Goal: Task Accomplishment & Management: Complete application form

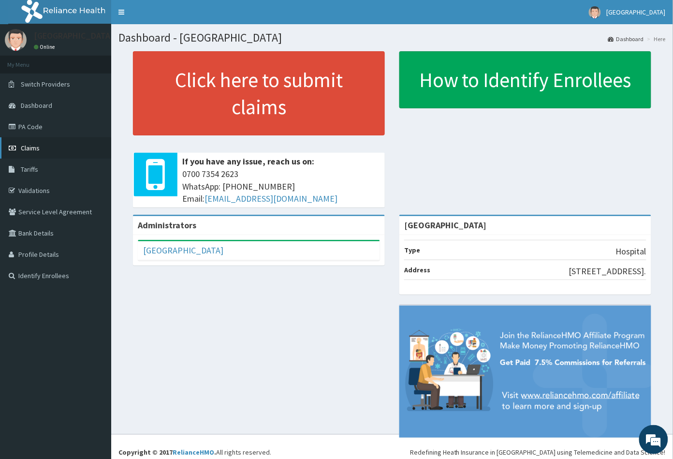
click at [36, 146] on span "Claims" at bounding box center [30, 148] width 19 height 9
click at [46, 131] on link "PA Code" at bounding box center [55, 126] width 111 height 21
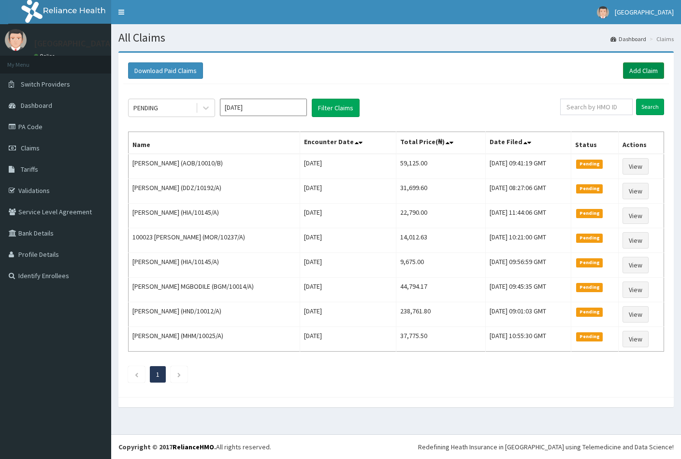
click at [646, 68] on link "Add Claim" at bounding box center [643, 70] width 41 height 16
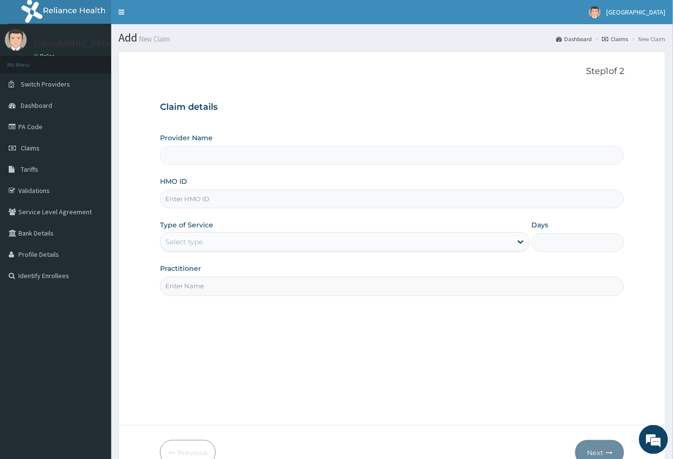
type input "[GEOGRAPHIC_DATA]"
click at [173, 197] on input "HMO ID" at bounding box center [392, 199] width 465 height 19
paste input "RBM/10015/A"
type input "RBM/10015/A"
click at [201, 239] on div "Select type" at bounding box center [183, 242] width 37 height 10
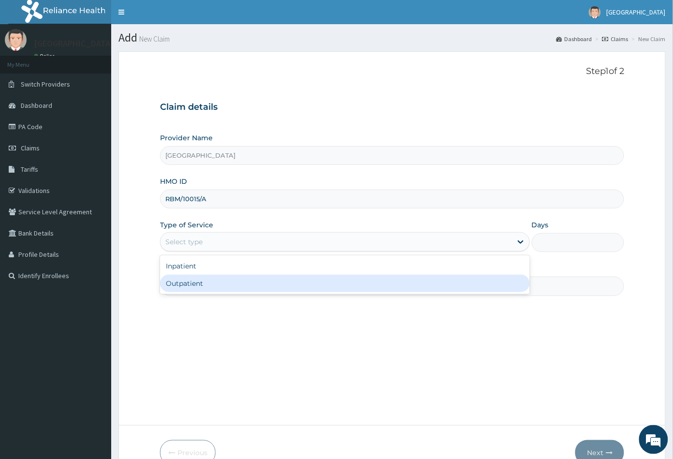
click at [199, 281] on div "Outpatient" at bounding box center [345, 283] width 370 height 17
type input "1"
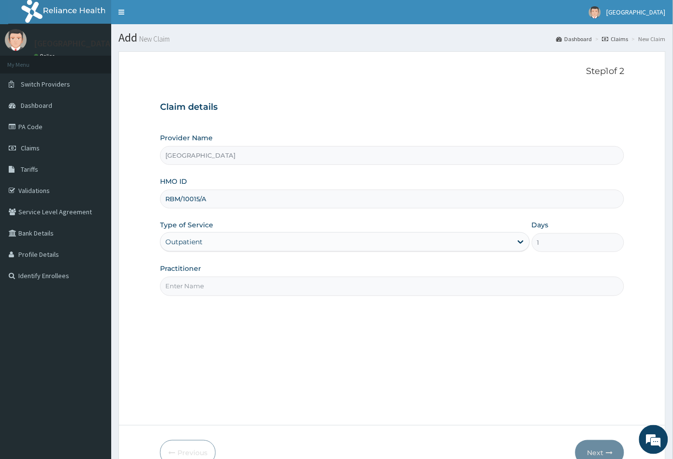
click at [200, 285] on input "Practitioner" at bounding box center [392, 286] width 465 height 19
type input "CON"
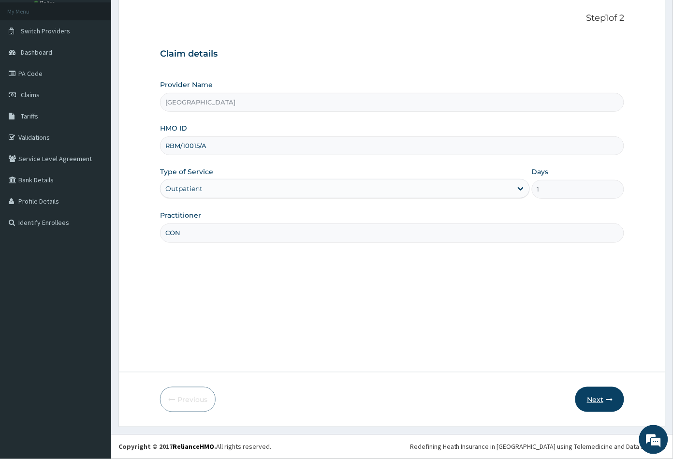
click at [599, 400] on button "Next" at bounding box center [599, 399] width 49 height 25
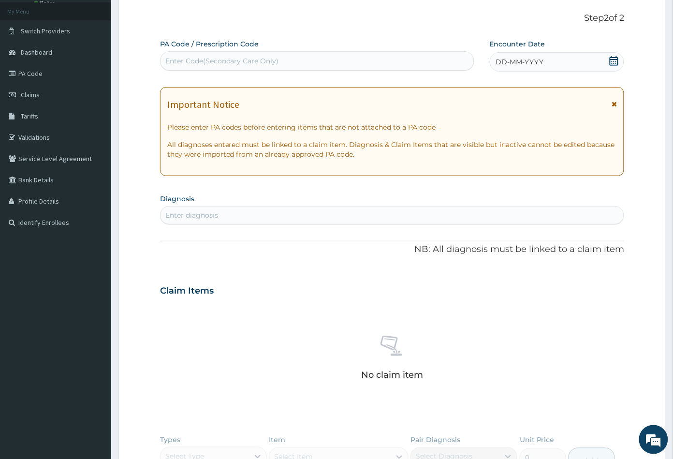
click at [220, 57] on div "Enter Code(Secondary Care Only)" at bounding box center [222, 61] width 114 height 10
paste input "PA/82DE71"
type input "PA/82DE71"
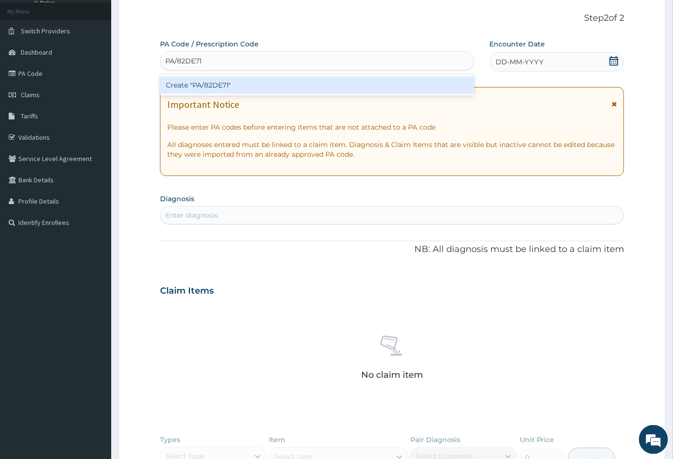
click at [216, 80] on div "Create "PA/82DE71"" at bounding box center [317, 84] width 314 height 17
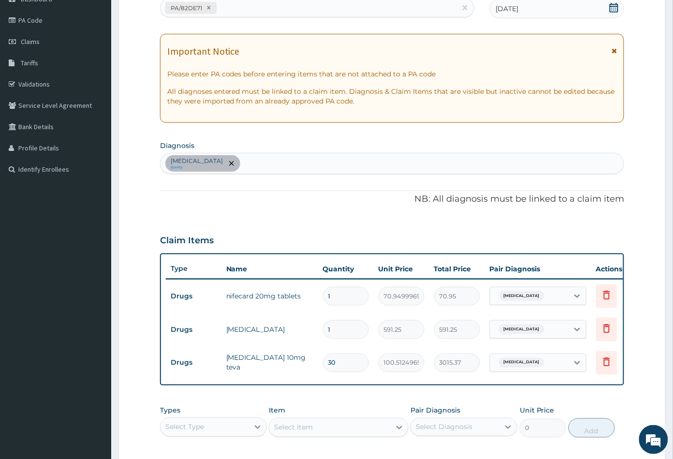
scroll to position [107, 0]
click at [272, 162] on div "Secondary hypertension query" at bounding box center [392, 163] width 464 height 20
type input "INSOM"
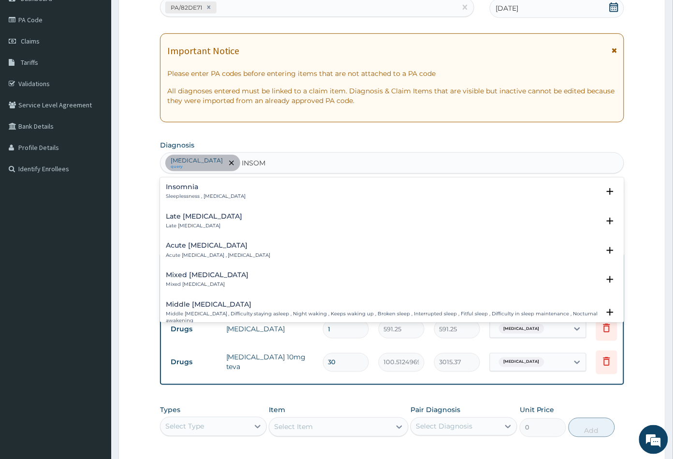
click at [200, 186] on h4 "Insomnia" at bounding box center [206, 186] width 80 height 7
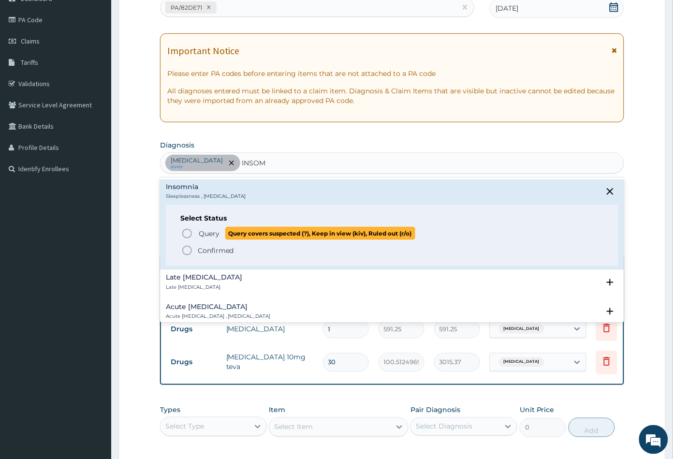
click at [190, 233] on icon "status option query" at bounding box center [187, 234] width 12 height 12
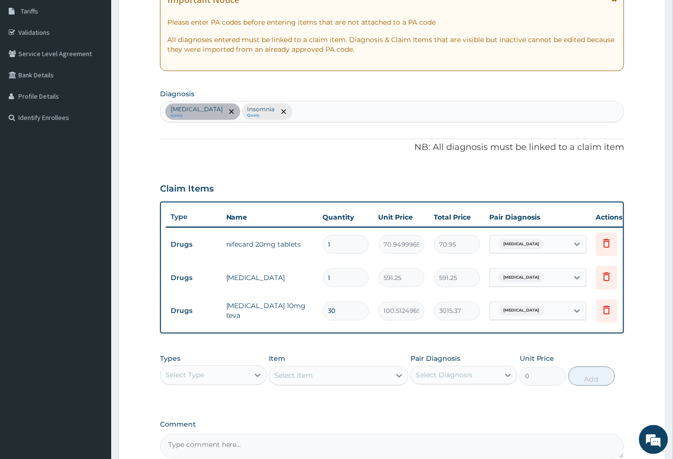
scroll to position [266, 0]
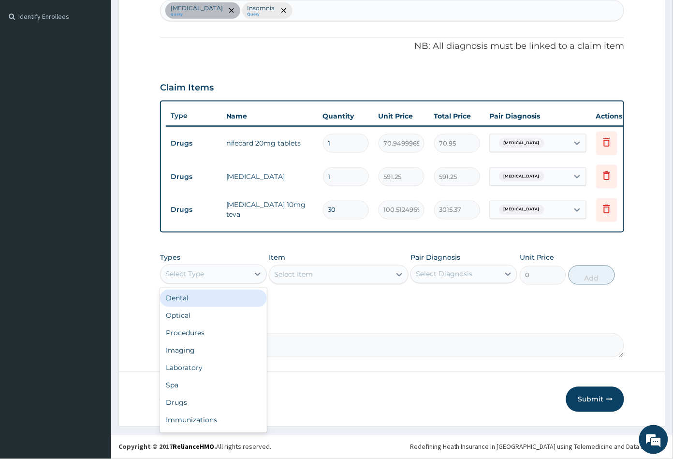
click at [217, 275] on div "Select Type" at bounding box center [204, 273] width 88 height 15
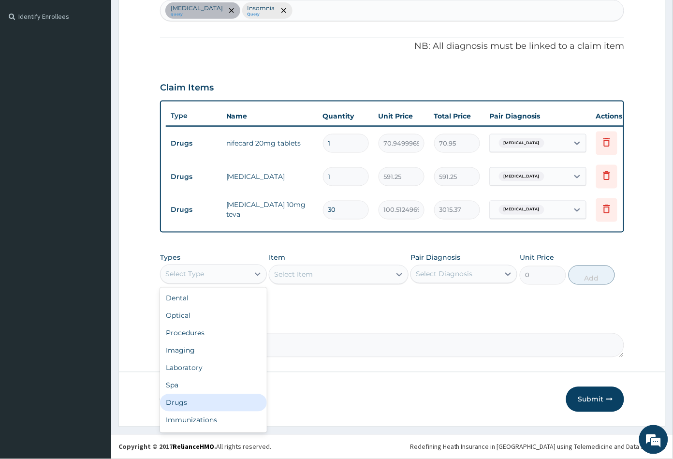
click at [194, 398] on div "Drugs" at bounding box center [213, 402] width 107 height 17
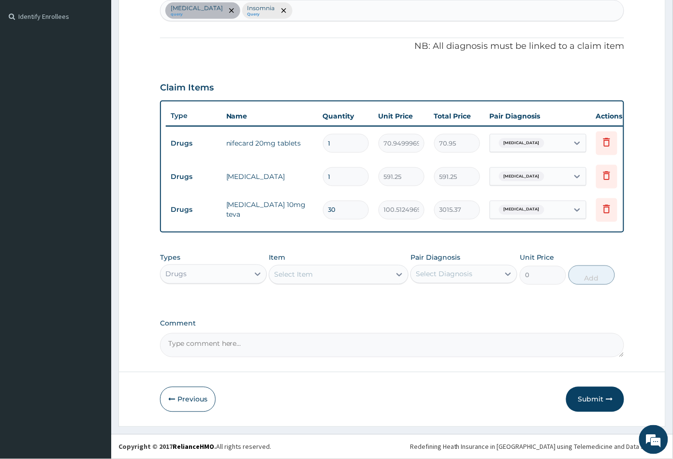
click at [353, 282] on div "Select Item" at bounding box center [329, 274] width 121 height 15
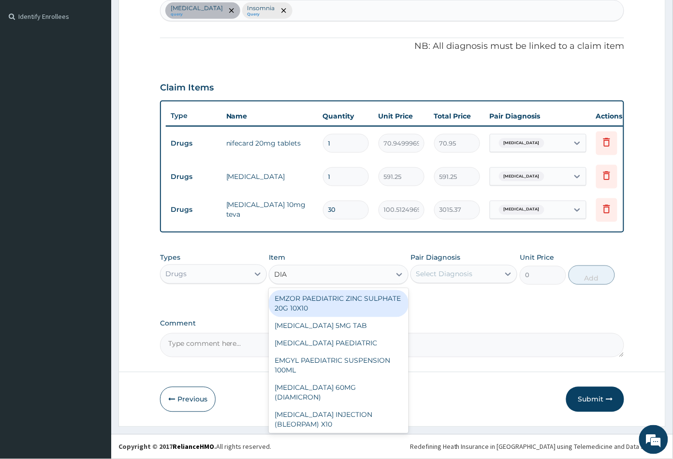
type input "DIAZ"
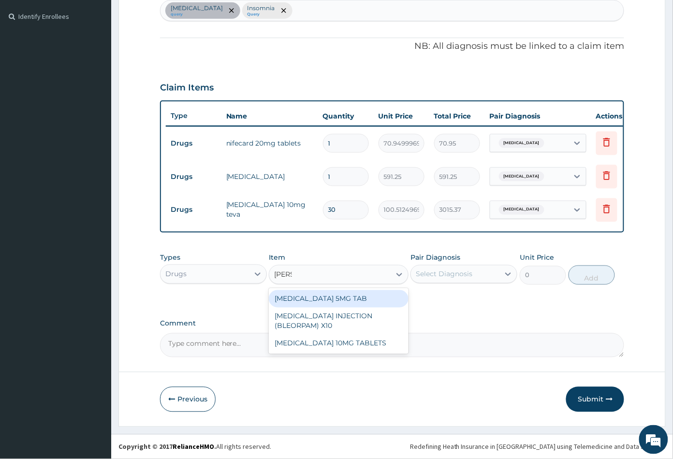
click at [365, 300] on div "DIAZEPAM 5MG TAB" at bounding box center [338, 298] width 139 height 17
type input "23.64999961853027"
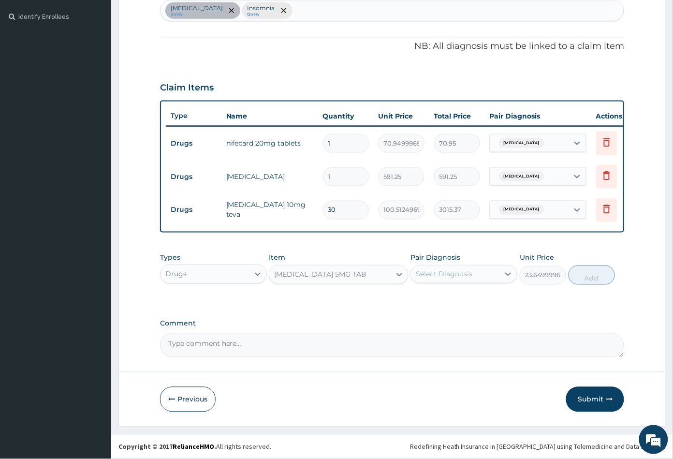
click at [469, 273] on div "Select Diagnosis" at bounding box center [444, 274] width 57 height 10
click at [457, 315] on label "Insomnia" at bounding box center [442, 318] width 32 height 10
checkbox input "true"
click at [586, 280] on button "Add" at bounding box center [592, 274] width 46 height 19
type input "0"
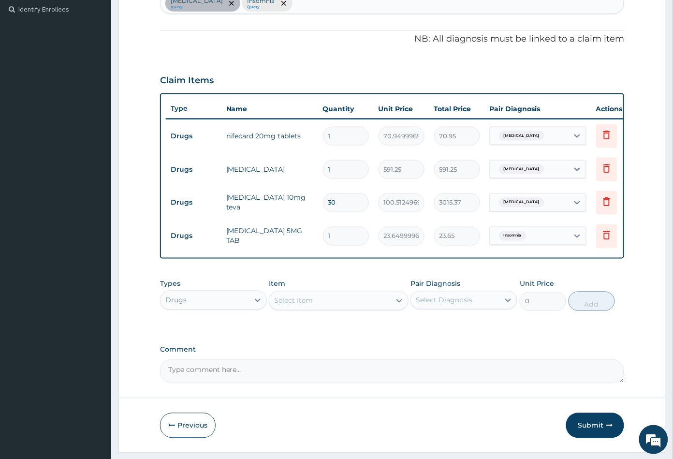
click at [330, 308] on div "Select Item" at bounding box center [329, 300] width 121 height 15
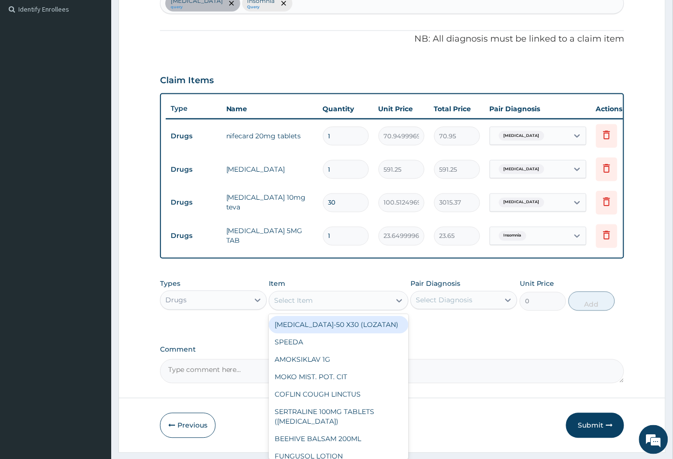
click at [231, 308] on div "Drugs" at bounding box center [204, 299] width 88 height 15
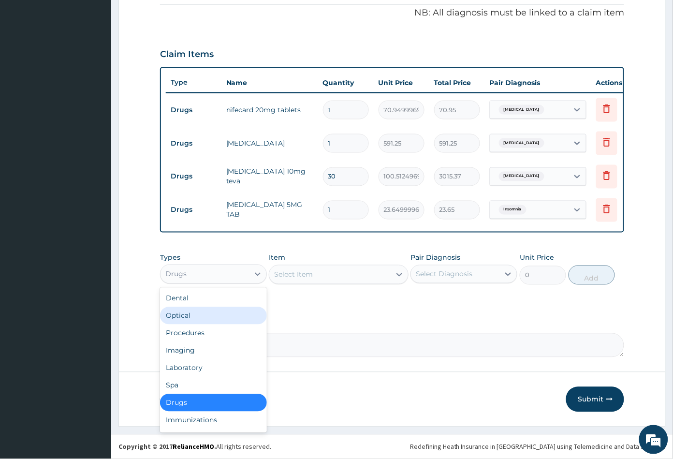
scroll to position [32, 0]
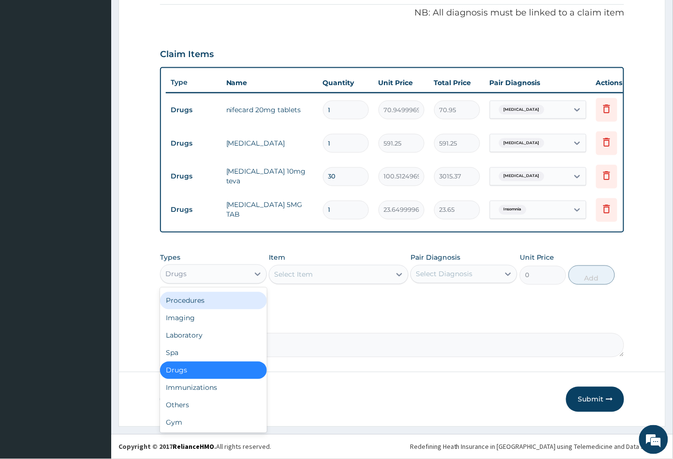
click at [210, 303] on div "Procedures" at bounding box center [213, 300] width 107 height 17
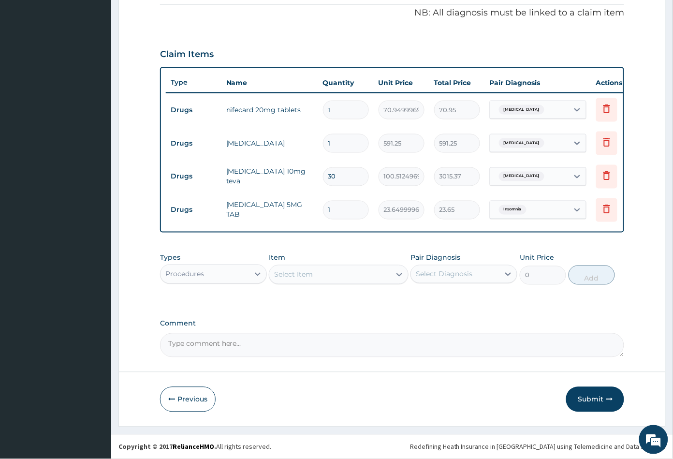
click at [344, 276] on div "Select Item" at bounding box center [329, 274] width 121 height 15
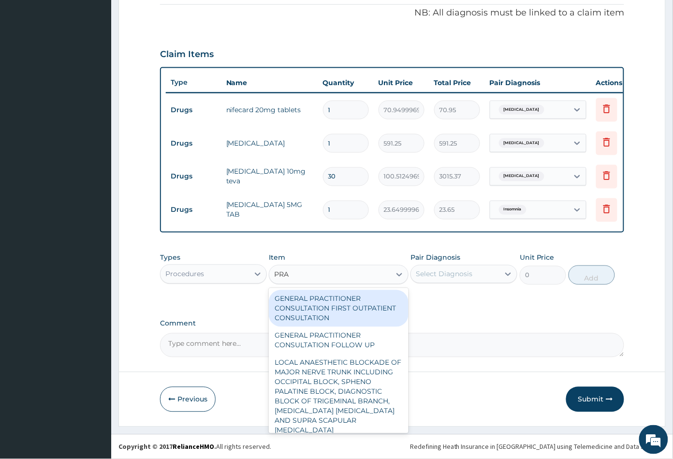
type input "PRAC"
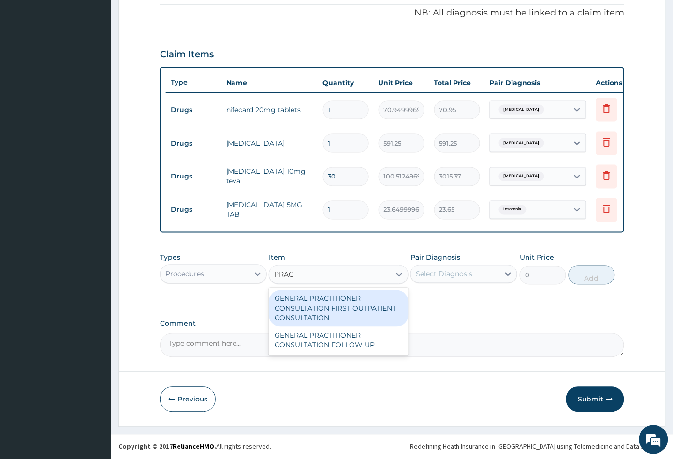
drag, startPoint x: 327, startPoint y: 311, endPoint x: 403, endPoint y: 299, distance: 76.9
click at [328, 311] on div "GENERAL PRACTITIONER CONSULTATION FIRST OUTPATIENT CONSULTATION" at bounding box center [338, 308] width 139 height 37
type input "3547.5"
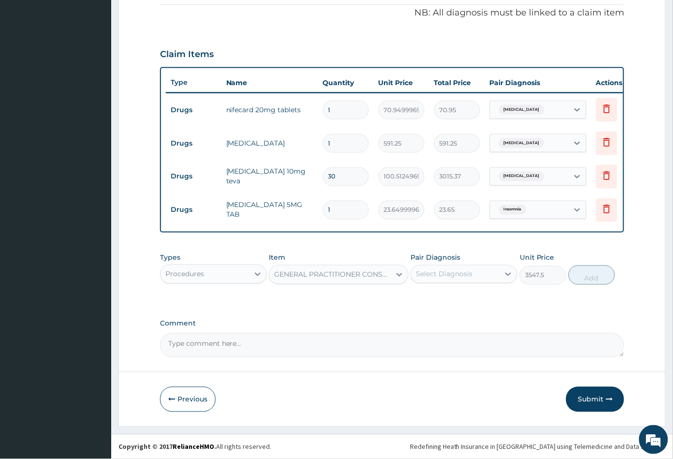
click at [472, 272] on div "Select Diagnosis" at bounding box center [455, 273] width 88 height 15
click at [465, 297] on label "Secondary hypertension" at bounding box center [456, 298] width 60 height 10
checkbox input "true"
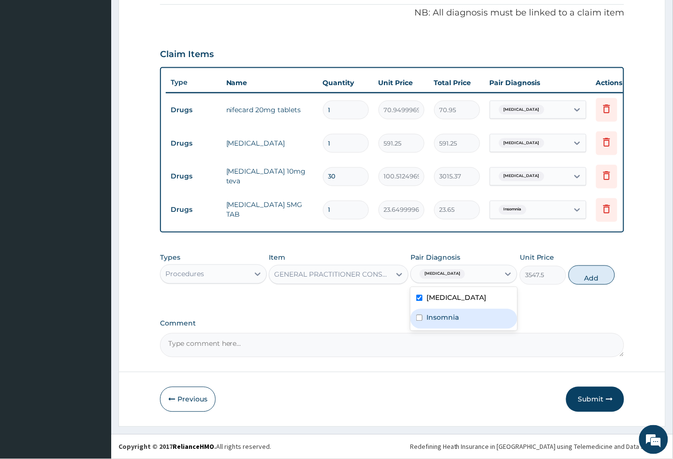
click at [455, 318] on label "Insomnia" at bounding box center [442, 318] width 32 height 10
checkbox input "true"
click at [583, 285] on button "Add" at bounding box center [592, 274] width 46 height 19
type input "0"
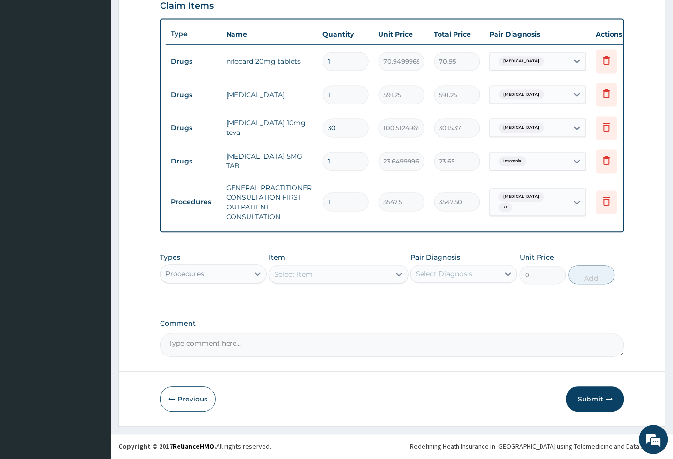
scroll to position [348, 0]
click at [591, 396] on button "Submit" at bounding box center [595, 399] width 58 height 25
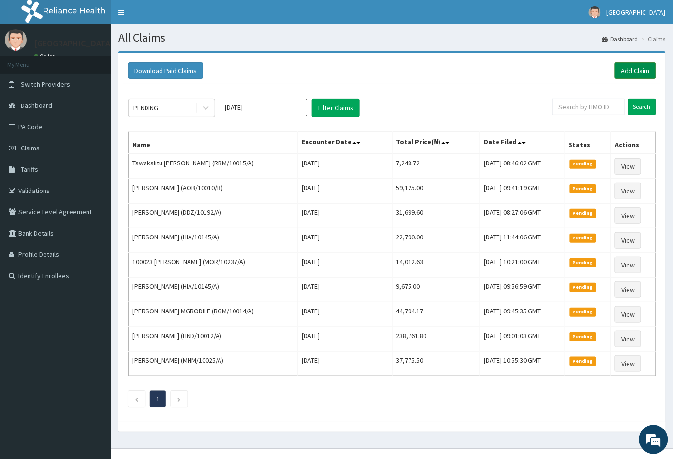
click at [627, 73] on link "Add Claim" at bounding box center [635, 70] width 41 height 16
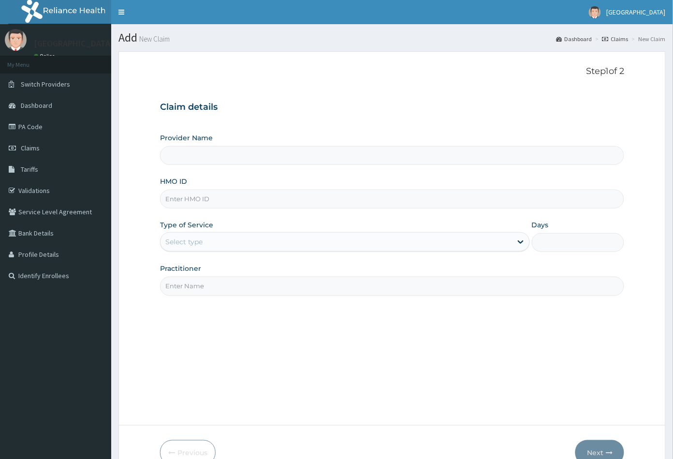
type input "[GEOGRAPHIC_DATA]"
click at [169, 196] on input "HMO ID" at bounding box center [392, 199] width 465 height 19
paste input "SLK/10011/A"
type input "SLK/10011/A"
click at [194, 239] on div "Select type" at bounding box center [183, 242] width 37 height 10
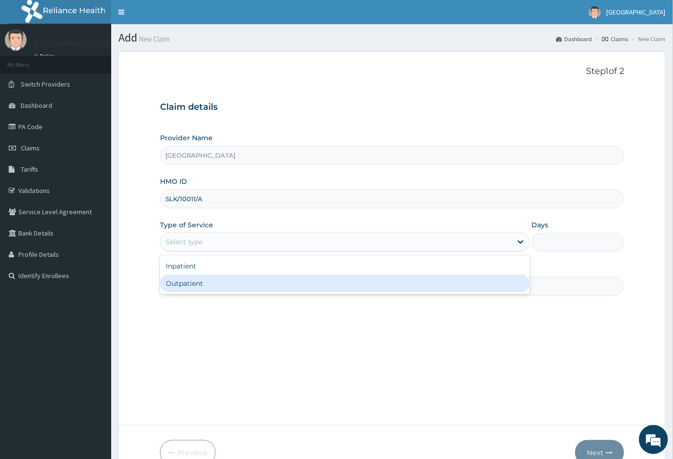
click at [193, 284] on div "Outpatient" at bounding box center [345, 283] width 370 height 17
type input "1"
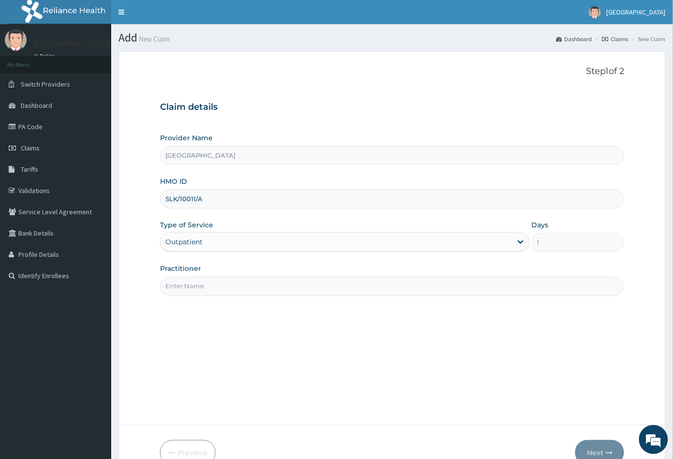
click at [193, 286] on input "Practitioner" at bounding box center [392, 286] width 465 height 19
type input "CON"
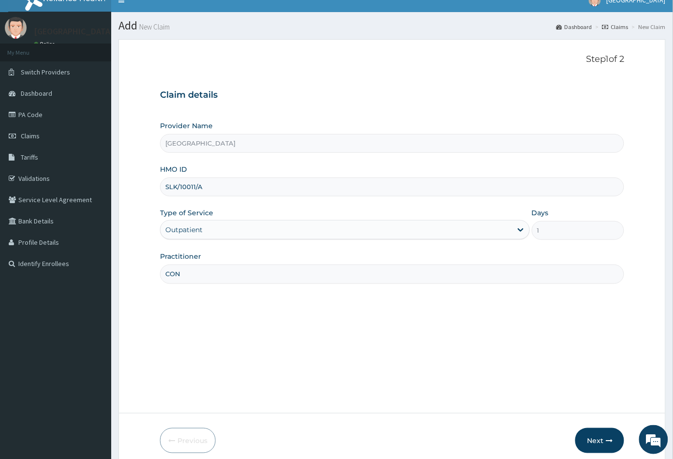
scroll to position [53, 0]
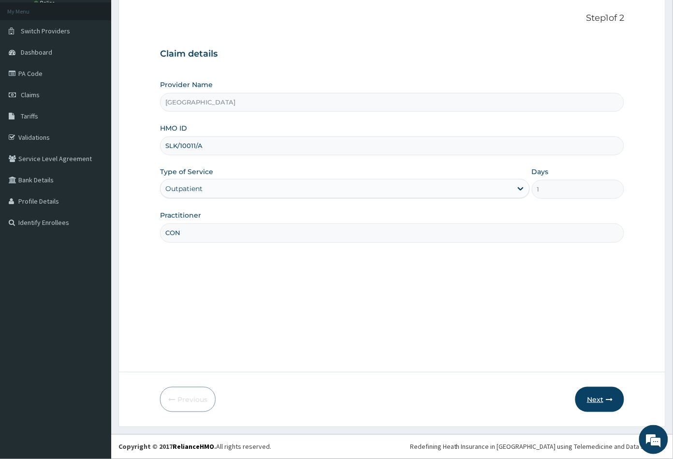
click at [598, 401] on button "Next" at bounding box center [599, 399] width 49 height 25
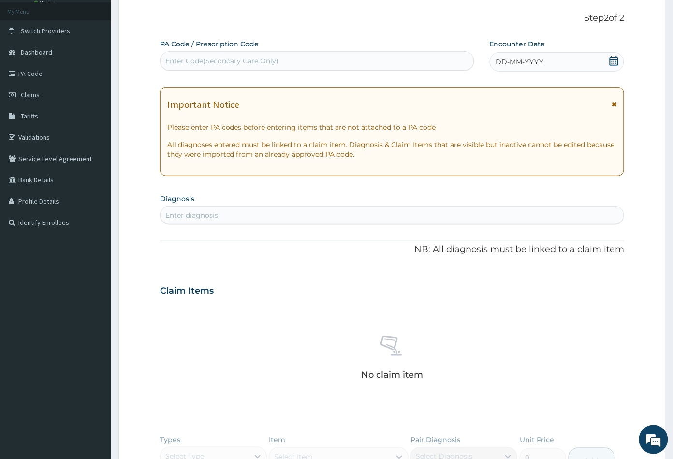
scroll to position [0, 0]
click at [234, 56] on div "Enter Code(Secondary Care Only)" at bounding box center [222, 61] width 114 height 10
paste input "PA/B8A357"
type input "PA/B8A357"
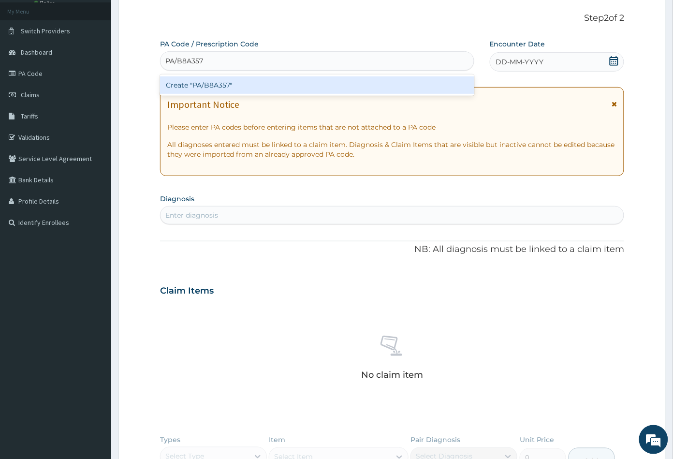
click at [221, 81] on div "Create "PA/B8A357"" at bounding box center [317, 84] width 314 height 17
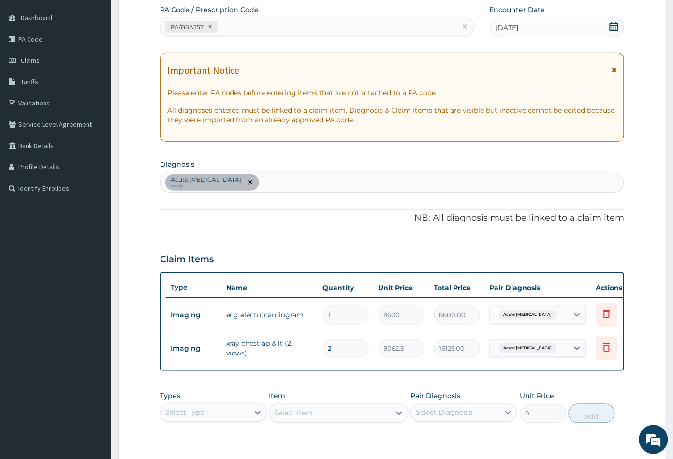
scroll to position [107, 0]
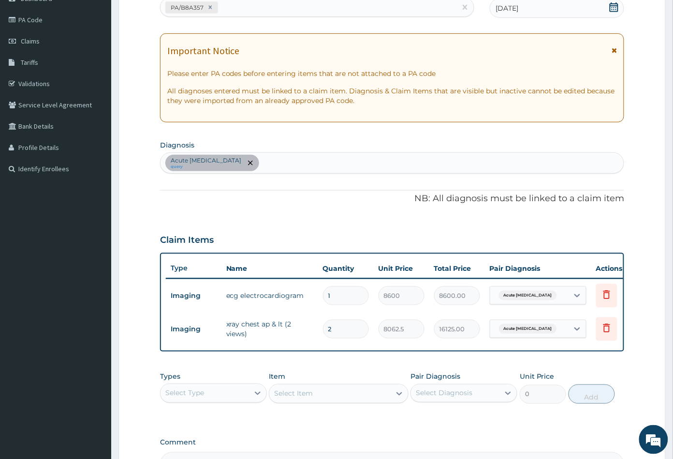
click at [270, 170] on div "Acute chest pain query" at bounding box center [392, 163] width 464 height 20
type input "MALA"
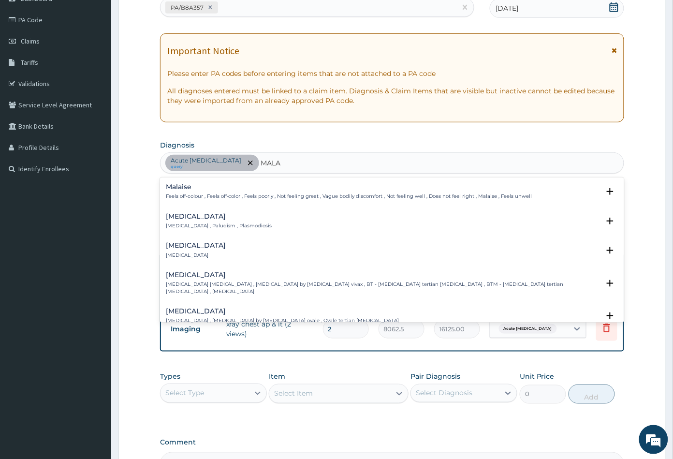
click at [182, 217] on h4 "Malaria" at bounding box center [219, 216] width 106 height 7
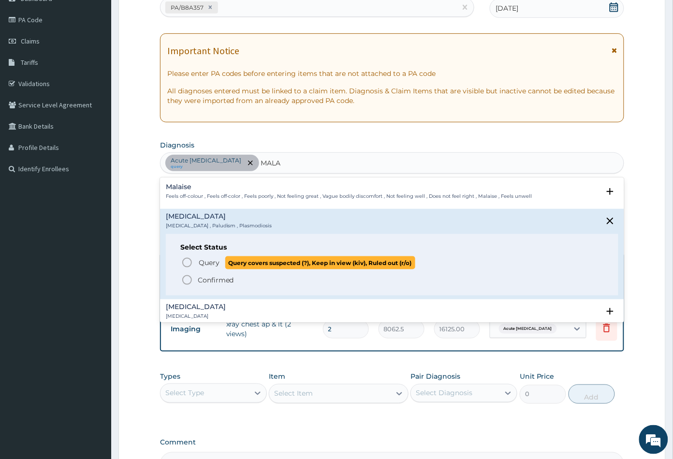
click at [187, 262] on icon "status option query" at bounding box center [187, 263] width 12 height 12
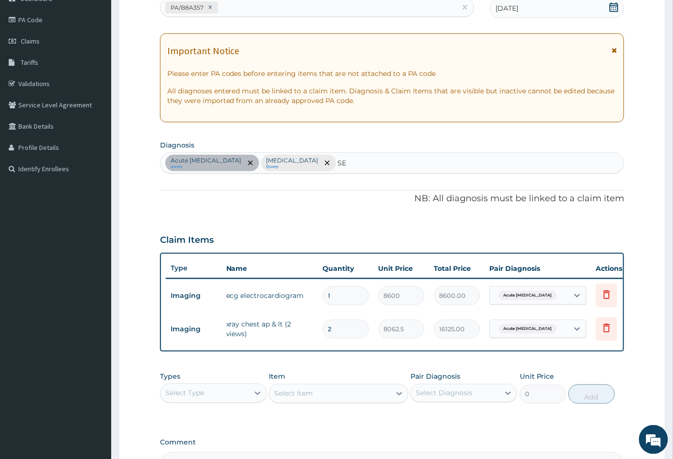
type input "SEP"
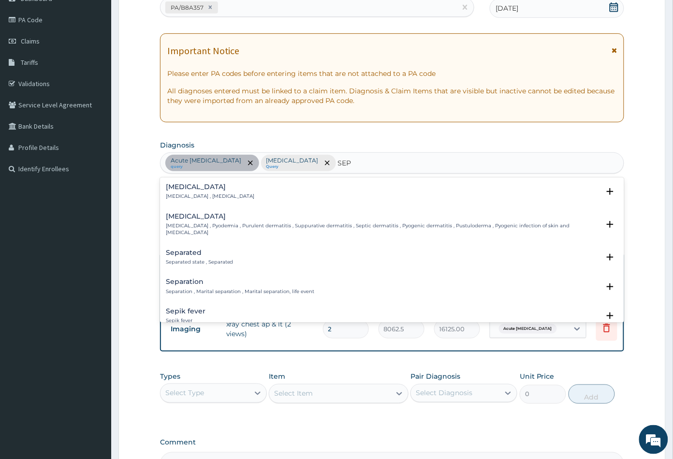
click at [187, 186] on h4 "Sepsis" at bounding box center [210, 186] width 89 height 7
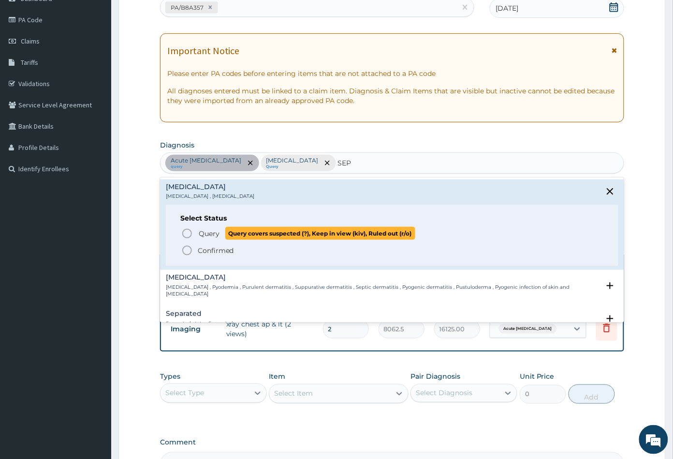
click at [185, 231] on icon "status option query" at bounding box center [187, 234] width 12 height 12
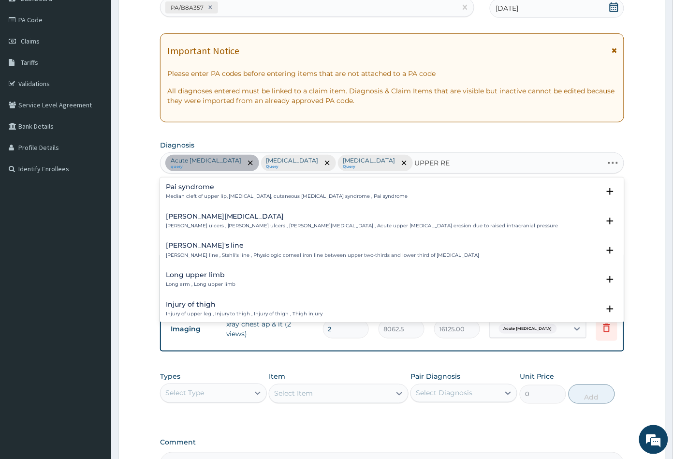
type input "UPPER RES"
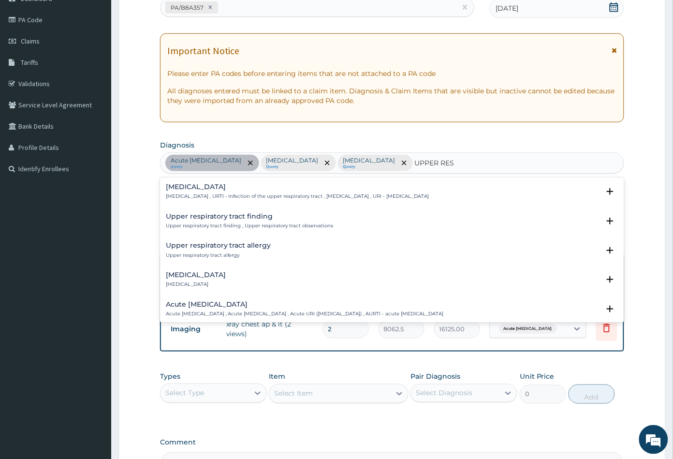
click at [216, 197] on p "Upper respiratory infection , URTI - Infection of the upper respiratory tract ,…" at bounding box center [297, 196] width 263 height 7
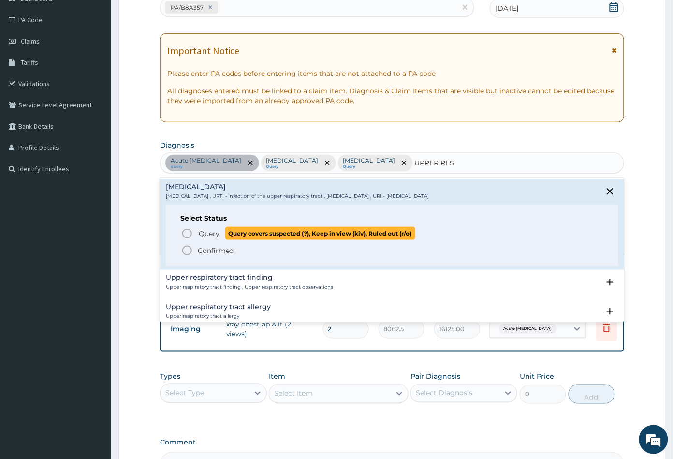
click at [189, 232] on icon "status option query" at bounding box center [187, 234] width 12 height 12
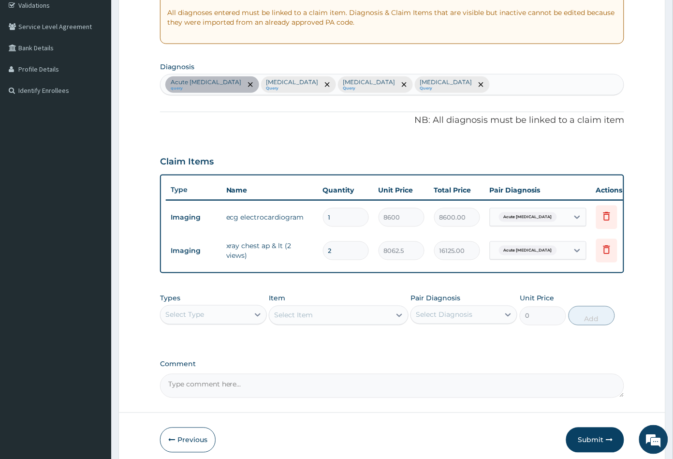
scroll to position [233, 0]
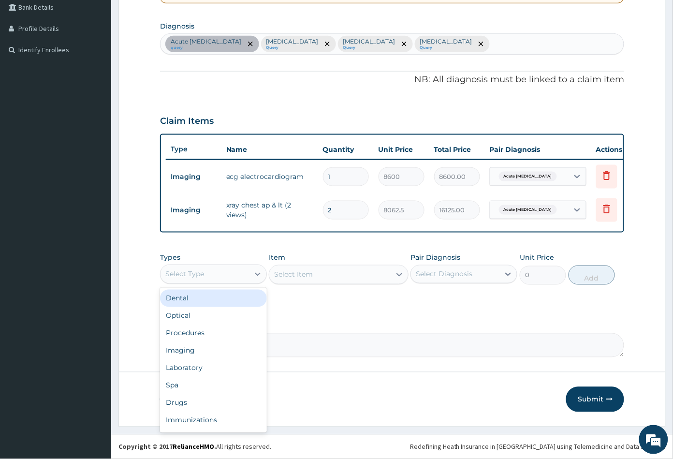
click at [230, 277] on div "Select Type" at bounding box center [204, 273] width 88 height 15
click at [215, 337] on div "Procedures" at bounding box center [213, 332] width 107 height 17
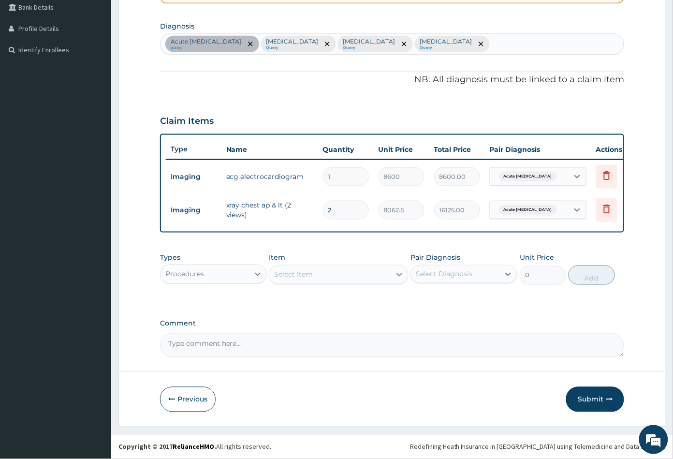
click at [346, 278] on div "Select Item" at bounding box center [329, 274] width 121 height 15
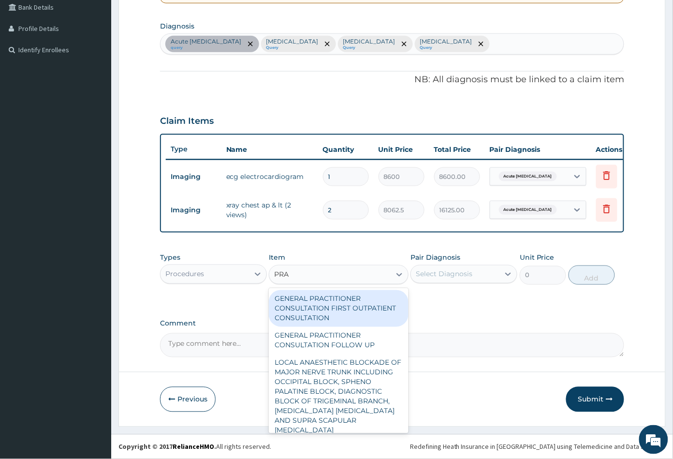
type input "PRAC"
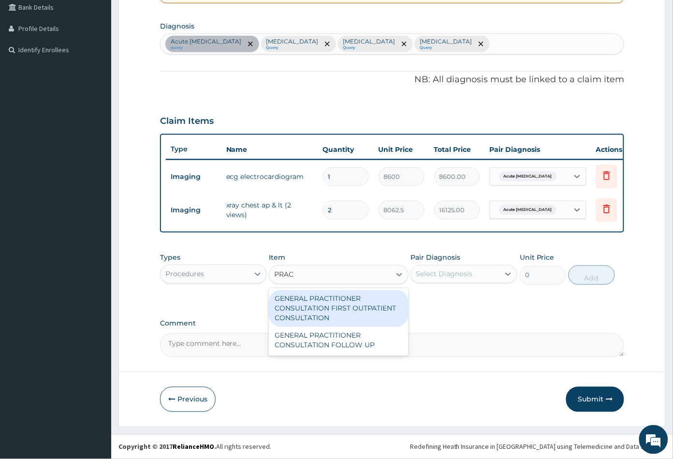
click at [338, 301] on div "GENERAL PRACTITIONER CONSULTATION FIRST OUTPATIENT CONSULTATION" at bounding box center [338, 308] width 139 height 37
type input "3547.5"
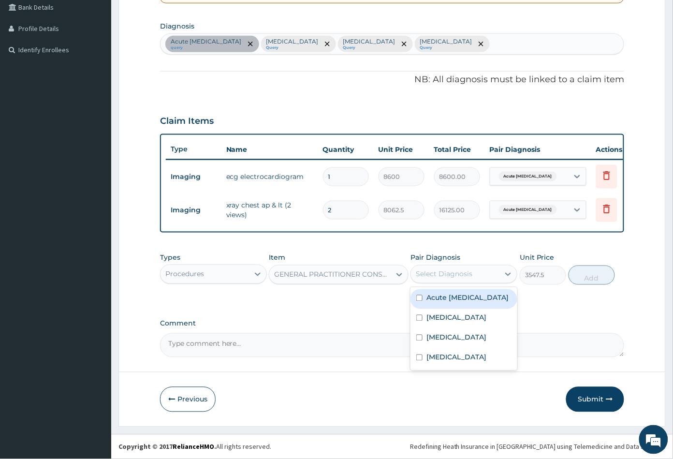
click at [448, 277] on div "Select Diagnosis" at bounding box center [444, 274] width 57 height 10
click at [445, 295] on label "Acute chest pain" at bounding box center [467, 298] width 82 height 10
checkbox input "true"
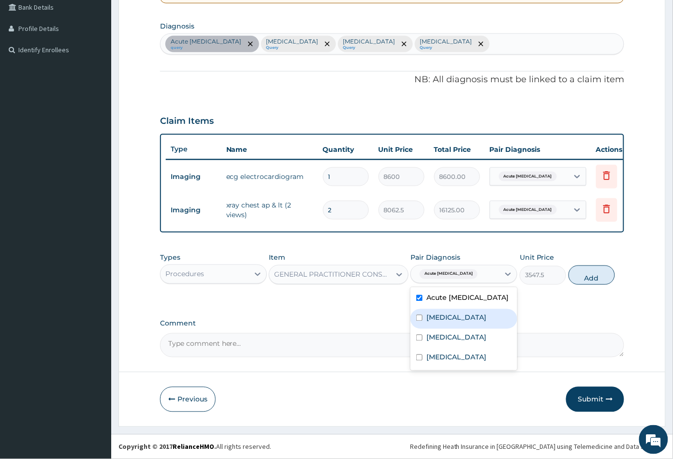
drag, startPoint x: 448, startPoint y: 317, endPoint x: 449, endPoint y: 327, distance: 10.2
click at [448, 318] on label "Malaria" at bounding box center [456, 318] width 60 height 10
checkbox input "true"
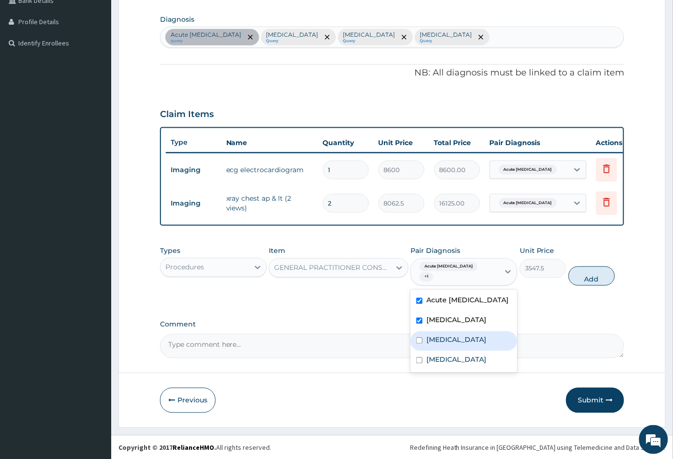
drag, startPoint x: 450, startPoint y: 334, endPoint x: 451, endPoint y: 345, distance: 10.7
click at [450, 335] on div "Sepsis" at bounding box center [463, 341] width 107 height 20
checkbox input "true"
click at [455, 357] on label "Upper respiratory infection" at bounding box center [456, 360] width 60 height 10
checkbox input "true"
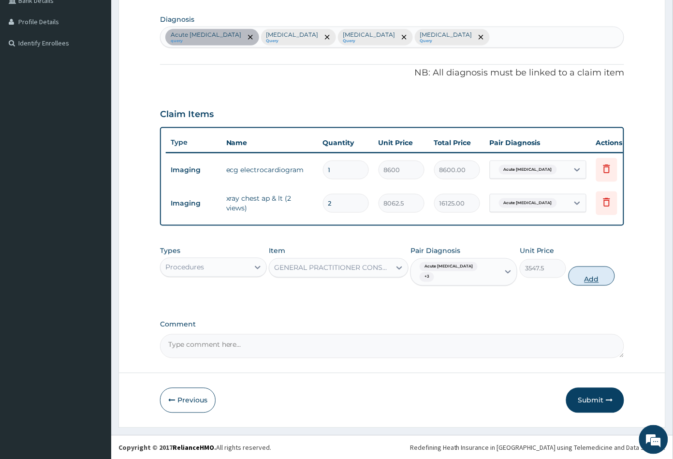
click at [586, 278] on button "Add" at bounding box center [592, 275] width 46 height 19
type input "0"
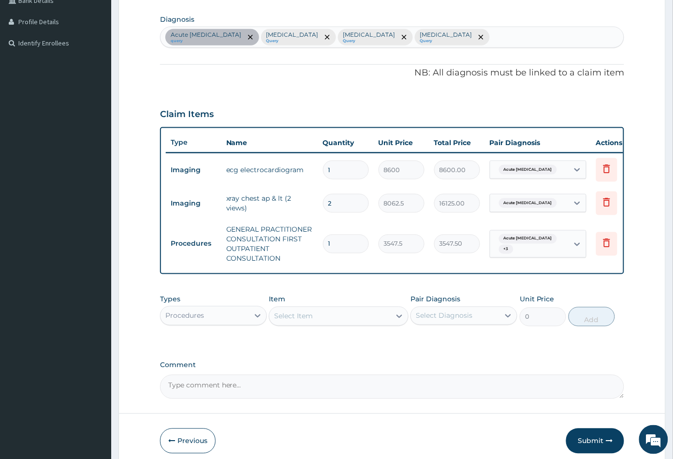
click at [320, 324] on div "Select Item" at bounding box center [329, 315] width 121 height 15
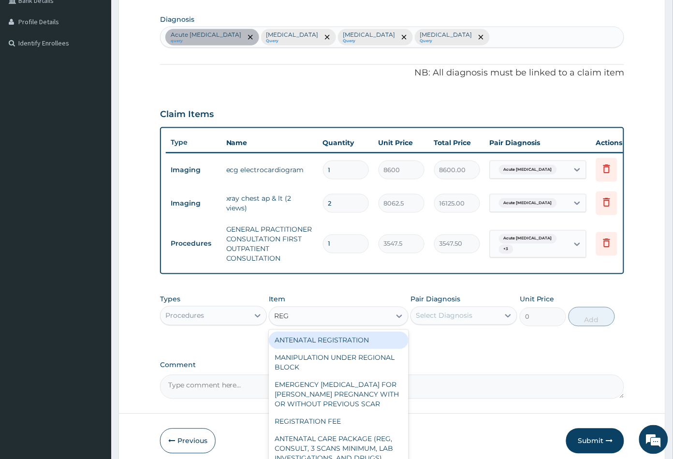
type input "REGI"
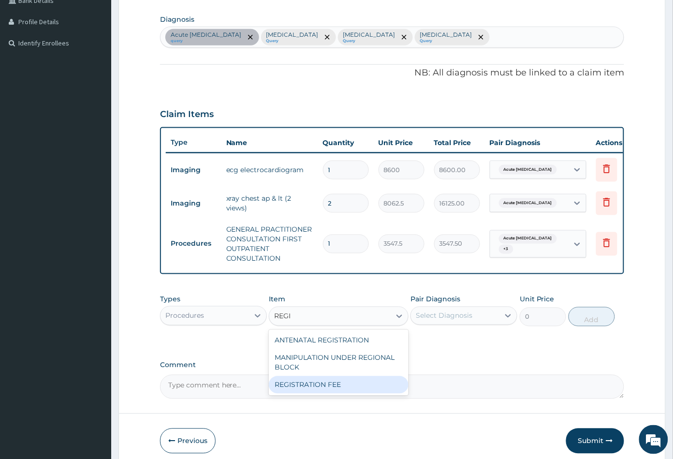
drag, startPoint x: 329, startPoint y: 395, endPoint x: 336, endPoint y: 395, distance: 7.7
click at [330, 394] on div "REGISTRATION FEE" at bounding box center [338, 384] width 139 height 17
type input "2150"
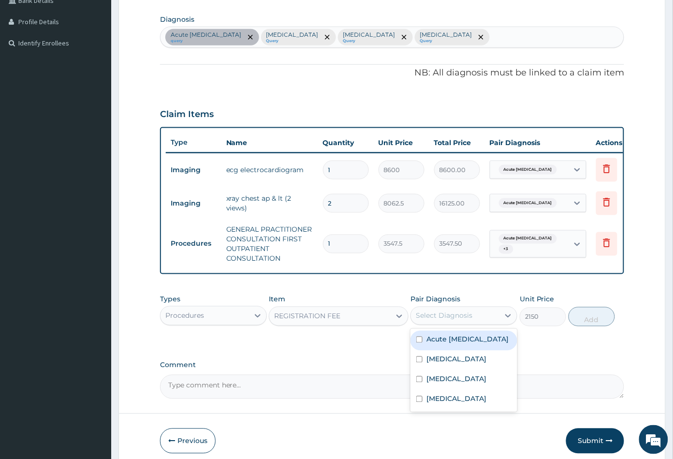
click at [468, 321] on div "Select Diagnosis" at bounding box center [444, 316] width 57 height 10
click at [455, 344] on label "Acute chest pain" at bounding box center [467, 340] width 82 height 10
checkbox input "true"
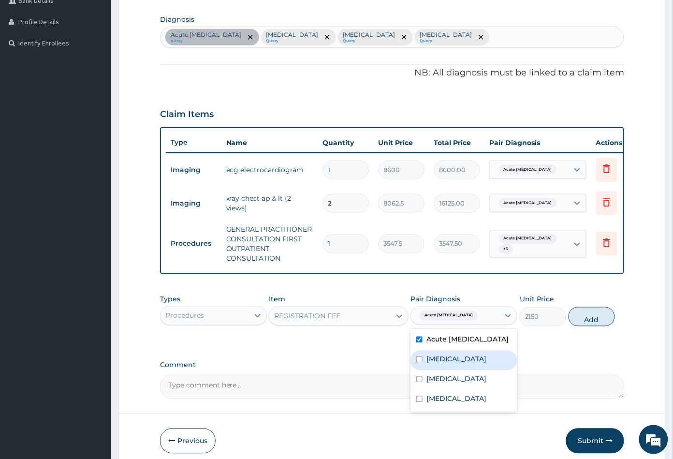
drag, startPoint x: 454, startPoint y: 362, endPoint x: 454, endPoint y: 374, distance: 12.1
click at [454, 364] on div "[MEDICAL_DATA]" at bounding box center [463, 360] width 107 height 20
checkbox input "true"
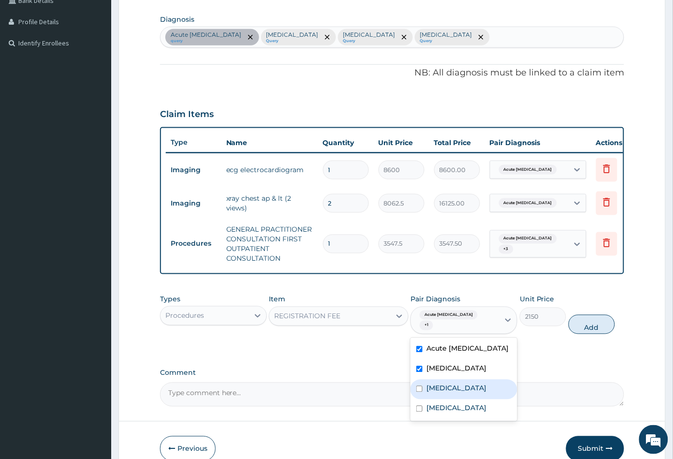
click at [453, 381] on div "Sepsis" at bounding box center [463, 389] width 107 height 20
checkbox input "true"
drag, startPoint x: 458, startPoint y: 401, endPoint x: 527, endPoint y: 387, distance: 70.4
click at [459, 403] on label "Upper respiratory infection" at bounding box center [456, 408] width 60 height 10
checkbox input "true"
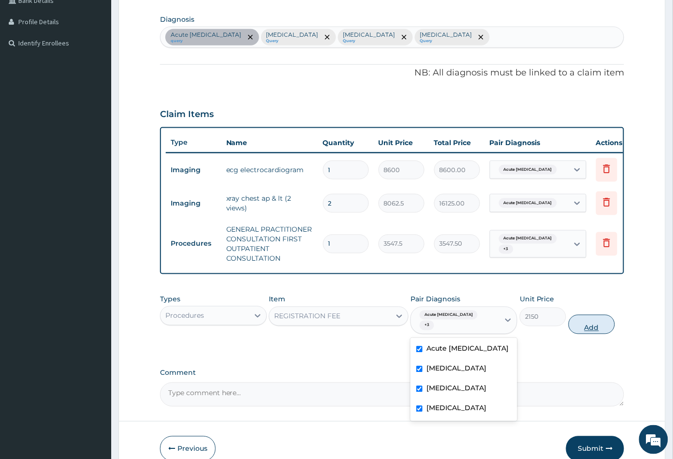
click at [590, 330] on button "Add" at bounding box center [592, 324] width 46 height 19
type input "0"
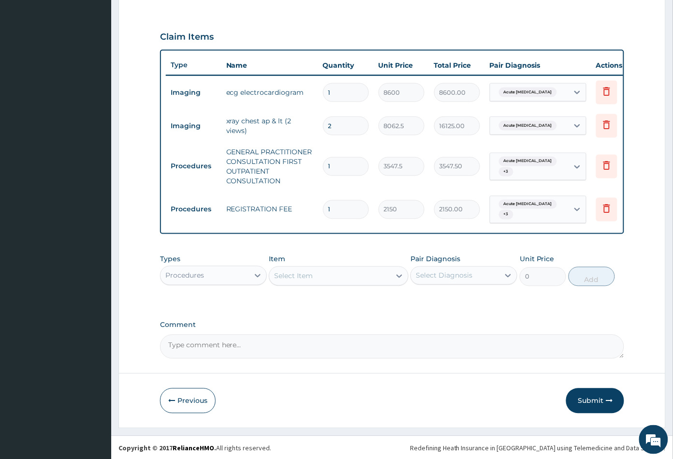
scroll to position [315, 0]
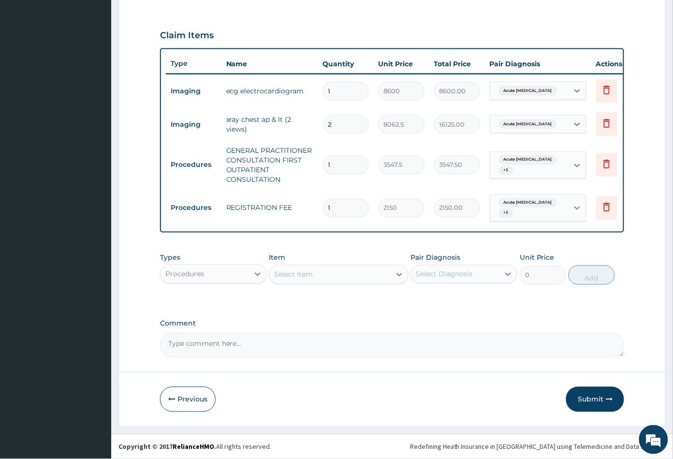
click at [224, 277] on div "Procedures" at bounding box center [204, 273] width 88 height 15
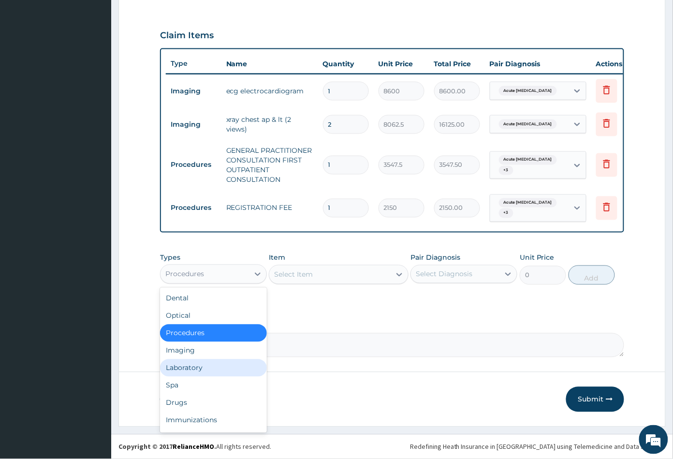
click at [214, 366] on div "Laboratory" at bounding box center [213, 367] width 107 height 17
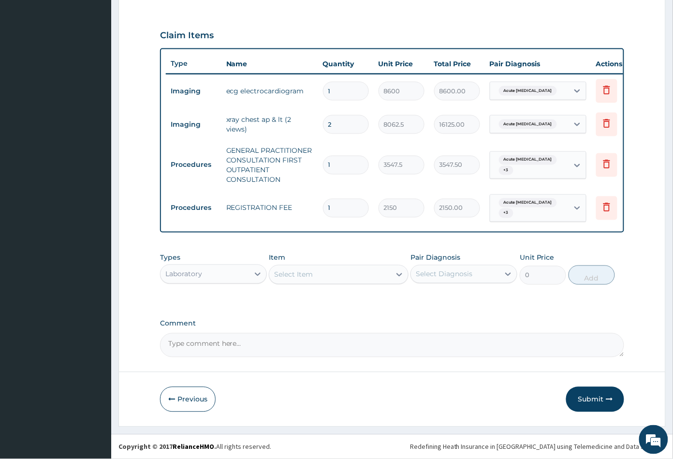
click at [326, 279] on div "Select Item" at bounding box center [329, 274] width 121 height 15
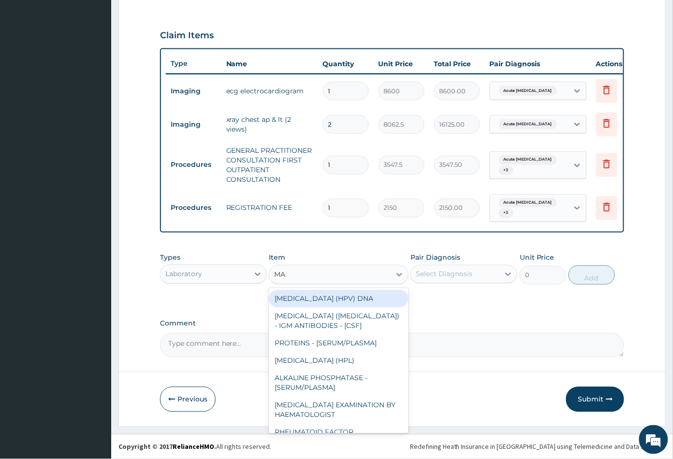
type input "MALA"
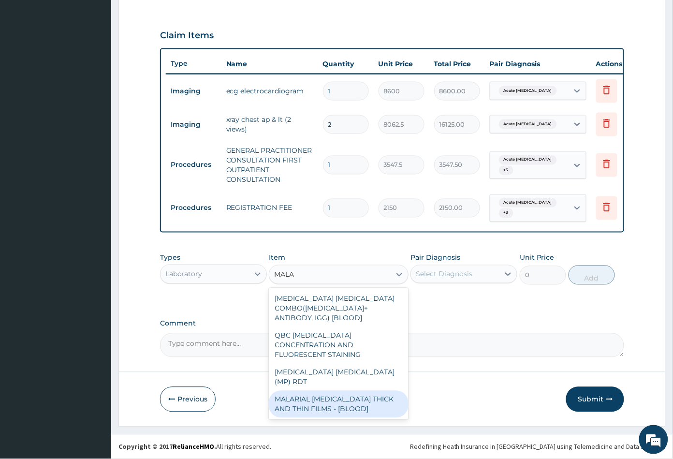
click at [342, 391] on div "MALARIAL PARASITE THICK AND THIN FILMS - [BLOOD]" at bounding box center [338, 404] width 139 height 27
type input "1612.5"
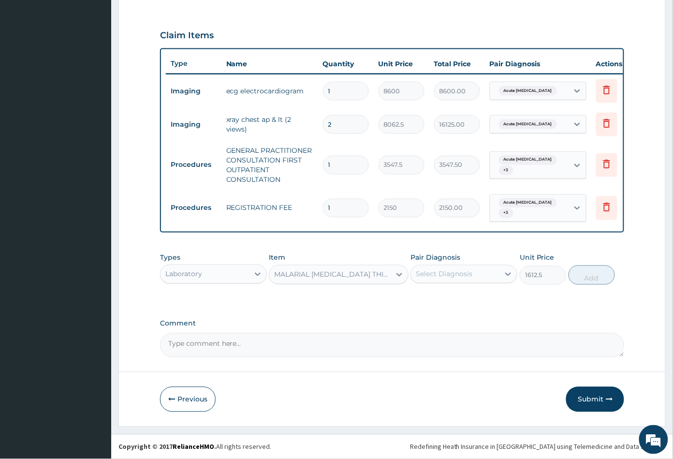
click at [436, 274] on div "Select Diagnosis" at bounding box center [444, 274] width 57 height 10
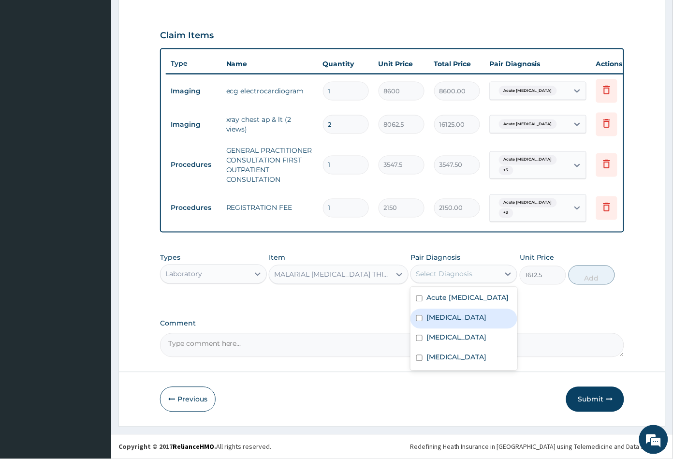
click at [439, 317] on label "[MEDICAL_DATA]" at bounding box center [456, 318] width 60 height 10
checkbox input "true"
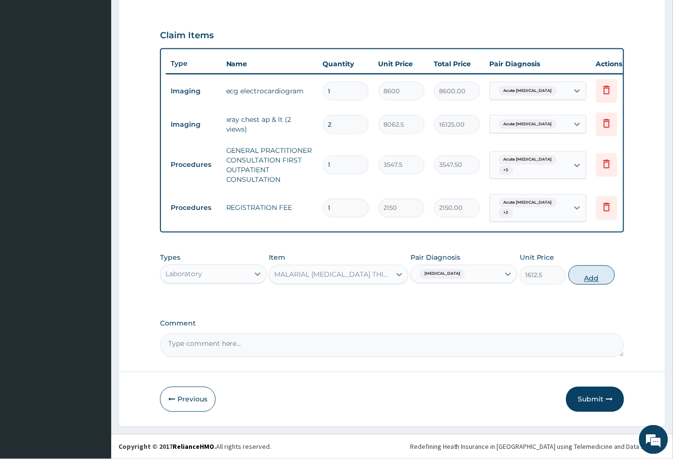
click at [592, 277] on button "Add" at bounding box center [592, 274] width 46 height 19
type input "0"
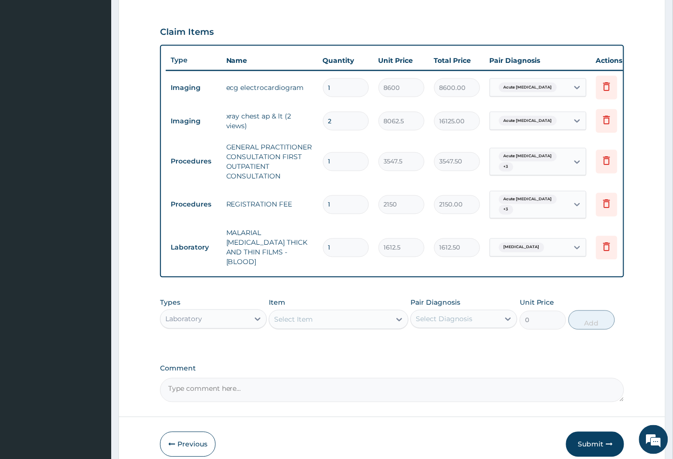
scroll to position [353, 0]
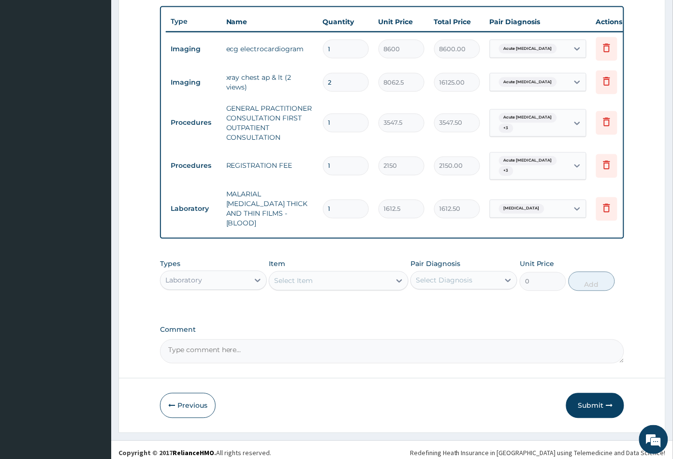
click at [345, 273] on div "Select Item" at bounding box center [329, 280] width 121 height 15
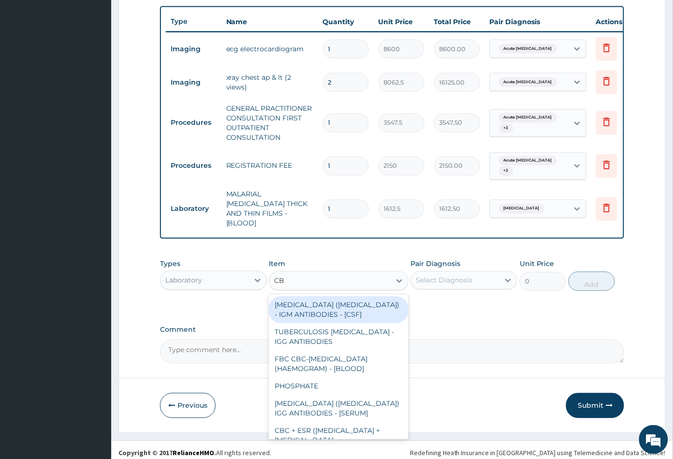
type input "CBC"
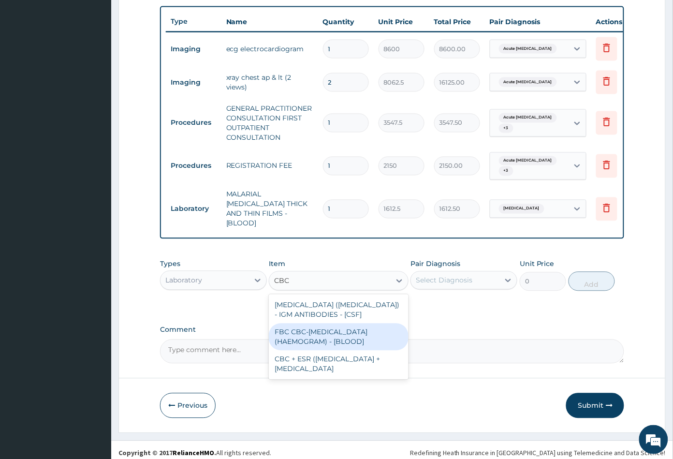
click at [357, 329] on div "FBC CBC-COMPLETE BLOOD COUNT (HAEMOGRAM) - [BLOOD]" at bounding box center [338, 336] width 139 height 27
type input "4300"
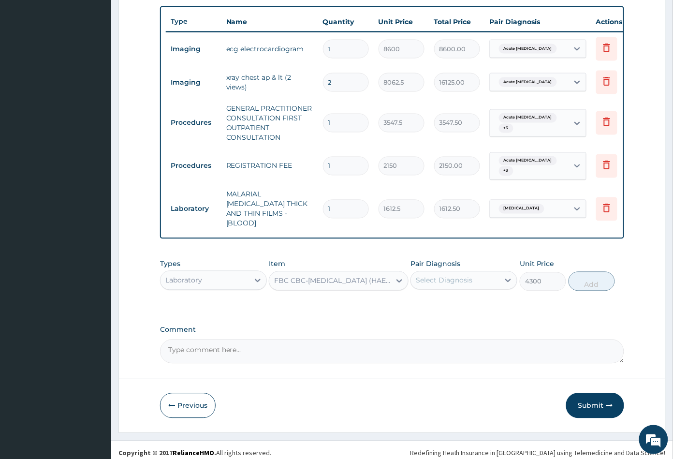
click at [459, 276] on div "Select Diagnosis" at bounding box center [444, 281] width 57 height 10
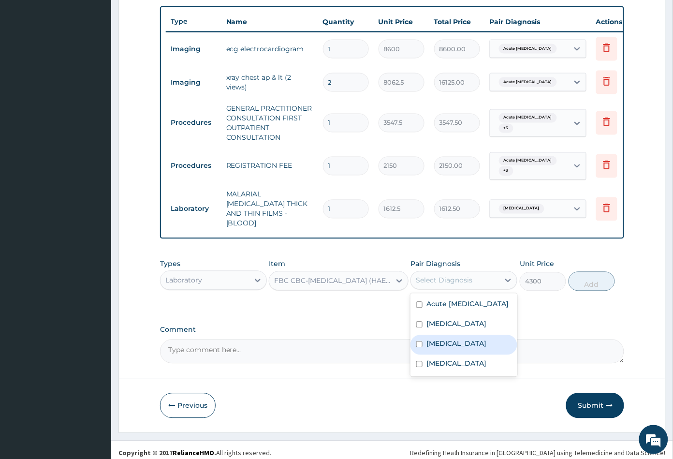
click at [450, 335] on div "Sepsis" at bounding box center [463, 345] width 107 height 20
checkbox input "true"
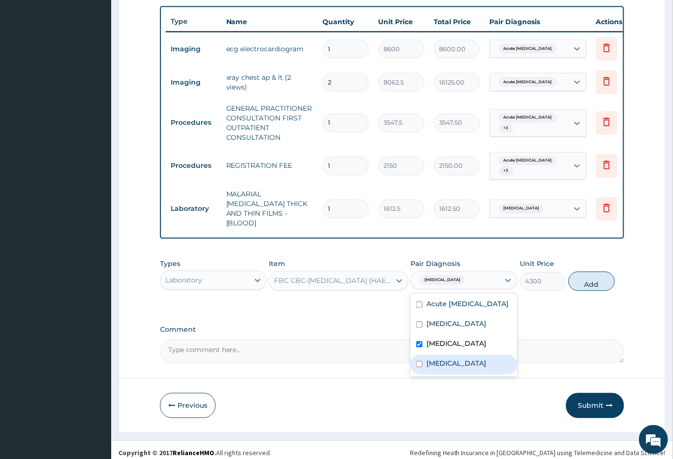
click at [456, 359] on label "Upper respiratory infection" at bounding box center [456, 364] width 60 height 10
checkbox input "true"
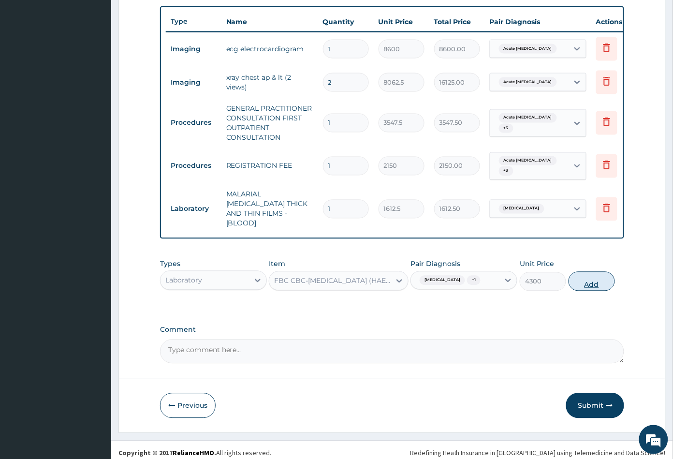
click at [593, 276] on button "Add" at bounding box center [592, 281] width 46 height 19
type input "0"
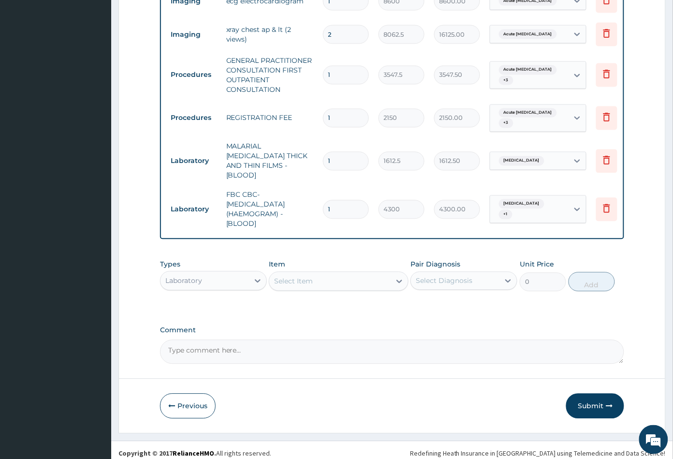
scroll to position [402, 0]
click at [214, 274] on div "Laboratory" at bounding box center [204, 280] width 88 height 15
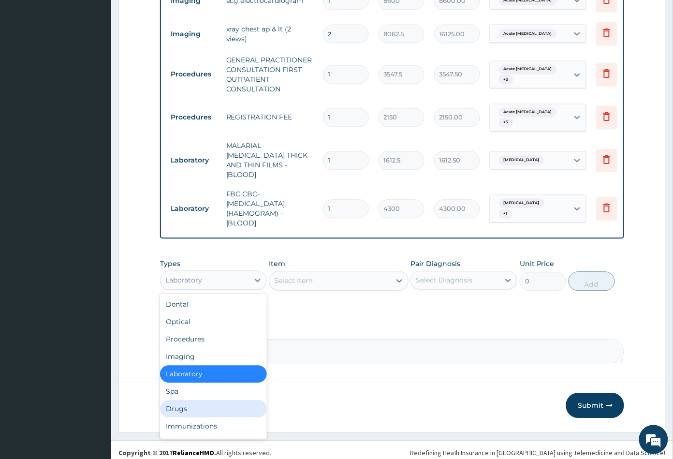
click at [188, 401] on div "Drugs" at bounding box center [213, 408] width 107 height 17
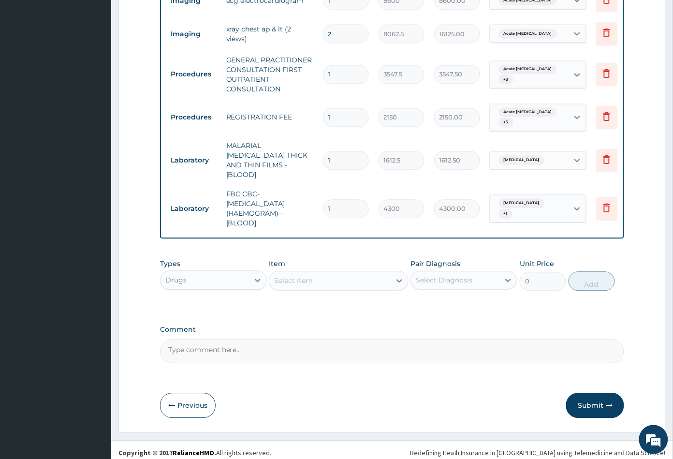
click at [343, 278] on div "Select Item" at bounding box center [329, 280] width 121 height 15
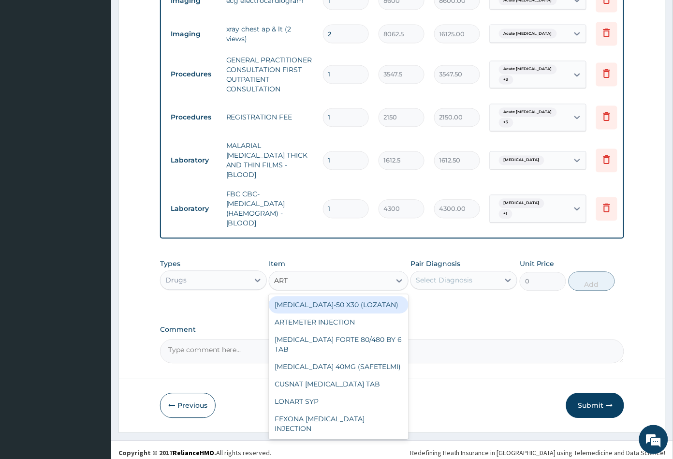
type input "ARTE"
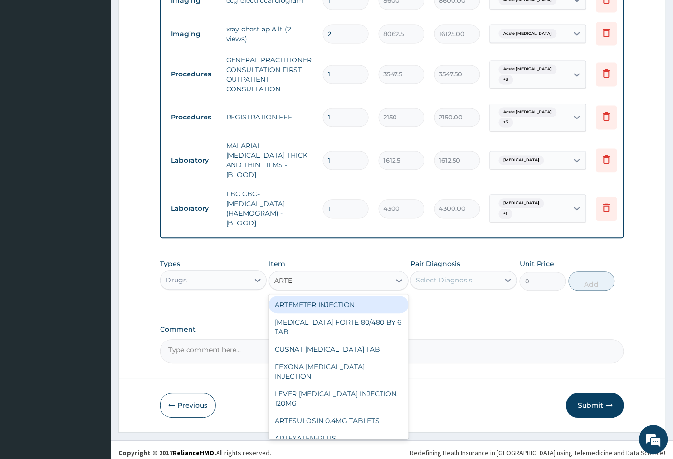
click at [336, 296] on div "ARTEMETER INJECTION" at bounding box center [338, 304] width 139 height 17
type input "946"
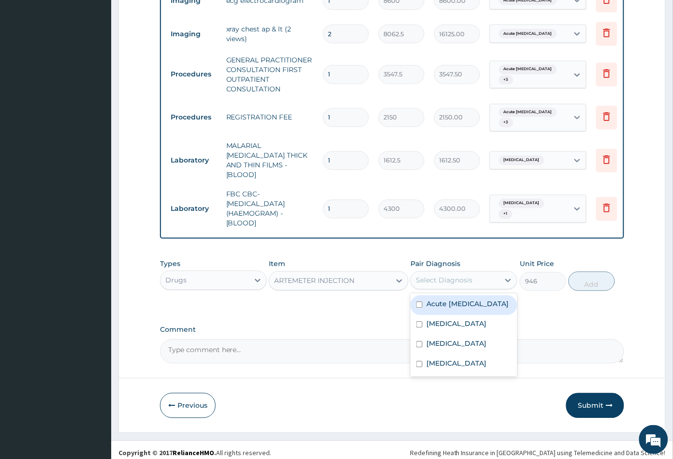
click at [470, 276] on div "Select Diagnosis" at bounding box center [444, 281] width 57 height 10
click at [454, 315] on div "Malaria" at bounding box center [463, 325] width 107 height 20
checkbox input "true"
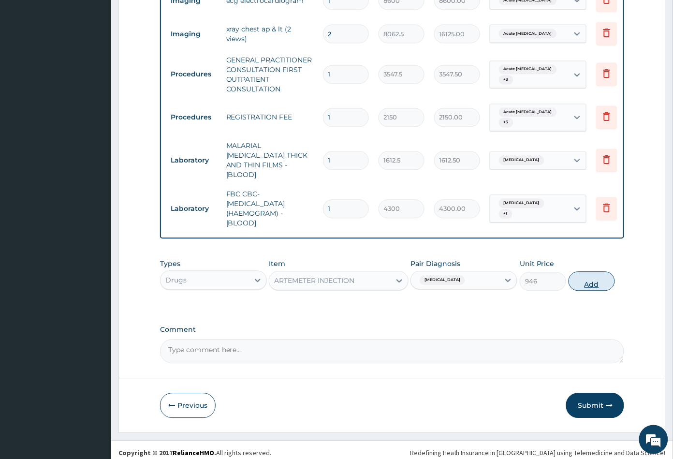
click at [593, 283] on button "Add" at bounding box center [592, 281] width 46 height 19
type input "0"
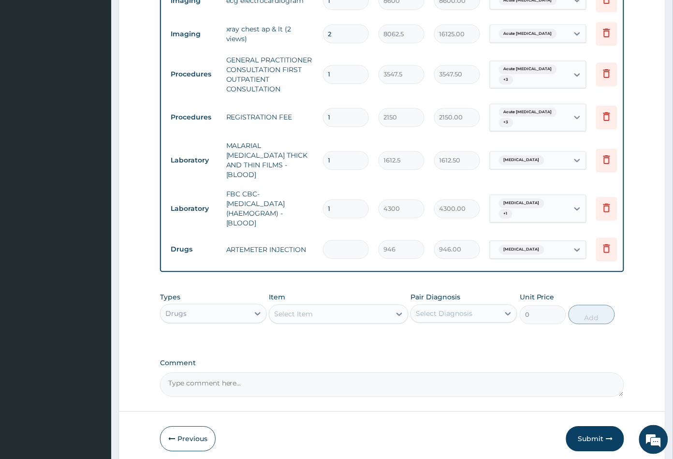
type input "0.00"
type input "6"
type input "5676.00"
type input "6"
click at [337, 314] on div "Select Item" at bounding box center [329, 313] width 121 height 15
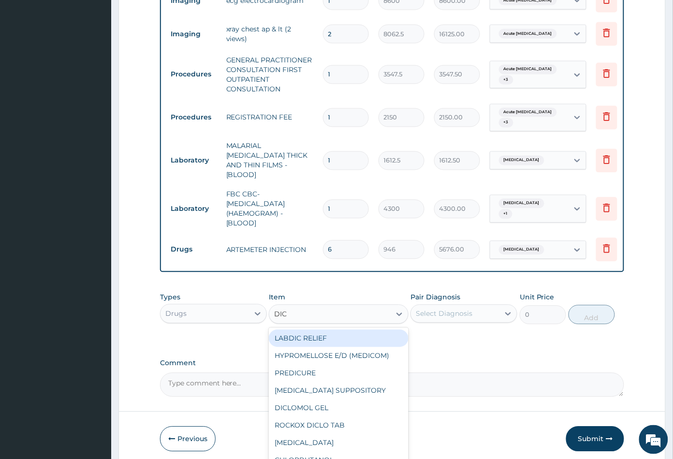
type input "DICL"
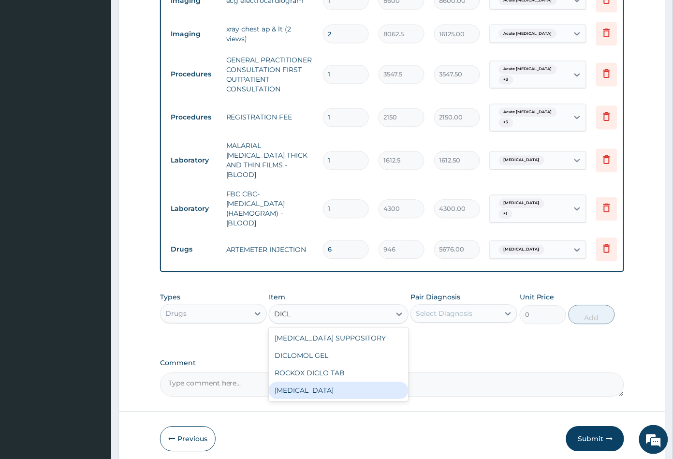
click at [341, 386] on div "DICLOFENAC" at bounding box center [338, 390] width 139 height 17
type input "591.25"
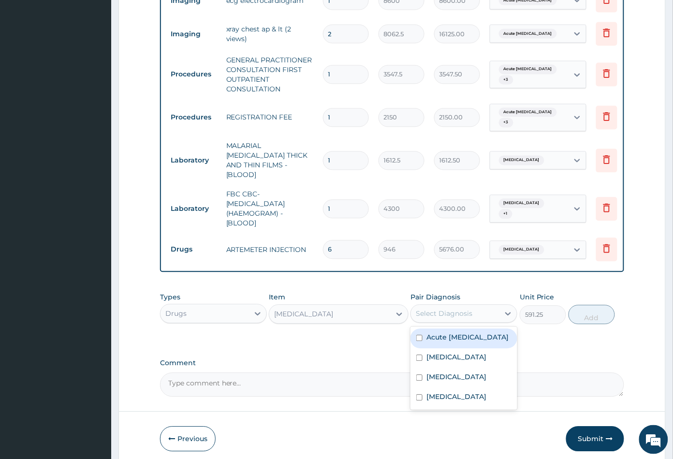
click at [470, 309] on div "Select Diagnosis" at bounding box center [444, 314] width 57 height 10
click at [465, 336] on div "Acute chest pain" at bounding box center [463, 339] width 107 height 20
checkbox input "true"
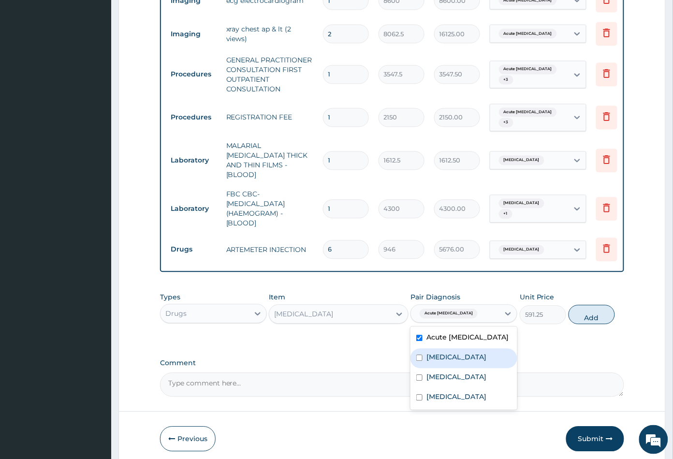
click at [463, 349] on div "[MEDICAL_DATA]" at bounding box center [463, 359] width 107 height 20
checkbox input "true"
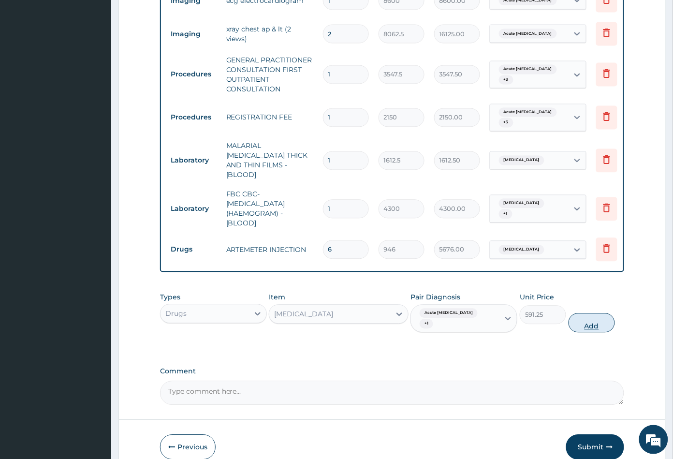
click at [596, 313] on button "Add" at bounding box center [592, 322] width 46 height 19
type input "0"
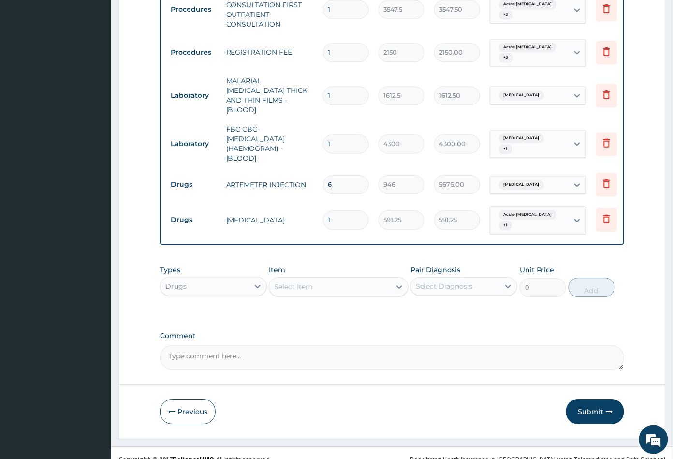
scroll to position [469, 0]
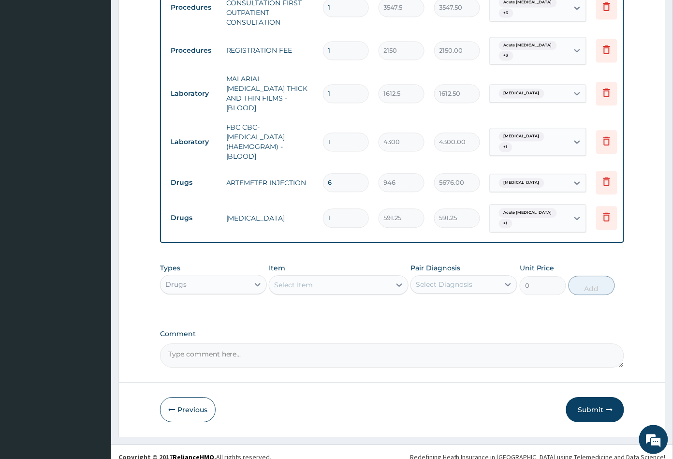
click at [341, 277] on div "Select Item" at bounding box center [329, 284] width 121 height 15
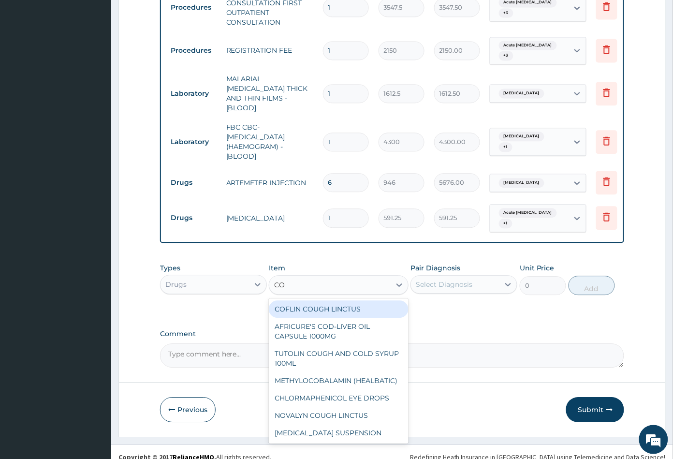
type input "COU"
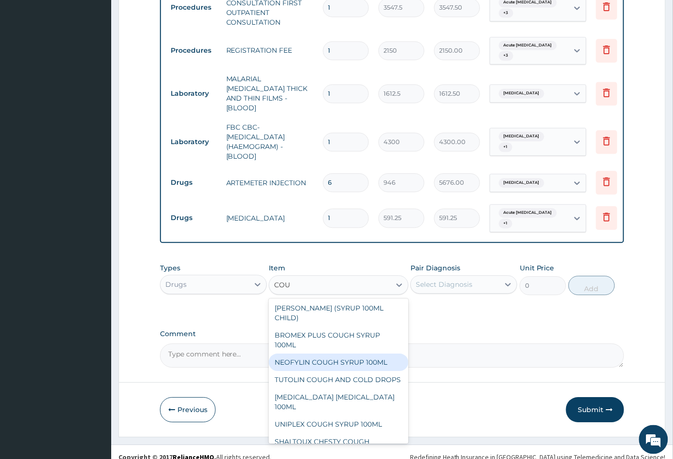
scroll to position [133, 0]
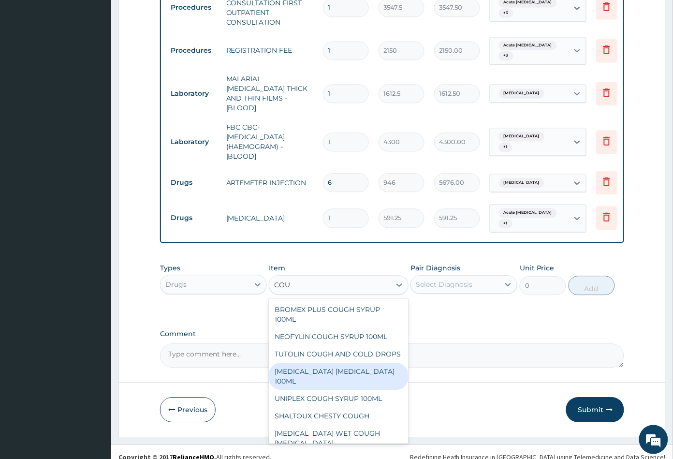
click at [347, 366] on div "BENYLIN DRY COUGH 100ML" at bounding box center [338, 376] width 139 height 27
type input "1773.75"
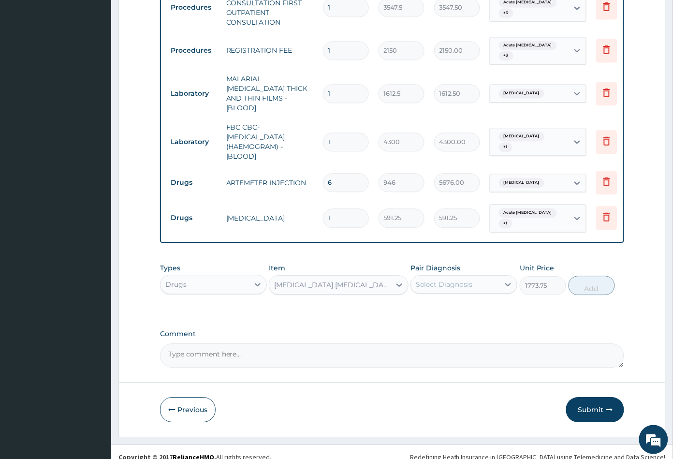
click at [451, 279] on div "Select Diagnosis" at bounding box center [444, 284] width 57 height 10
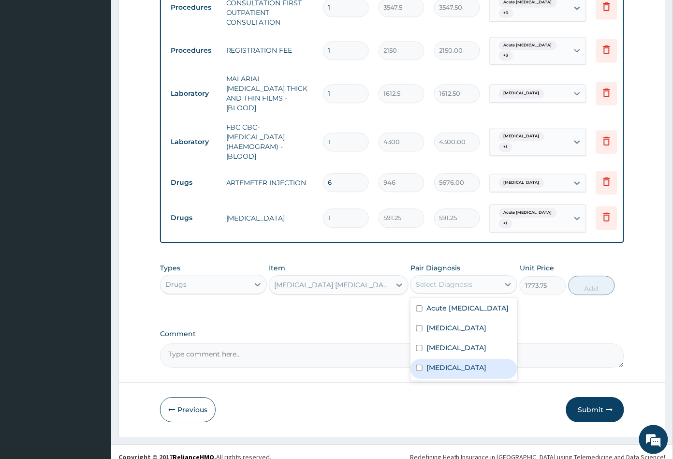
click at [450, 363] on label "Upper respiratory infection" at bounding box center [456, 368] width 60 height 10
checkbox input "true"
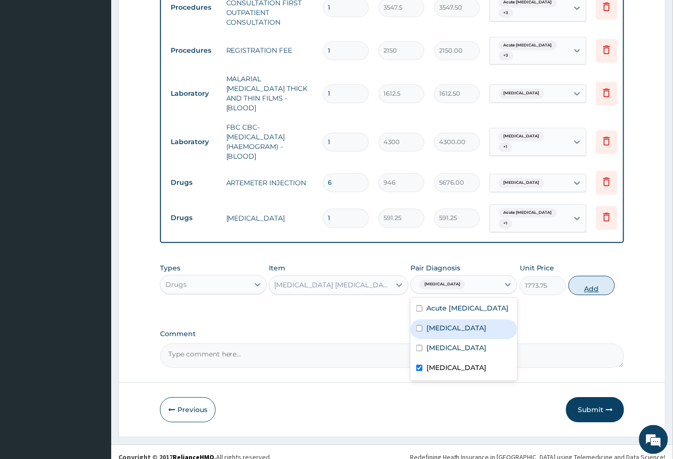
click at [590, 276] on button "Add" at bounding box center [592, 285] width 46 height 19
type input "0"
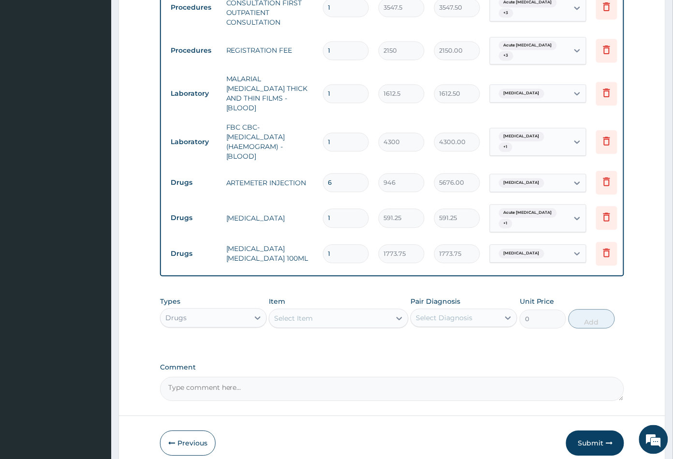
click at [316, 311] on div "Select Item" at bounding box center [329, 317] width 121 height 15
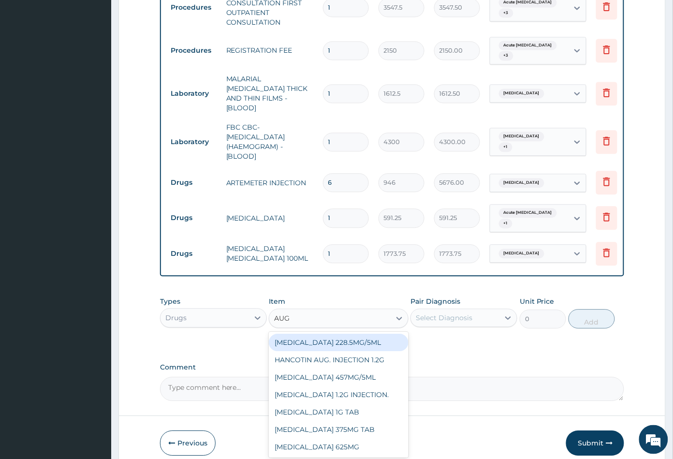
type input "AUGM"
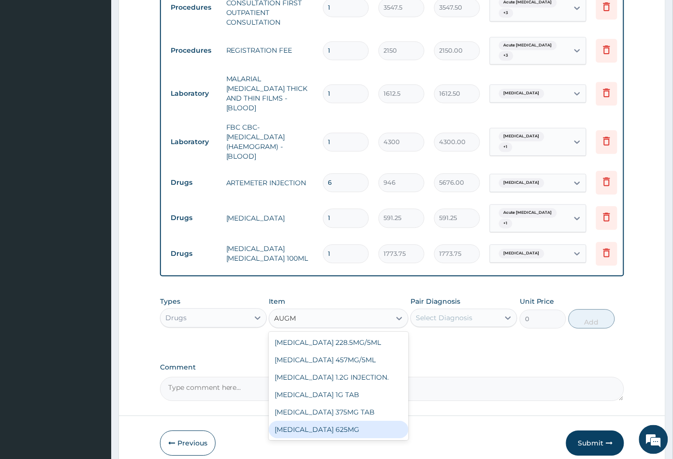
click at [333, 421] on div "AUGMENTIN 625MG" at bounding box center [338, 429] width 139 height 17
type input "886.875"
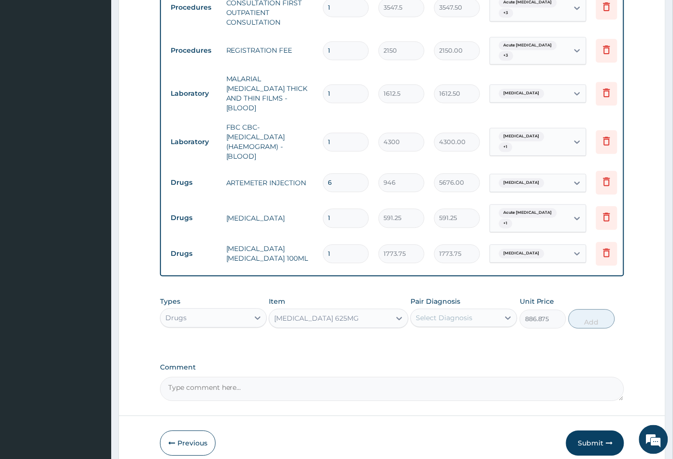
click at [444, 313] on div "Select Diagnosis" at bounding box center [444, 318] width 57 height 10
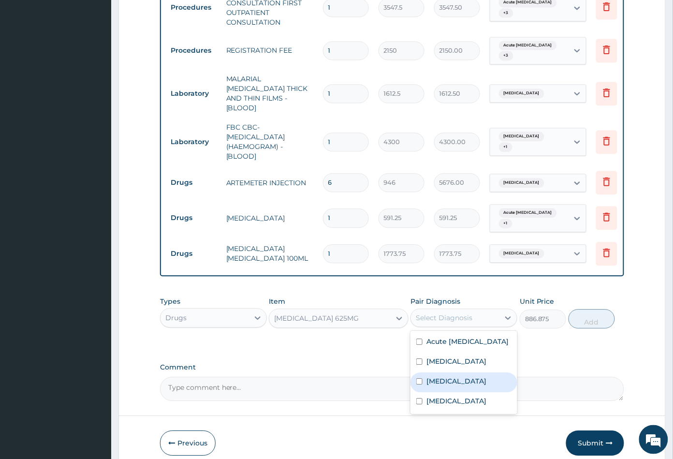
click at [447, 376] on label "Sepsis" at bounding box center [456, 381] width 60 height 10
click at [453, 372] on div "Sepsis" at bounding box center [463, 382] width 107 height 20
checkbox input "false"
click at [451, 396] on label "Upper respiratory infection" at bounding box center [456, 401] width 60 height 10
checkbox input "true"
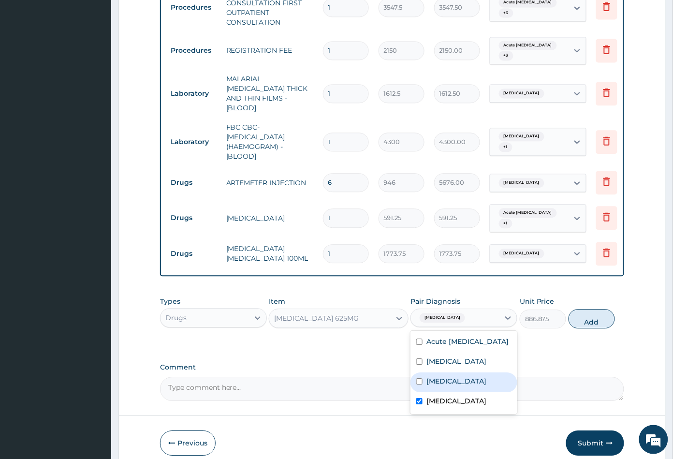
click at [454, 372] on div "Sepsis" at bounding box center [463, 382] width 107 height 20
checkbox input "true"
click at [590, 321] on button "Add" at bounding box center [592, 318] width 46 height 19
type input "0"
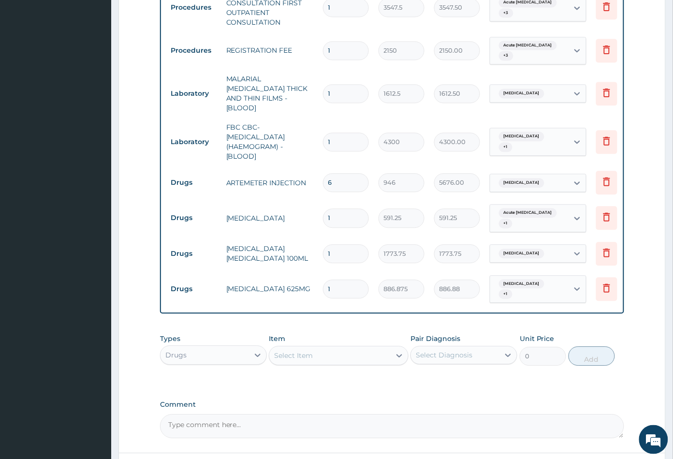
type input "10"
type input "8868.75"
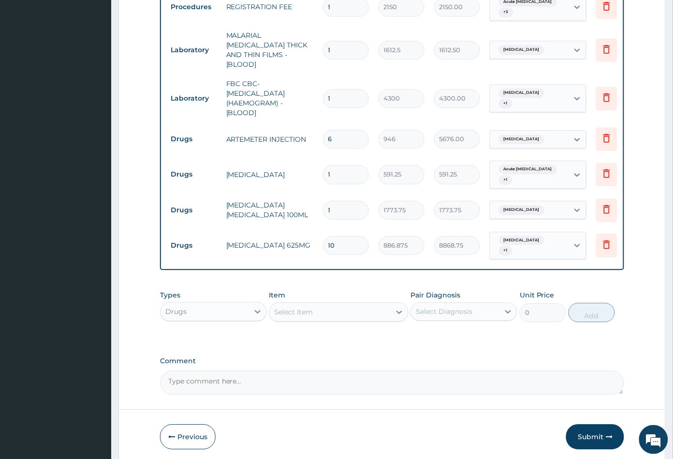
scroll to position [540, 0]
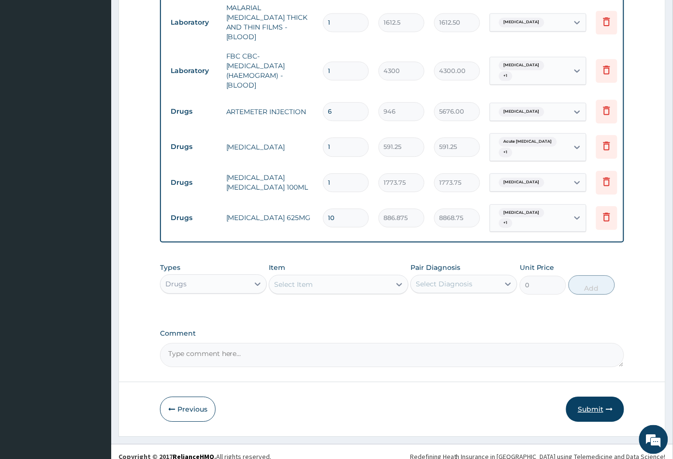
type input "10"
click at [586, 398] on button "Submit" at bounding box center [595, 408] width 58 height 25
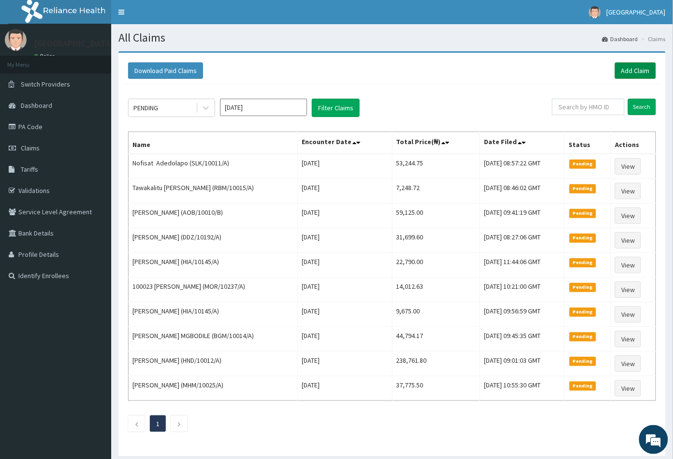
click at [636, 70] on link "Add Claim" at bounding box center [635, 70] width 41 height 16
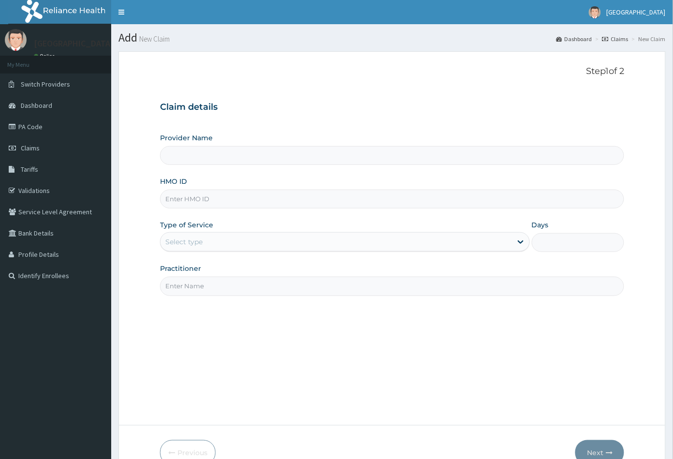
click at [173, 196] on input "HMO ID" at bounding box center [392, 199] width 465 height 19
type input "[GEOGRAPHIC_DATA]"
paste input "LPR/10020/A"
type input "LPR/10020/A"
click at [190, 239] on div "Select type" at bounding box center [183, 242] width 37 height 10
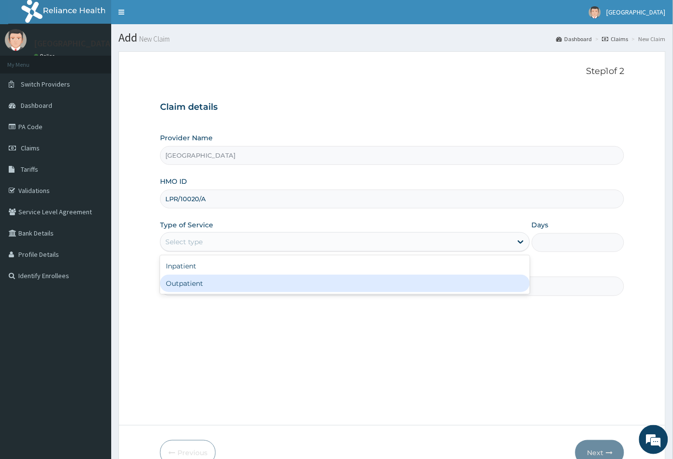
click at [191, 280] on div "Outpatient" at bounding box center [345, 283] width 370 height 17
type input "1"
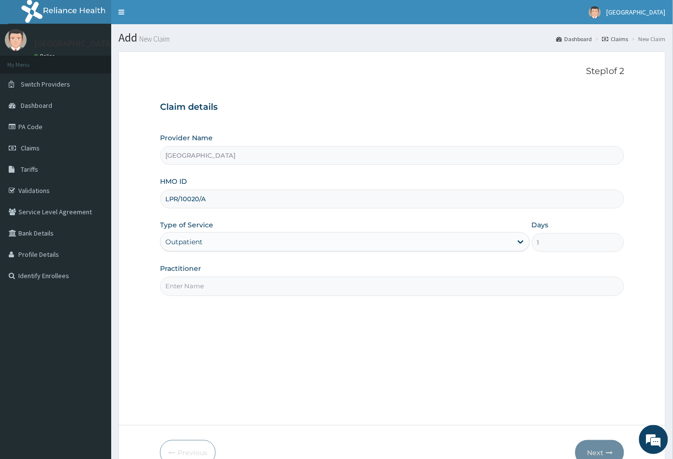
click at [191, 283] on input "Practitioner" at bounding box center [392, 286] width 465 height 19
type input "CON"
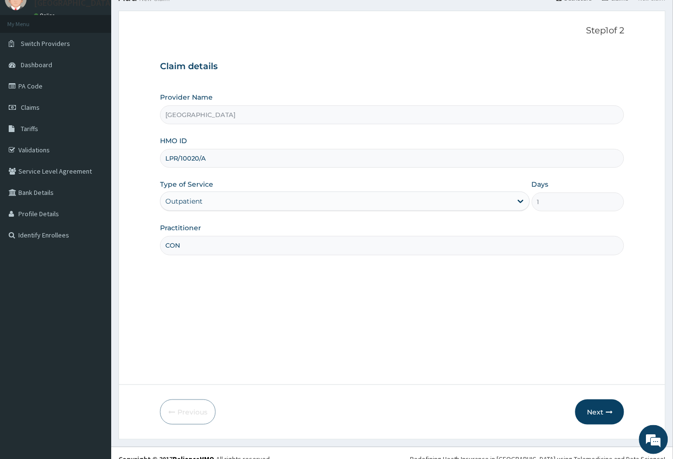
scroll to position [53, 0]
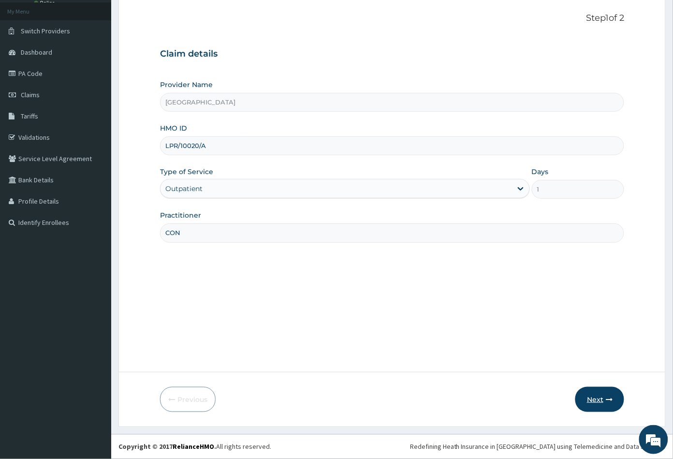
click at [594, 398] on button "Next" at bounding box center [599, 399] width 49 height 25
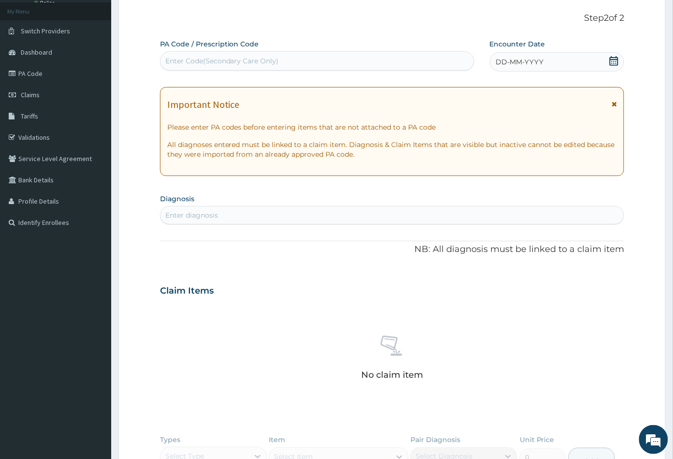
scroll to position [0, 0]
click at [193, 63] on div "Enter Code(Secondary Care Only)" at bounding box center [222, 61] width 114 height 10
paste input "PA/DC8E38"
type input "PA/DC8E38"
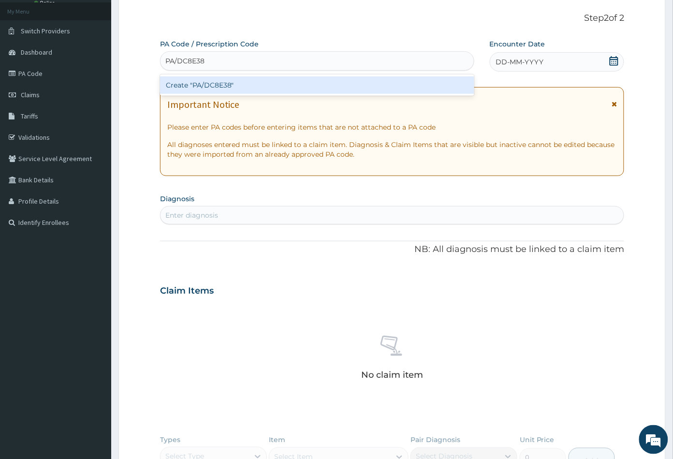
click at [207, 81] on div "Create "PA/DC8E38"" at bounding box center [317, 84] width 314 height 17
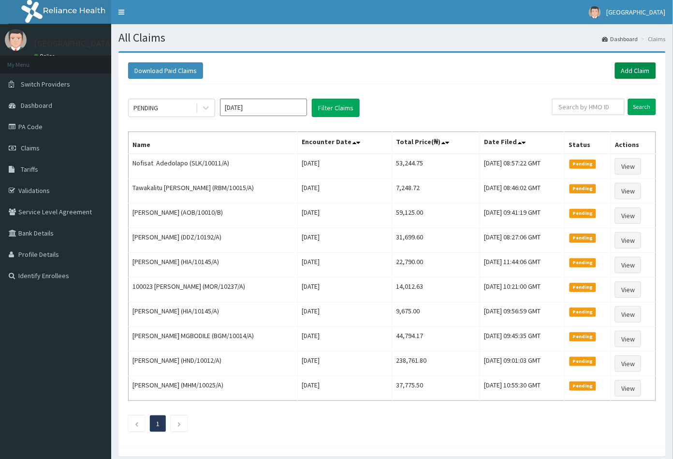
click at [635, 71] on link "Add Claim" at bounding box center [635, 70] width 41 height 16
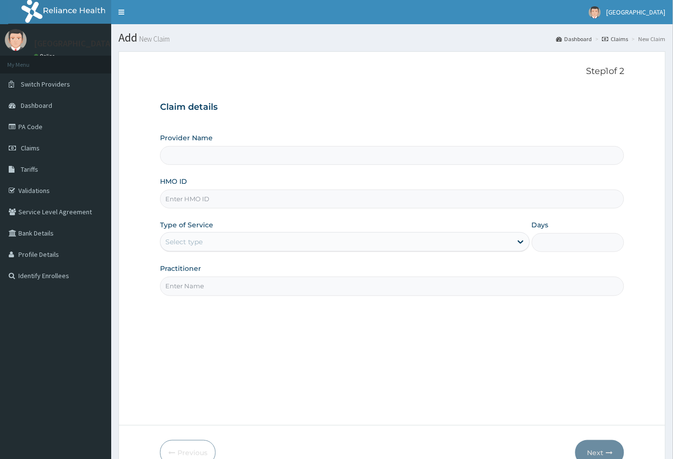
type input "Peachcare Medical Centre"
click at [171, 198] on input "HMO ID" at bounding box center [392, 199] width 465 height 19
paste input "LPR/10020/A"
type input "LPR/10020/A"
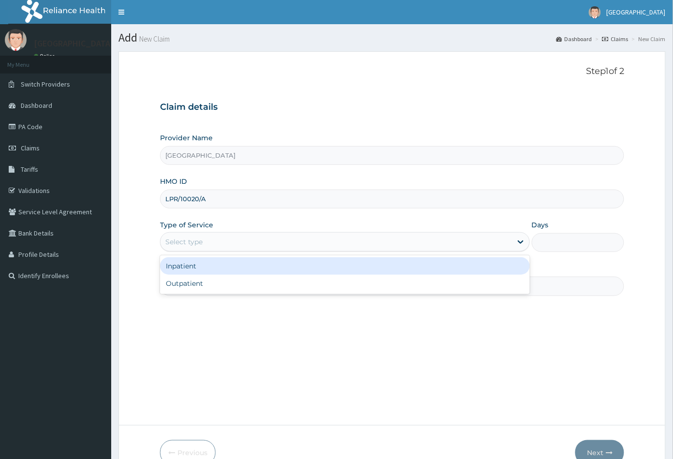
click at [204, 242] on div "Select type" at bounding box center [335, 241] width 351 height 15
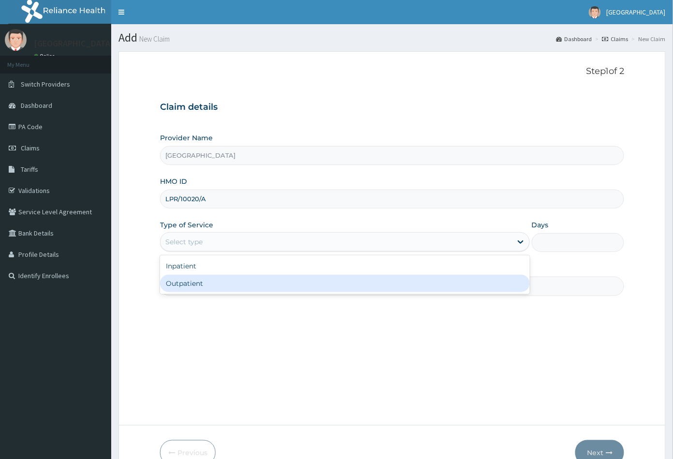
click at [199, 281] on div "Outpatient" at bounding box center [345, 283] width 370 height 17
type input "1"
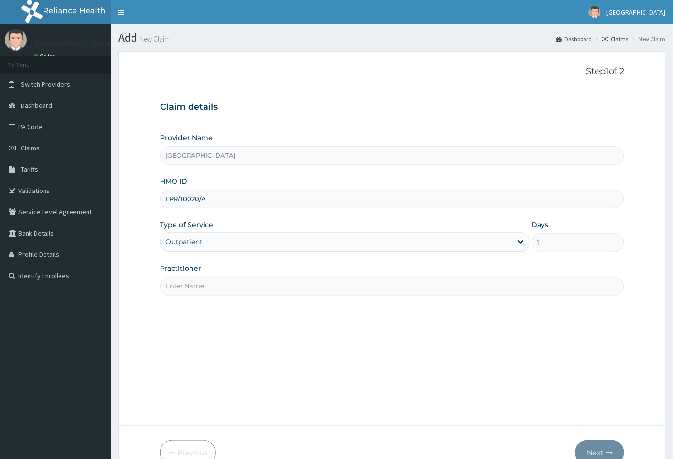
click at [198, 283] on input "Practitioner" at bounding box center [392, 286] width 465 height 19
type input "CON"
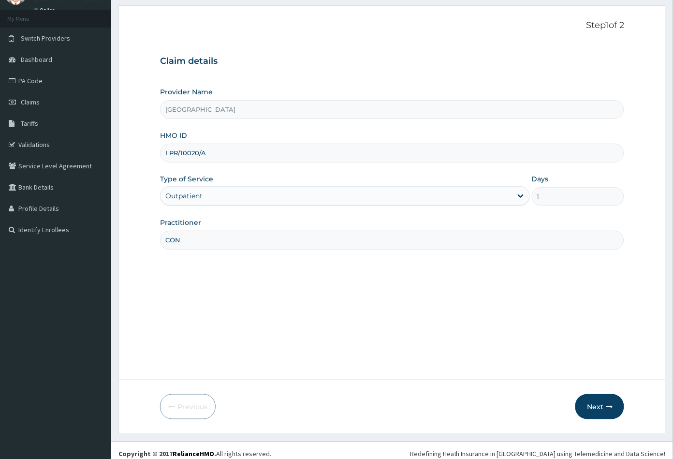
scroll to position [53, 0]
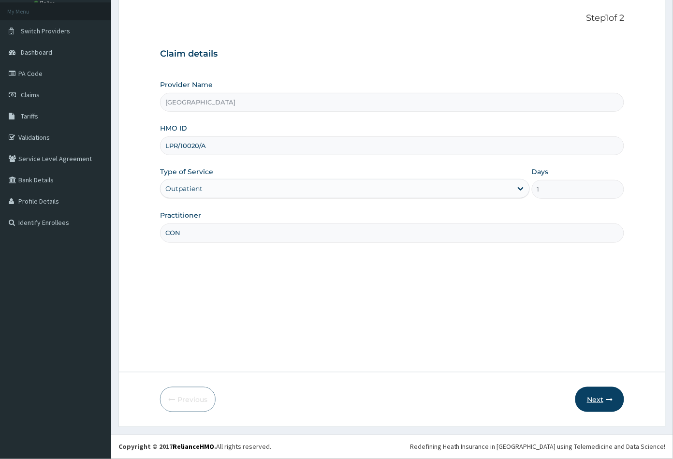
click at [600, 397] on button "Next" at bounding box center [599, 399] width 49 height 25
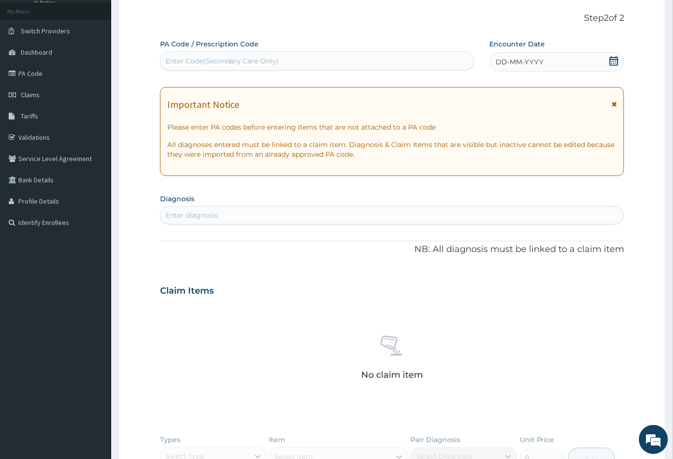
click at [209, 61] on div "Enter Code(Secondary Care Only)" at bounding box center [222, 61] width 114 height 10
paste input "PA/DC8E38"
type input "PA/DC8E38"
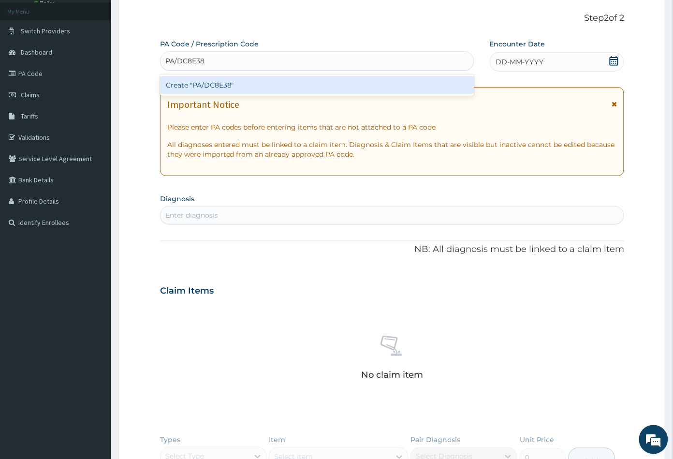
click at [216, 83] on div "Create "PA/DC8E38"" at bounding box center [317, 84] width 314 height 17
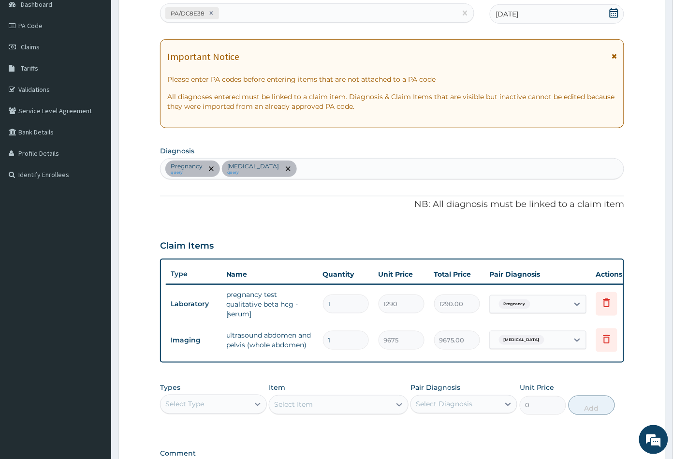
scroll to position [214, 0]
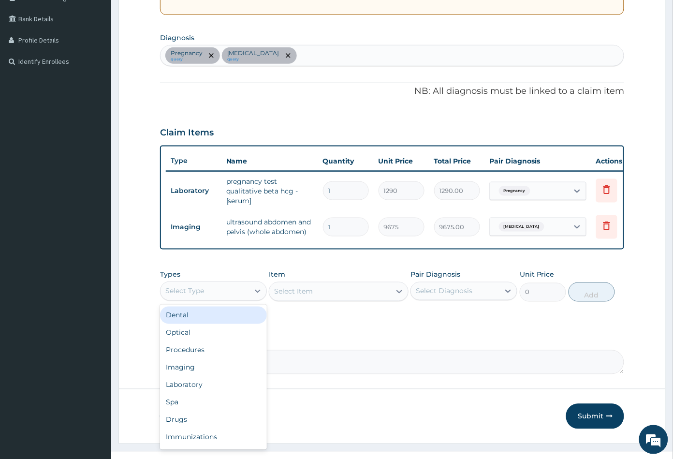
click at [229, 297] on div "Select Type" at bounding box center [204, 290] width 88 height 15
click at [213, 352] on div "Procedures" at bounding box center [213, 349] width 107 height 17
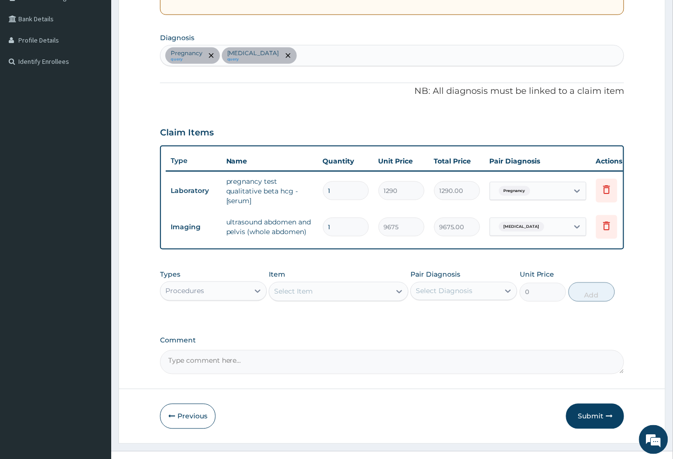
click at [338, 299] on div "Select Item" at bounding box center [329, 291] width 121 height 15
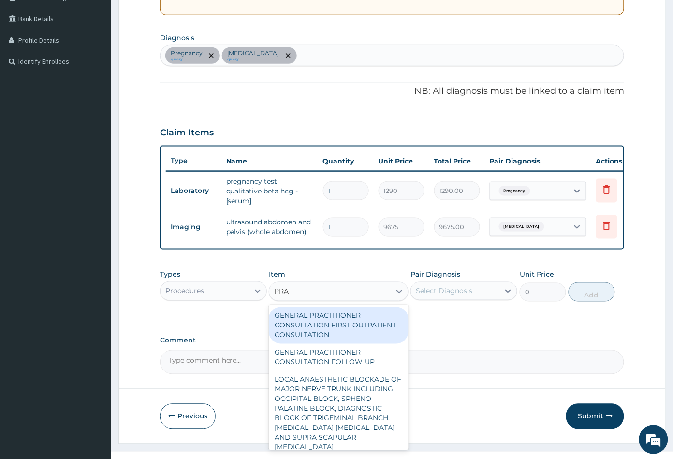
type input "PRAC"
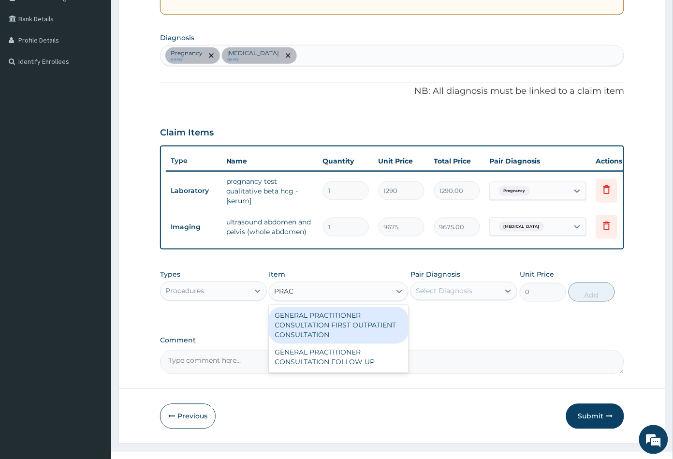
click at [328, 322] on div "GENERAL PRACTITIONER CONSULTATION FIRST OUTPATIENT CONSULTATION" at bounding box center [338, 325] width 139 height 37
type input "3547.5"
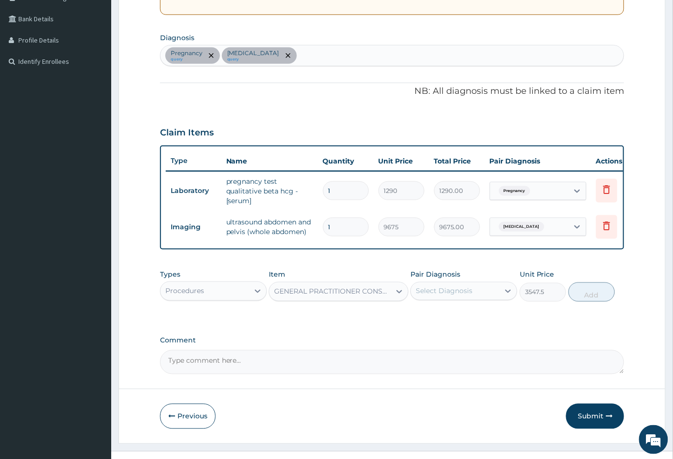
click at [475, 298] on div "Select Diagnosis" at bounding box center [455, 290] width 88 height 15
click at [468, 317] on div "Pregnancy" at bounding box center [463, 316] width 107 height 20
checkbox input "true"
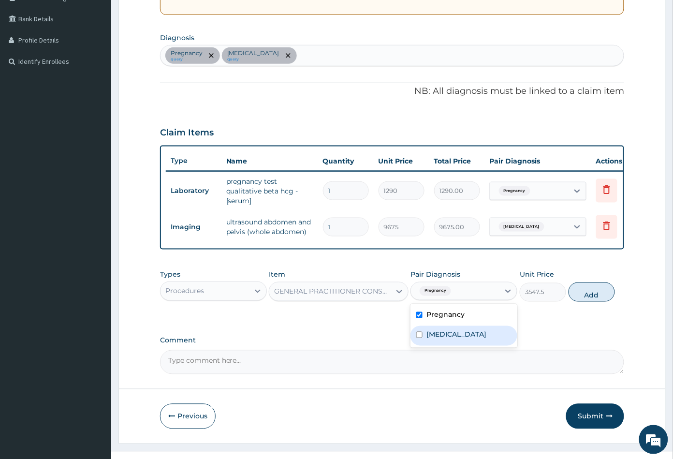
click at [471, 339] on label "Acute abdomen" at bounding box center [456, 335] width 60 height 10
checkbox input "true"
click at [596, 301] on button "Add" at bounding box center [592, 291] width 46 height 19
type input "0"
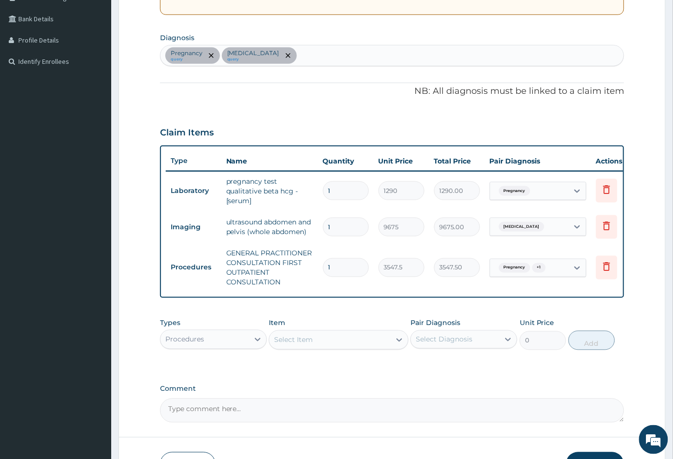
click at [337, 348] on div "Select Item" at bounding box center [329, 339] width 121 height 15
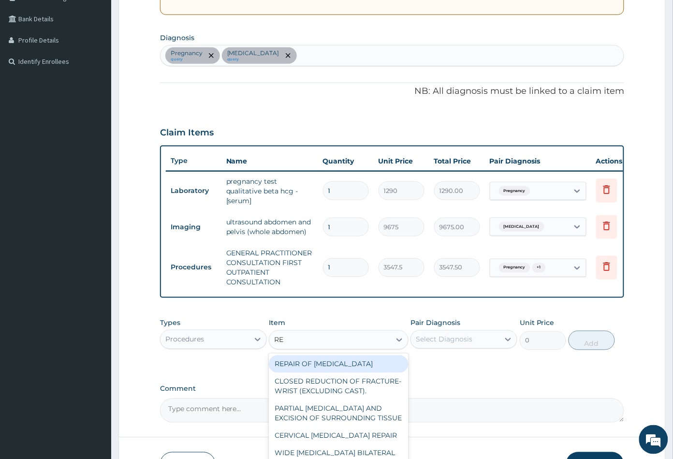
type input "REG"
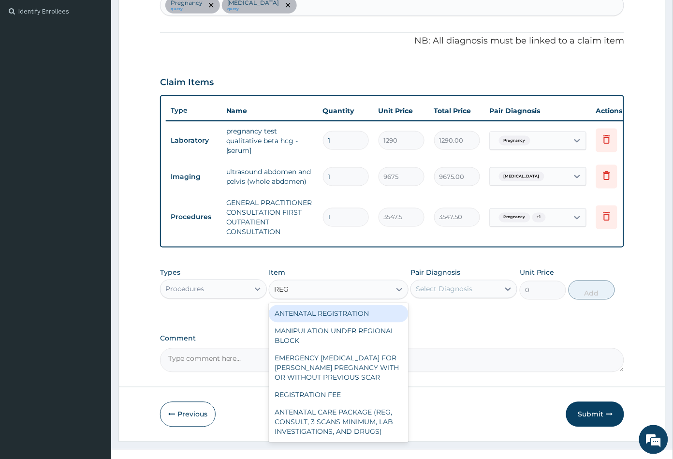
scroll to position [286, 0]
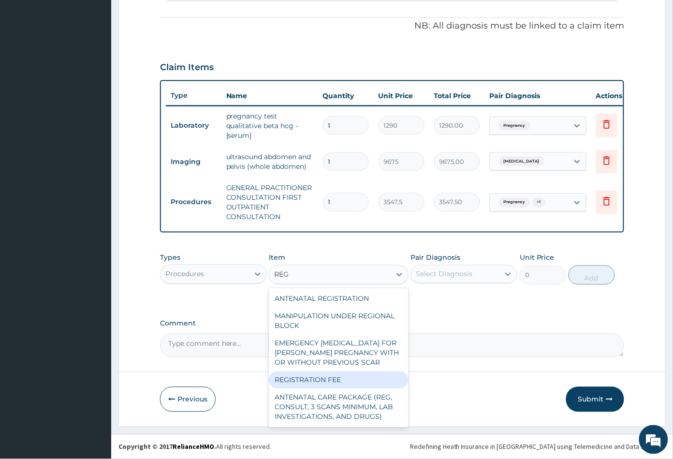
click at [327, 384] on div "REGISTRATION FEE" at bounding box center [338, 379] width 139 height 17
type input "2150"
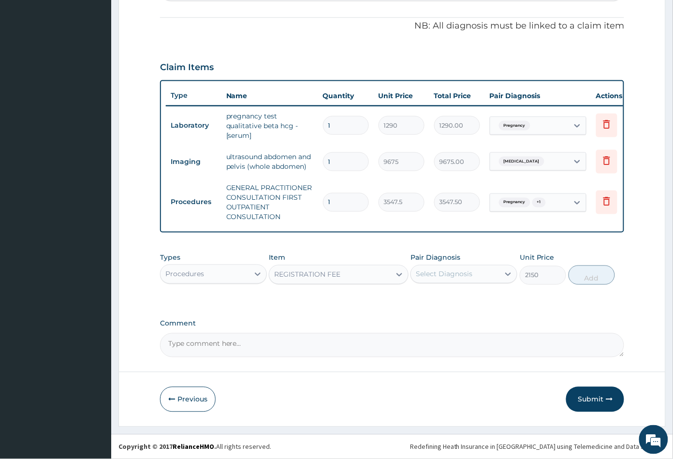
click at [464, 276] on div "Select Diagnosis" at bounding box center [444, 274] width 57 height 10
click at [459, 293] on label "Pregnancy" at bounding box center [445, 298] width 38 height 10
checkbox input "true"
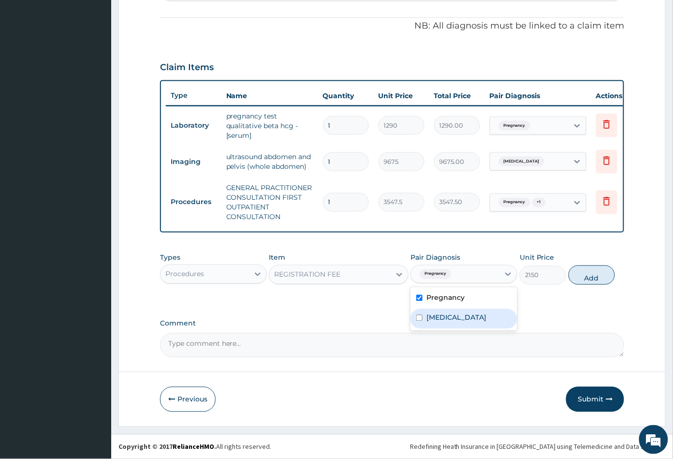
drag, startPoint x: 464, startPoint y: 319, endPoint x: 511, endPoint y: 316, distance: 47.0
click at [465, 320] on label "Acute abdomen" at bounding box center [456, 318] width 60 height 10
checkbox input "true"
click at [589, 279] on button "Add" at bounding box center [592, 274] width 46 height 19
type input "0"
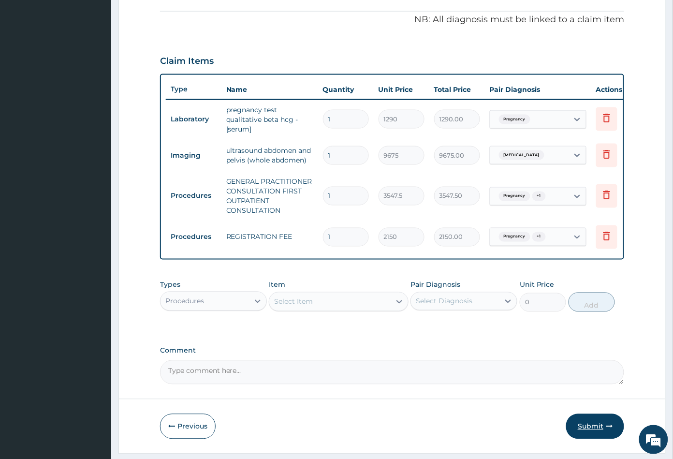
click at [593, 433] on button "Submit" at bounding box center [595, 426] width 58 height 25
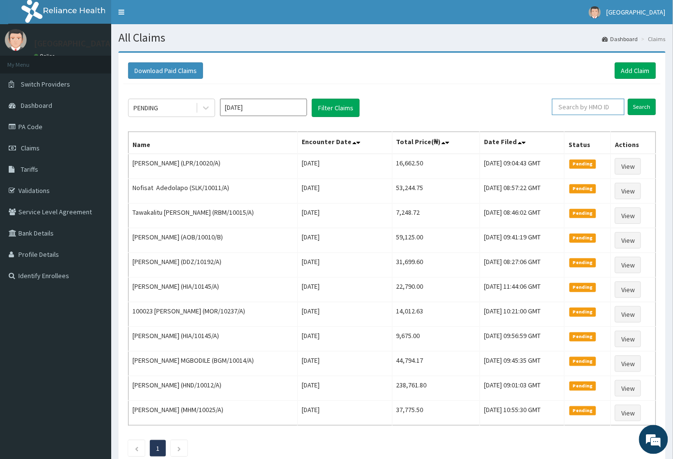
click at [567, 103] on input "text" at bounding box center [588, 107] width 73 height 16
click at [635, 71] on link "Add Claim" at bounding box center [635, 70] width 41 height 16
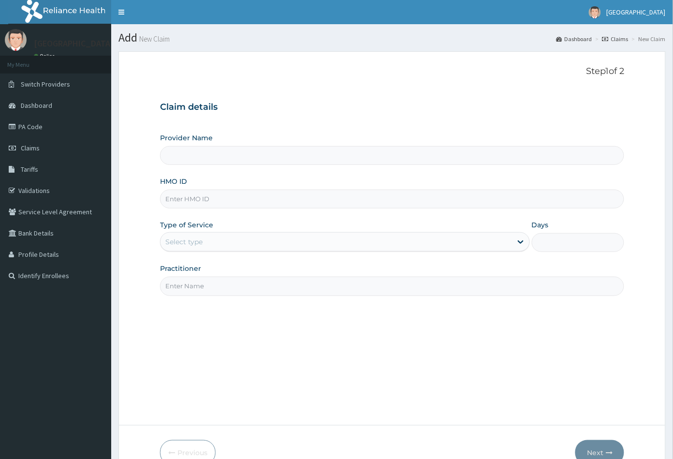
type input "[GEOGRAPHIC_DATA]"
click at [171, 198] on input "HMO ID" at bounding box center [392, 199] width 465 height 19
click at [181, 200] on input "HMO ID" at bounding box center [392, 199] width 465 height 19
click at [165, 198] on input "HMO ID" at bounding box center [392, 199] width 465 height 19
paste input "PFN/10197/A"
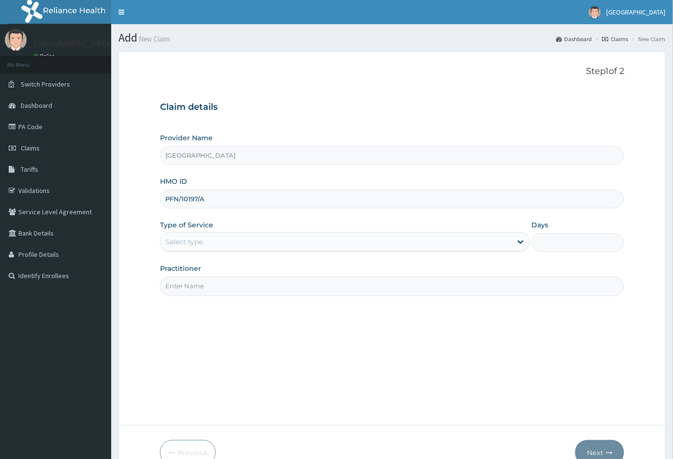
type input "PFN/10197/A"
click at [209, 242] on div "Select type" at bounding box center [335, 241] width 351 height 15
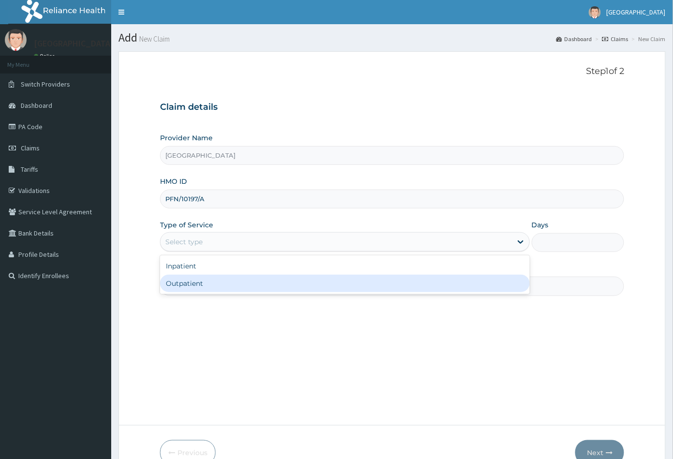
click at [204, 278] on div "Outpatient" at bounding box center [345, 283] width 370 height 17
type input "1"
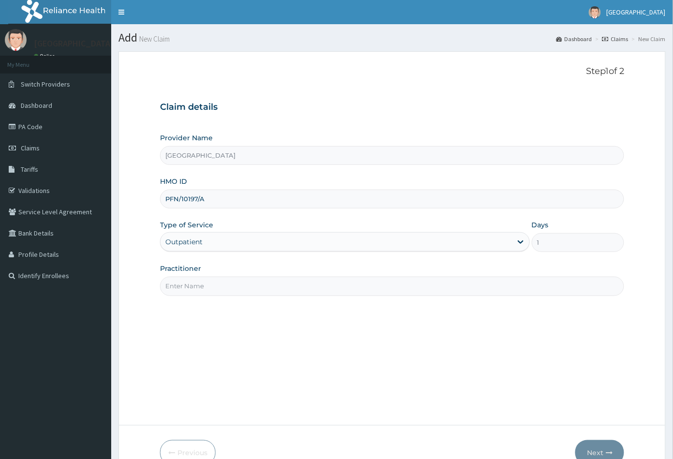
click at [218, 287] on input "Practitioner" at bounding box center [392, 286] width 465 height 19
type input "CON"
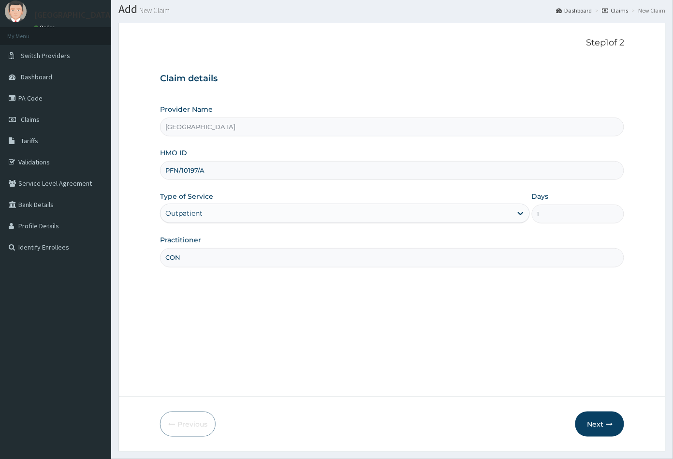
scroll to position [53, 0]
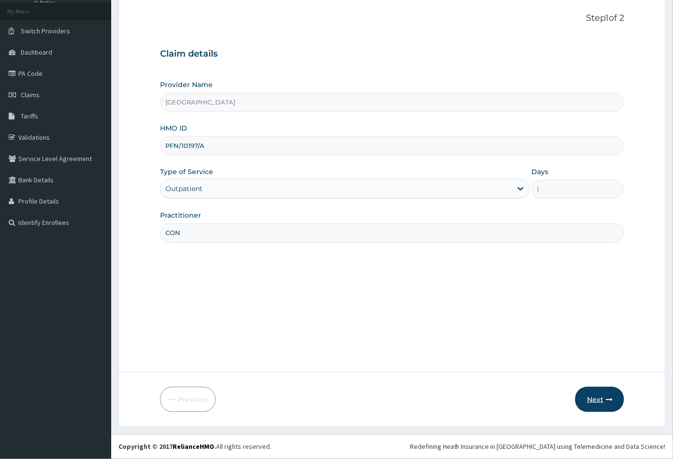
click at [594, 398] on button "Next" at bounding box center [599, 399] width 49 height 25
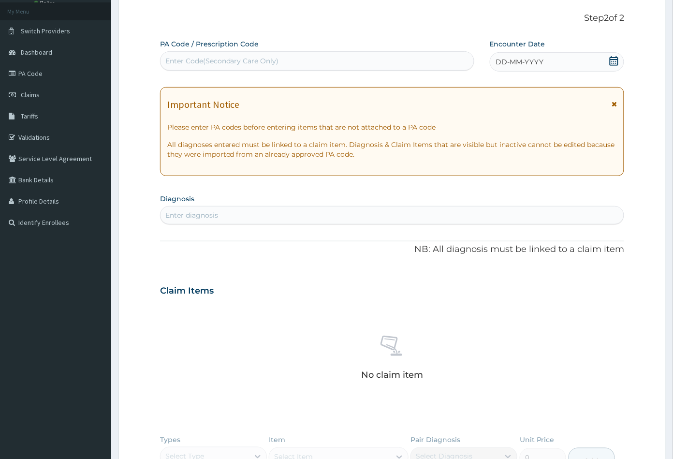
click at [613, 60] on icon at bounding box center [614, 61] width 10 height 10
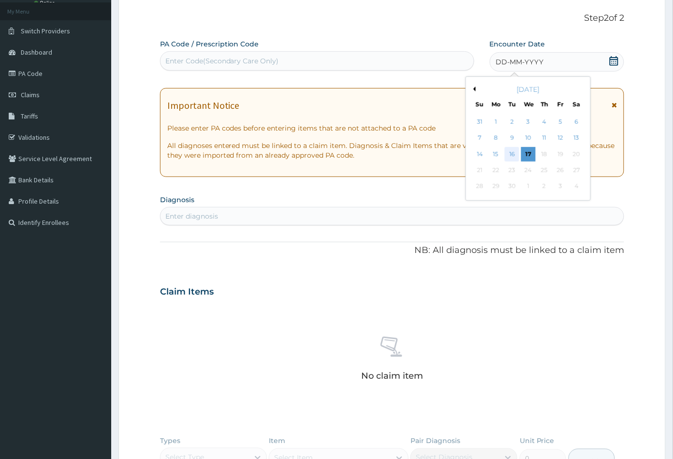
click at [506, 153] on div "16" at bounding box center [512, 154] width 15 height 15
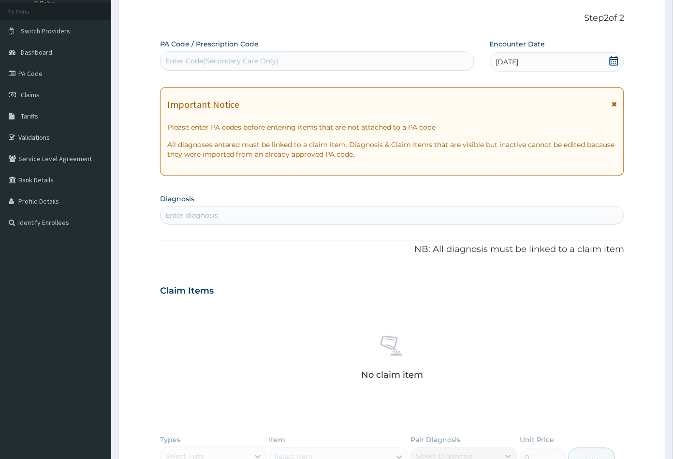
click at [214, 214] on div "Enter diagnosis" at bounding box center [191, 215] width 53 height 10
type input "MALA"
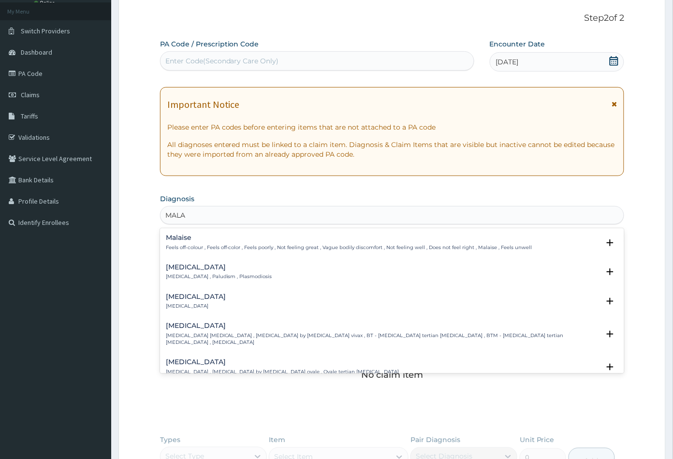
click at [195, 273] on p "Malaria , Paludism , Plasmodiosis" at bounding box center [219, 276] width 106 height 7
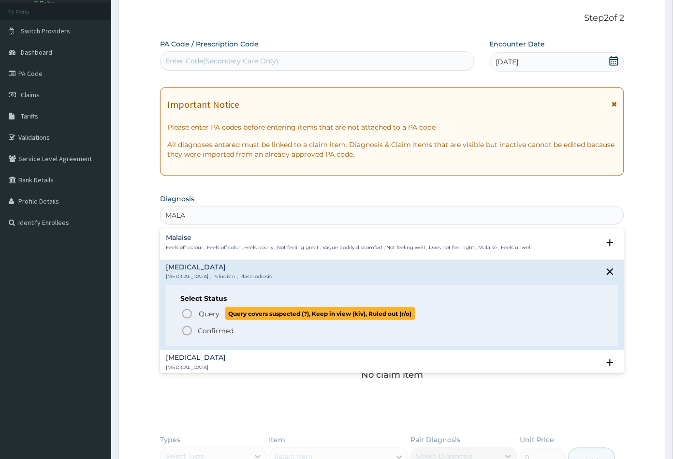
click at [187, 311] on icon "status option query" at bounding box center [187, 314] width 12 height 12
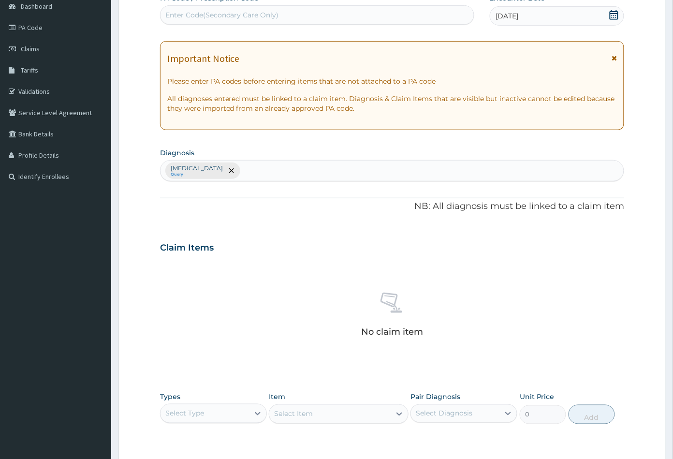
scroll to position [214, 0]
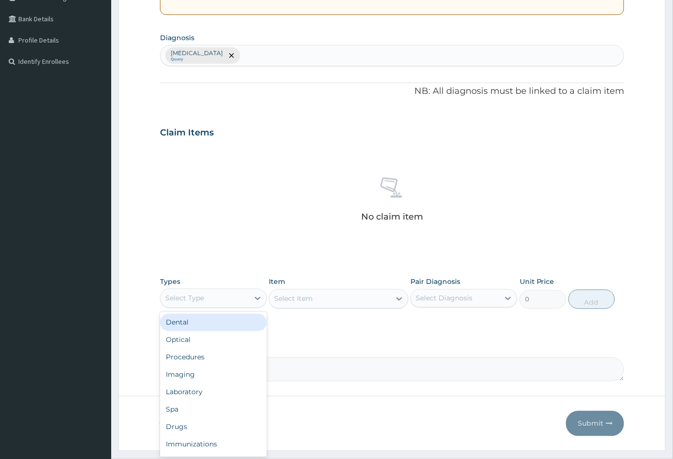
click at [233, 294] on div "Select Type" at bounding box center [204, 298] width 88 height 15
click at [214, 355] on div "Procedures" at bounding box center [213, 357] width 107 height 17
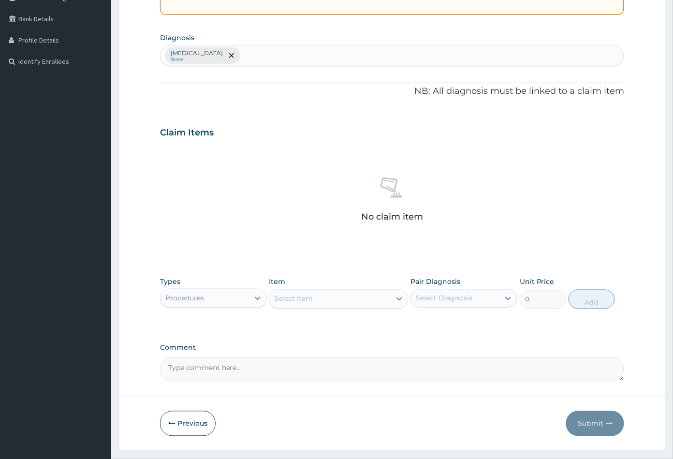
click at [345, 298] on div "Select Item" at bounding box center [329, 298] width 121 height 15
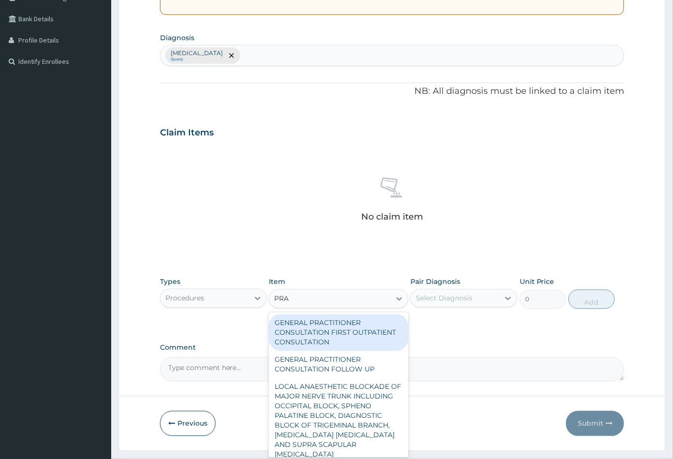
type input "PRAC"
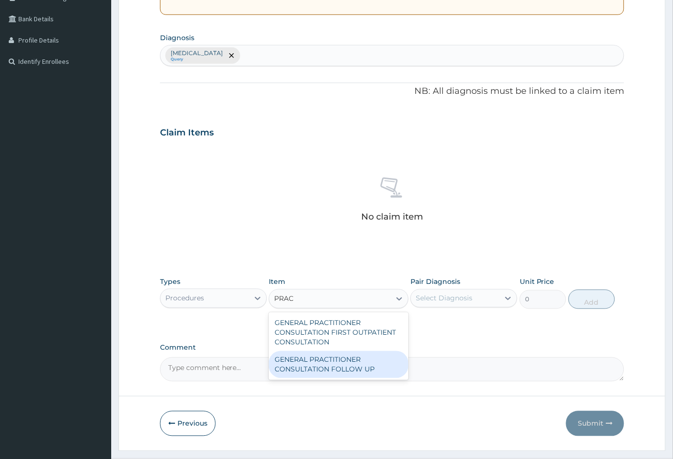
click at [344, 366] on div "GENERAL PRACTITIONER CONSULTATION FOLLOW UP" at bounding box center [338, 364] width 139 height 27
type input "2365"
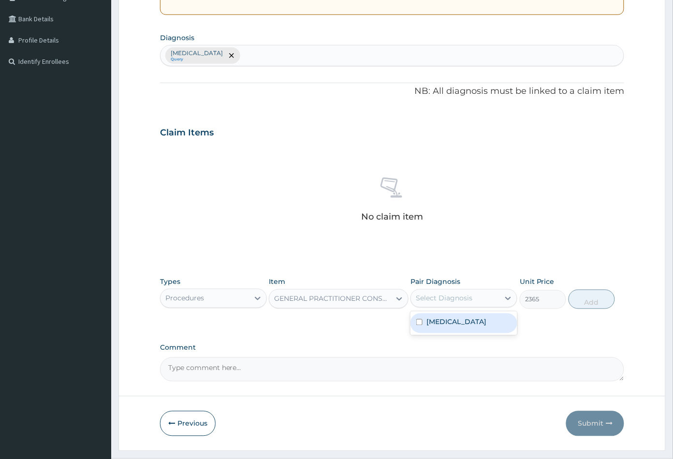
click at [473, 300] on div "Select Diagnosis" at bounding box center [455, 298] width 88 height 15
click at [474, 321] on div "Malaria" at bounding box center [463, 323] width 107 height 20
checkbox input "true"
click at [590, 306] on button "Add" at bounding box center [592, 299] width 46 height 19
type input "0"
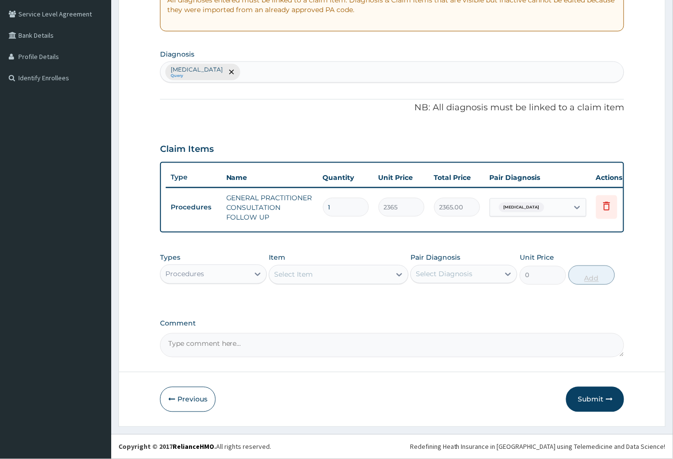
scroll to position [204, 0]
click at [593, 398] on button "Submit" at bounding box center [595, 399] width 58 height 25
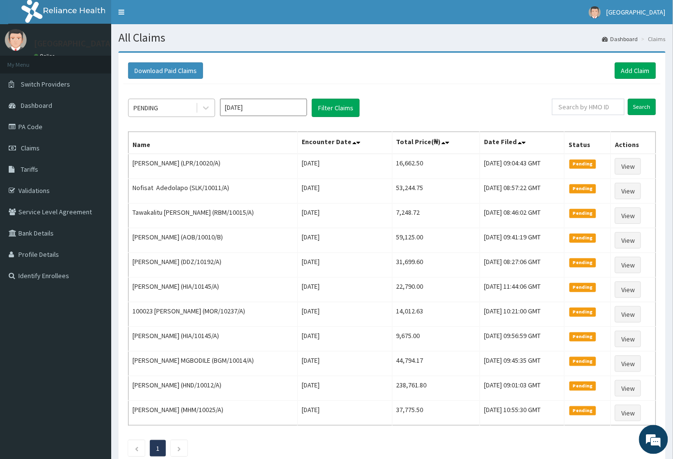
click at [176, 110] on div "PENDING" at bounding box center [162, 107] width 67 height 15
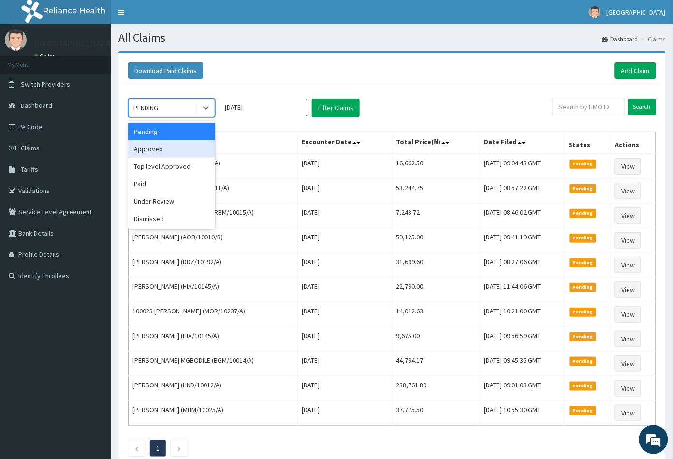
click at [167, 147] on div "Approved" at bounding box center [171, 148] width 87 height 17
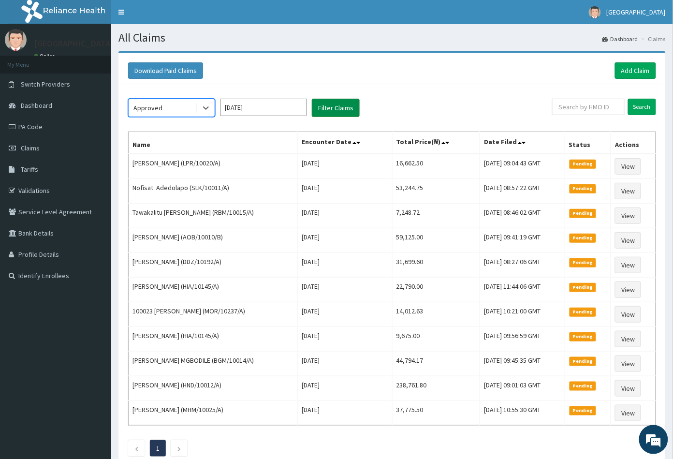
click at [329, 101] on button "Filter Claims" at bounding box center [336, 108] width 48 height 18
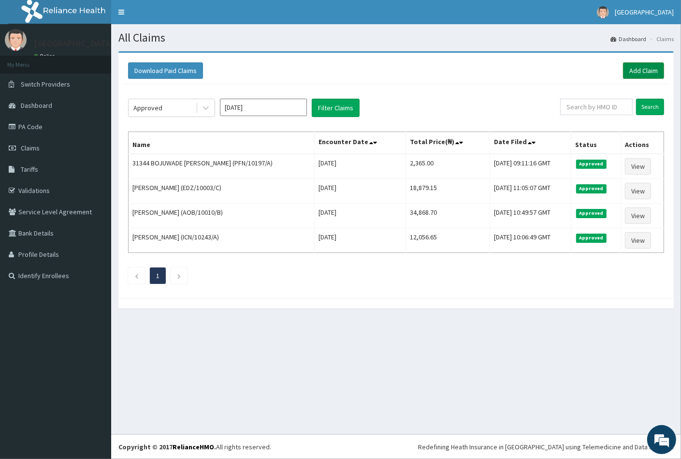
click at [642, 68] on link "Add Claim" at bounding box center [643, 70] width 41 height 16
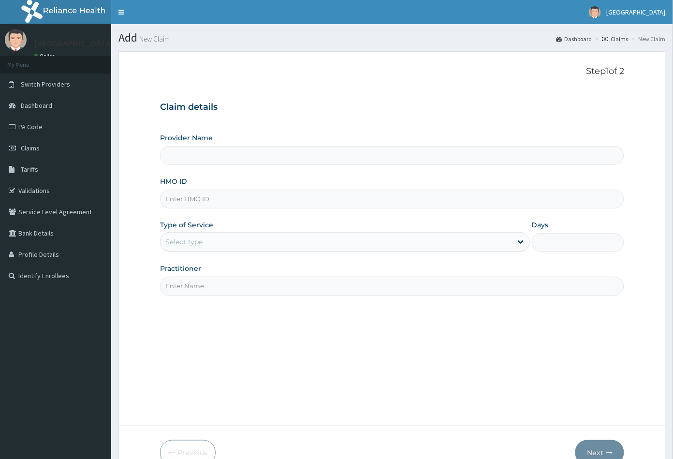
click at [167, 198] on input "HMO ID" at bounding box center [392, 199] width 465 height 19
type input "[GEOGRAPHIC_DATA]"
paste input "SLH/10311/A"
type input "SLH/10311/A"
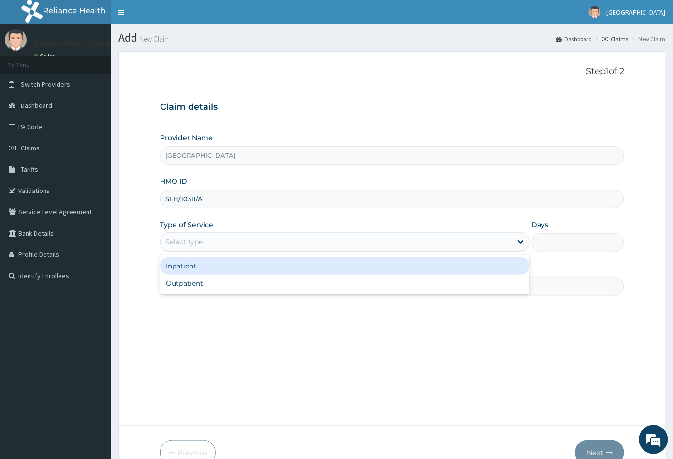
click at [193, 239] on div "Select type" at bounding box center [183, 242] width 37 height 10
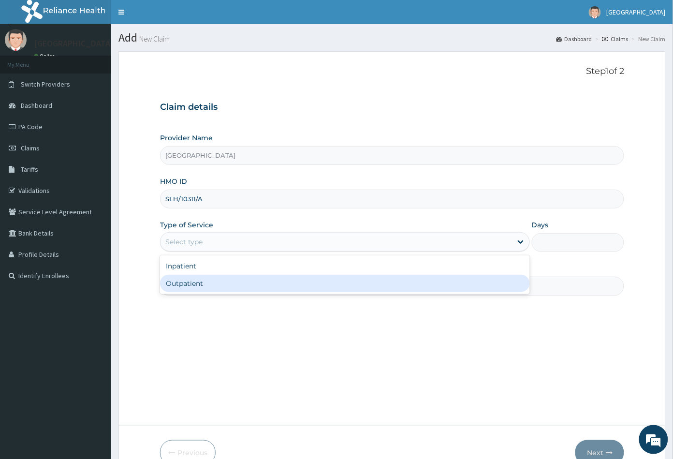
click at [186, 287] on div "Outpatient" at bounding box center [345, 283] width 370 height 17
type input "1"
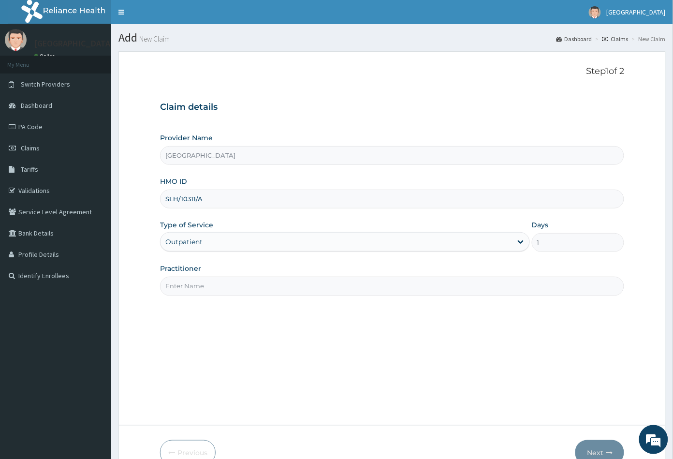
click at [186, 287] on input "Practitioner" at bounding box center [392, 286] width 465 height 19
type input "CON"
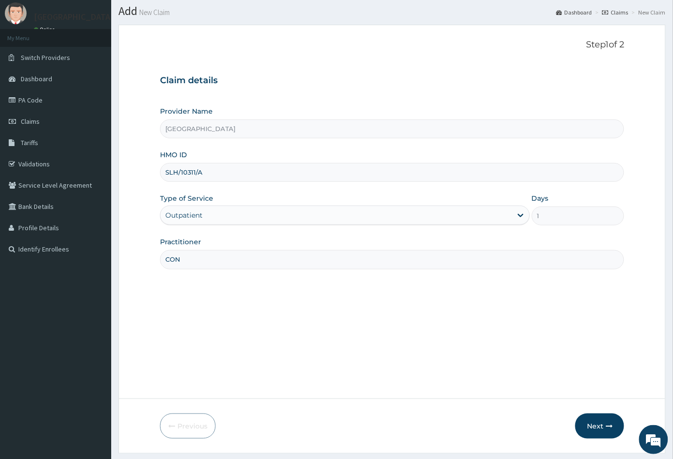
scroll to position [53, 0]
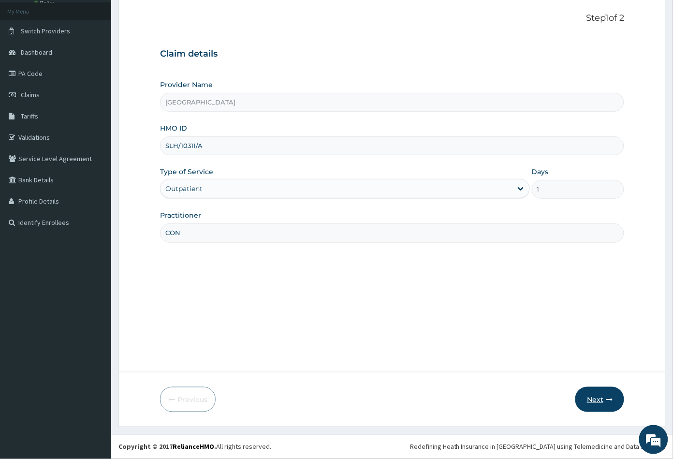
click at [590, 398] on button "Next" at bounding box center [599, 399] width 49 height 25
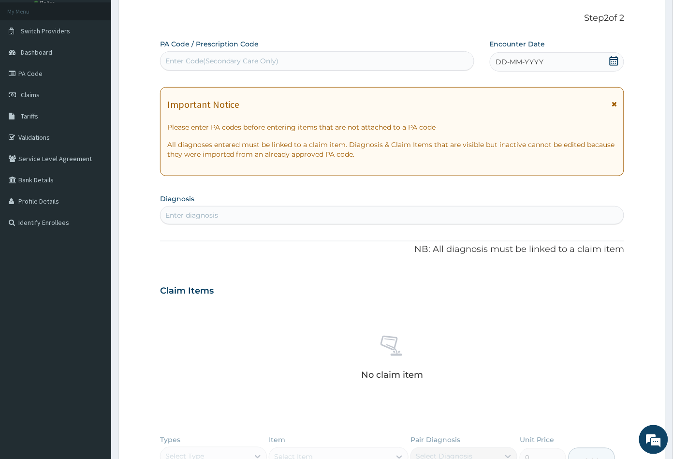
scroll to position [0, 0]
click at [613, 60] on icon at bounding box center [614, 61] width 10 height 10
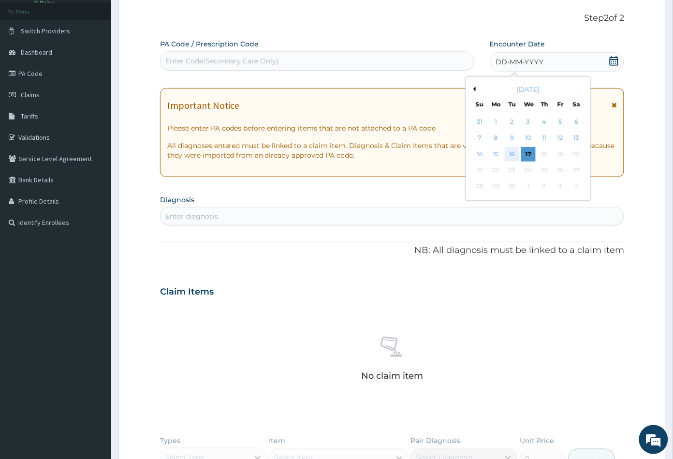
click at [508, 154] on div "16" at bounding box center [512, 154] width 15 height 15
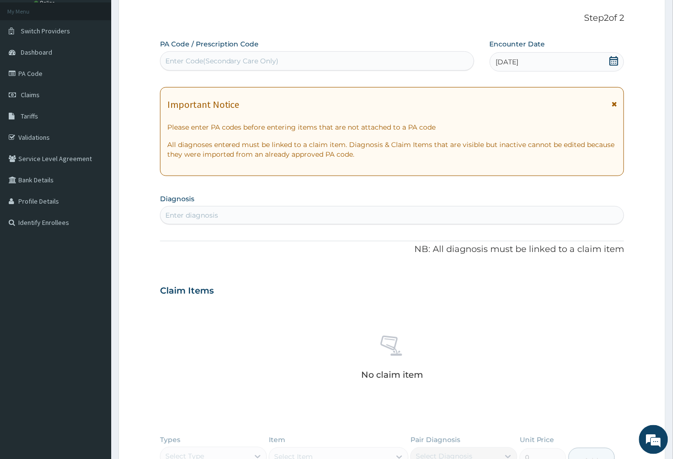
scroll to position [160, 0]
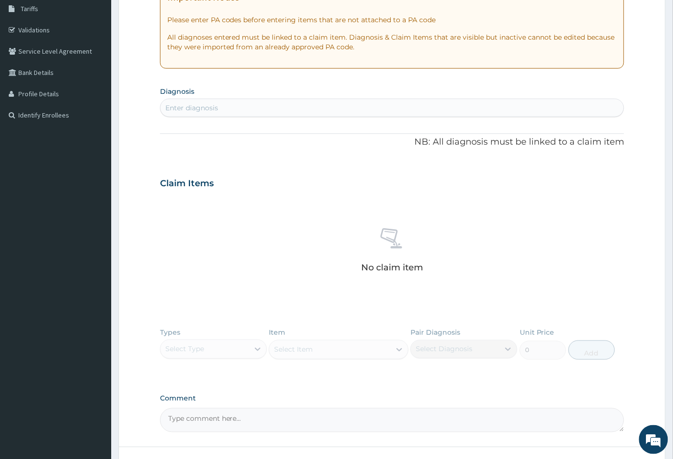
click at [233, 101] on div "Enter diagnosis" at bounding box center [392, 107] width 464 height 15
type input "MALA"
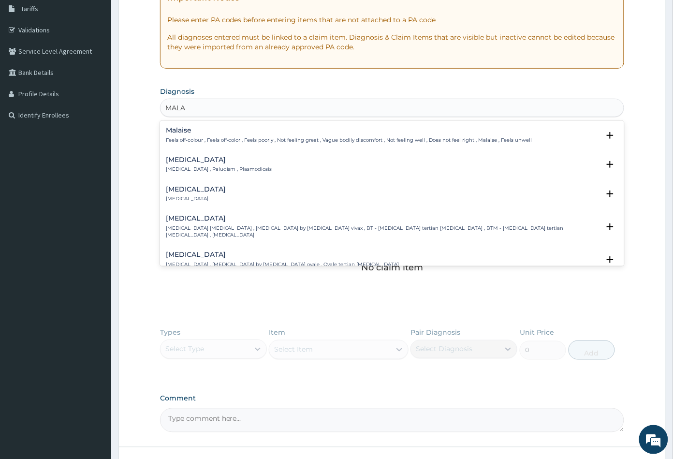
click at [182, 156] on h4 "Malaria" at bounding box center [219, 159] width 106 height 7
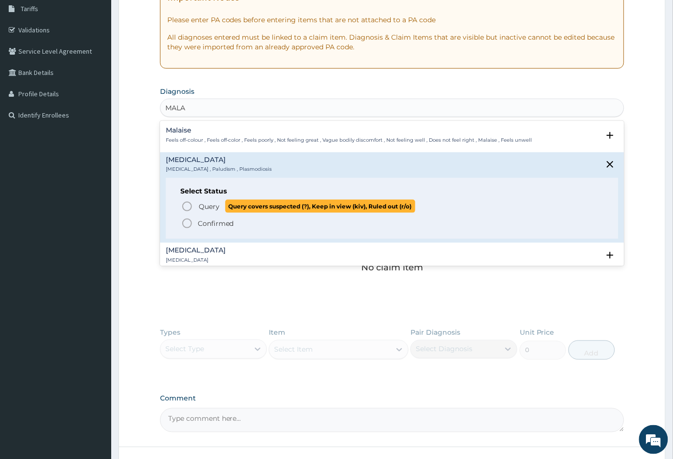
click at [188, 204] on icon "status option query" at bounding box center [187, 207] width 12 height 12
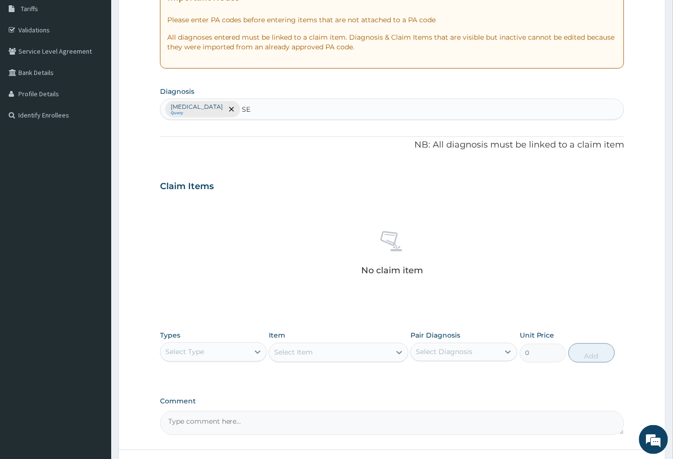
type input "SEP"
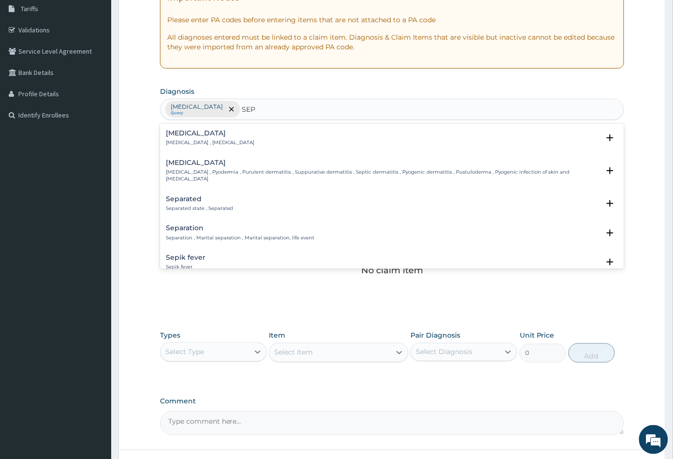
click at [184, 138] on div "Sepsis Systemic infection , Sepsis" at bounding box center [210, 138] width 89 height 17
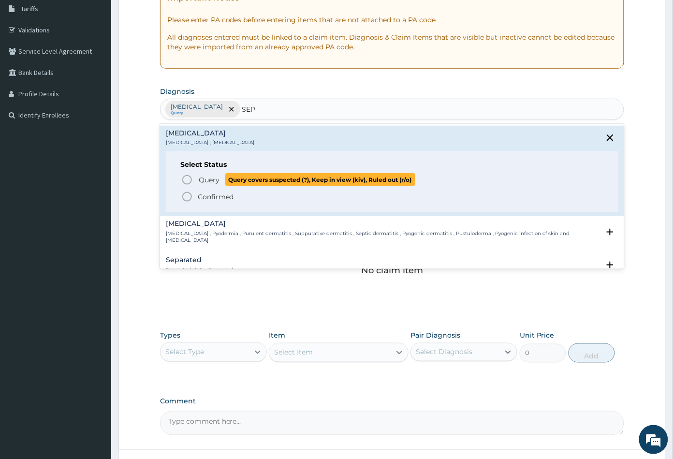
click at [187, 180] on icon "status option query" at bounding box center [187, 180] width 12 height 12
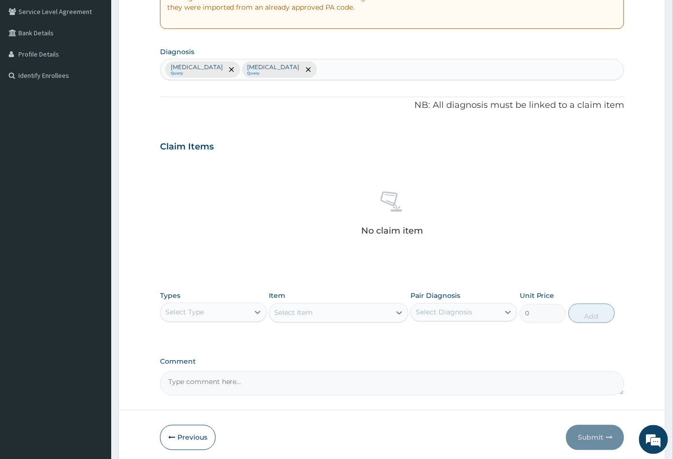
scroll to position [238, 0]
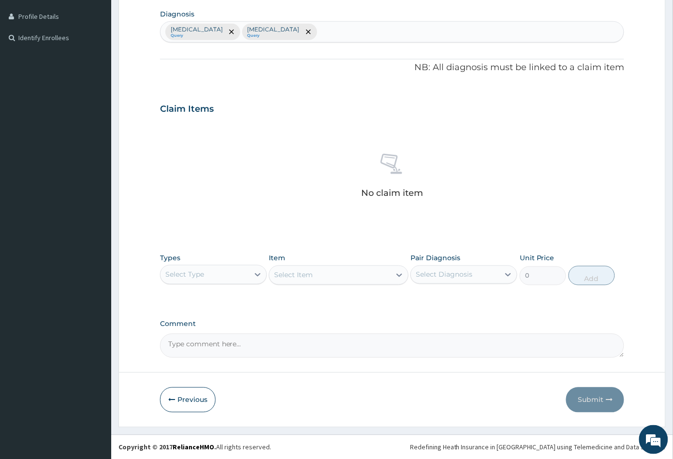
click at [225, 274] on div "Select Type" at bounding box center [204, 274] width 88 height 15
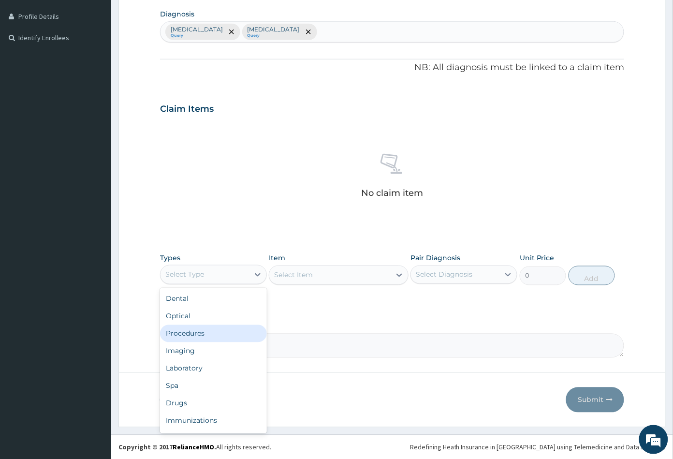
click at [217, 334] on div "Procedures" at bounding box center [213, 333] width 107 height 17
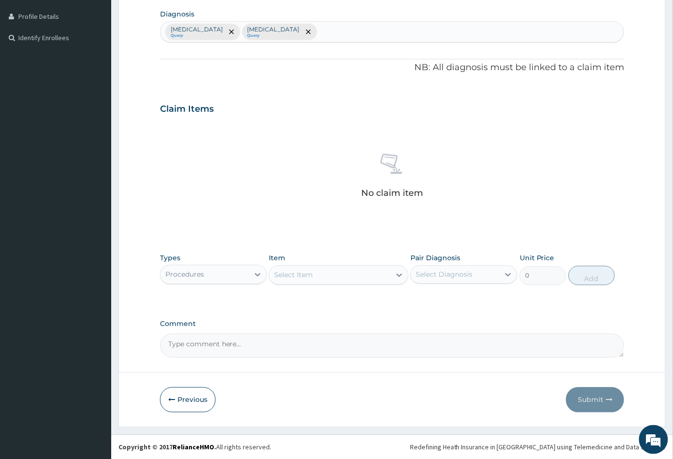
click at [337, 280] on div "Select Item" at bounding box center [329, 274] width 121 height 15
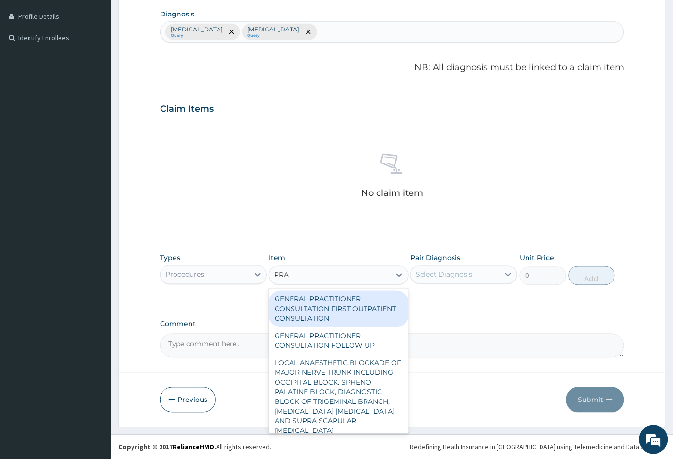
type input "PRAC"
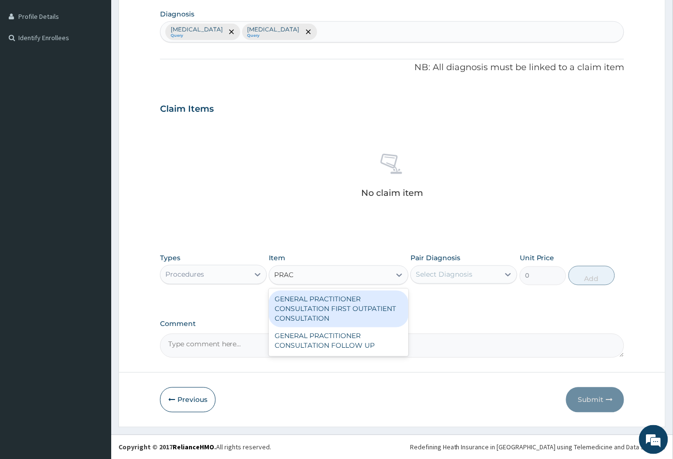
click at [365, 300] on div "GENERAL PRACTITIONER CONSULTATION FIRST OUTPATIENT CONSULTATION" at bounding box center [338, 309] width 139 height 37
type input "3547.5"
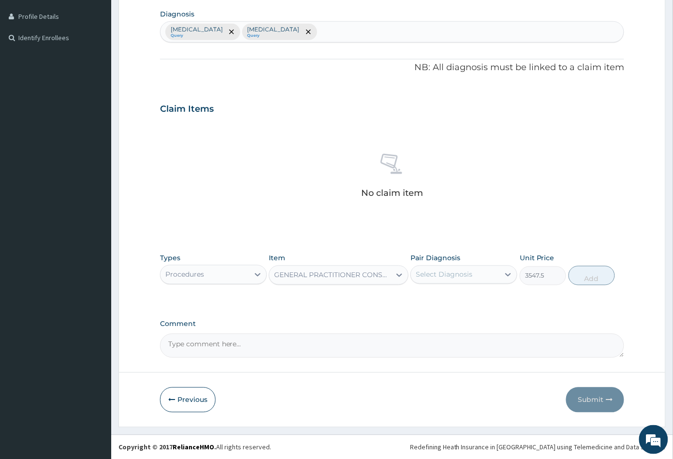
click at [450, 274] on div "Select Diagnosis" at bounding box center [444, 275] width 57 height 10
click at [447, 300] on label "Malaria" at bounding box center [456, 298] width 60 height 10
checkbox input "true"
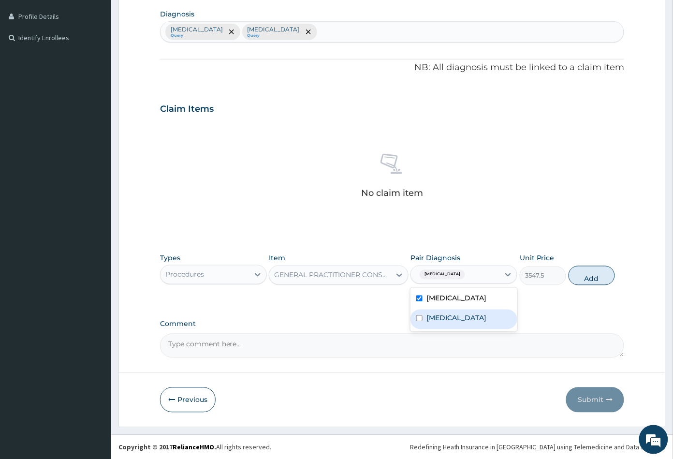
click at [450, 314] on div "Sepsis" at bounding box center [463, 319] width 107 height 20
checkbox input "true"
click at [583, 275] on button "Add" at bounding box center [592, 275] width 46 height 19
type input "0"
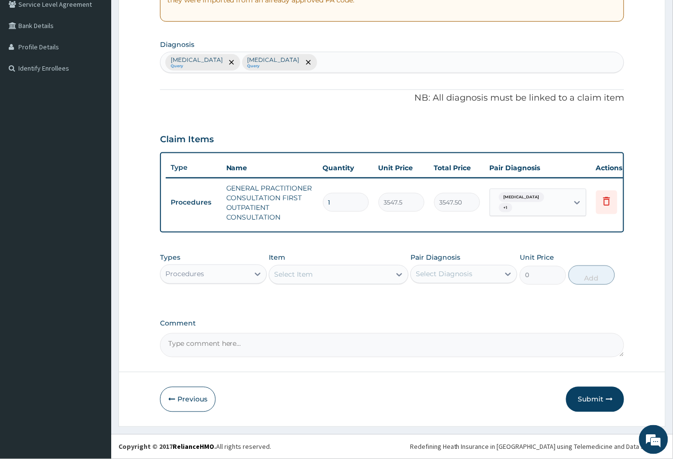
scroll to position [214, 0]
click at [322, 273] on div "Select Item" at bounding box center [329, 274] width 121 height 15
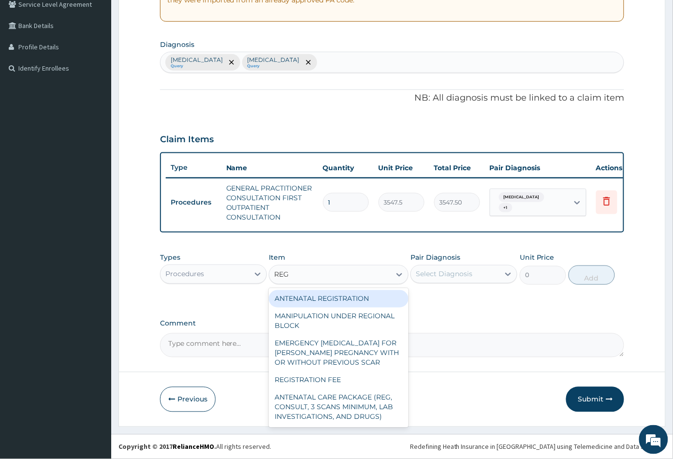
type input "REGI"
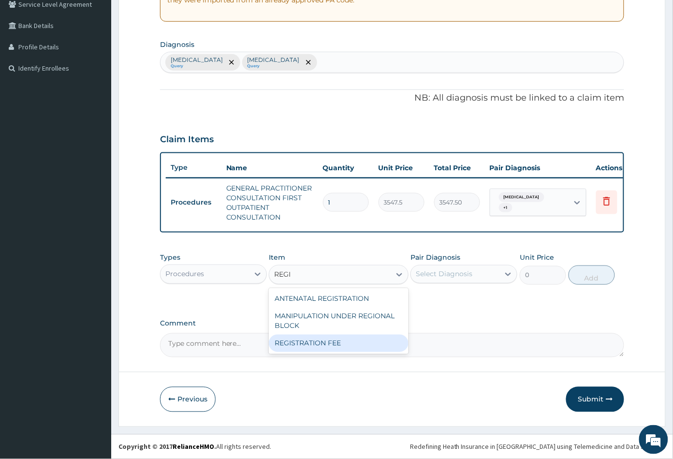
drag, startPoint x: 325, startPoint y: 337, endPoint x: 333, endPoint y: 337, distance: 7.7
click at [326, 337] on div "REGISTRATION FEE" at bounding box center [338, 343] width 139 height 17
type input "2150"
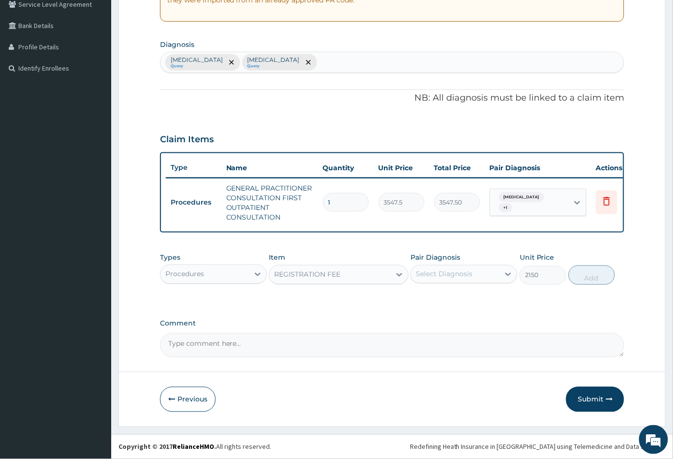
click at [446, 275] on div "Select Diagnosis" at bounding box center [444, 274] width 57 height 10
click at [444, 297] on label "Malaria" at bounding box center [456, 298] width 60 height 10
checkbox input "true"
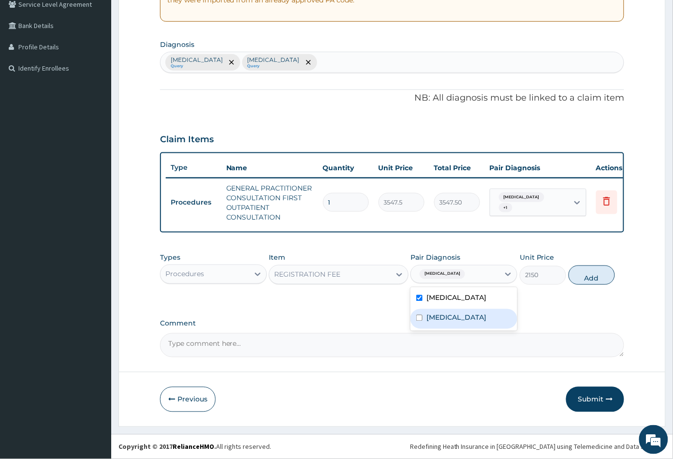
click at [443, 315] on label "Sepsis" at bounding box center [456, 318] width 60 height 10
checkbox input "true"
click at [586, 277] on button "Add" at bounding box center [592, 274] width 46 height 19
type input "0"
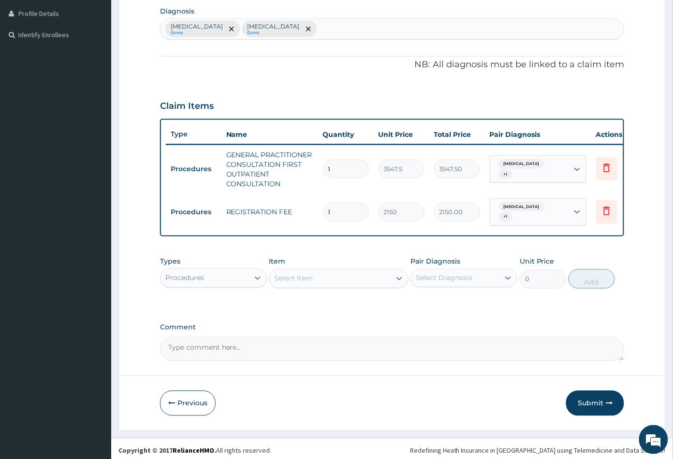
scroll to position [247, 0]
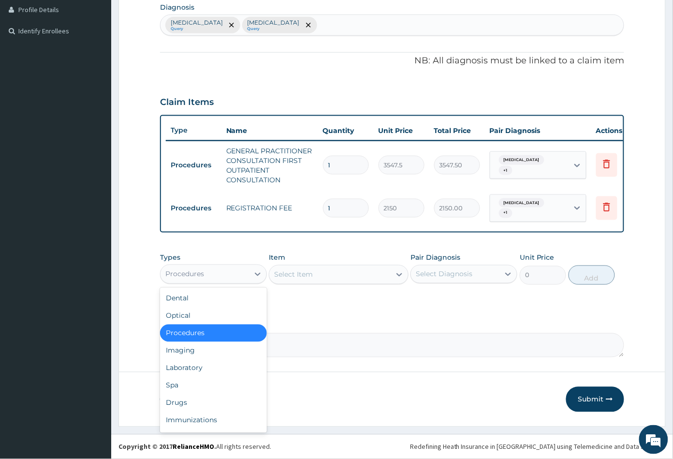
click at [236, 272] on div "Procedures" at bounding box center [204, 273] width 88 height 15
click at [213, 364] on div "Laboratory" at bounding box center [213, 367] width 107 height 17
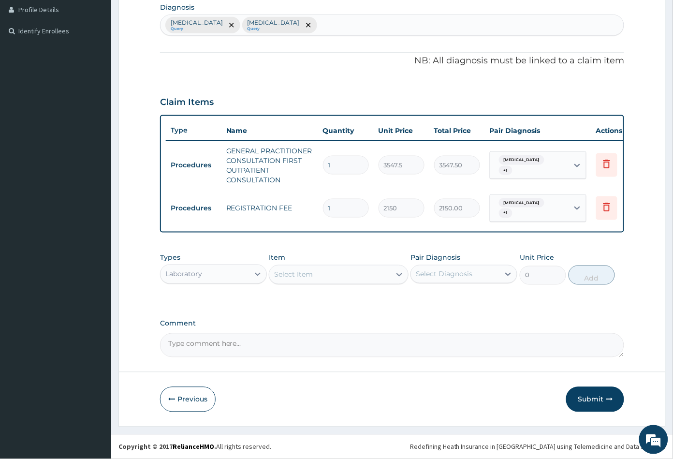
click at [355, 278] on div "Select Item" at bounding box center [329, 274] width 121 height 15
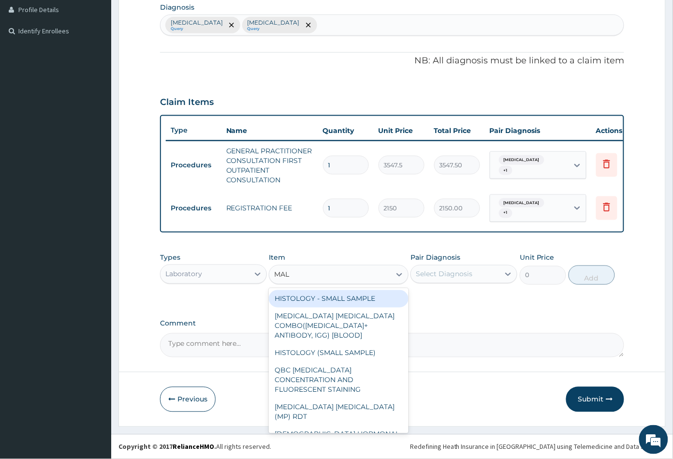
type input "MALA"
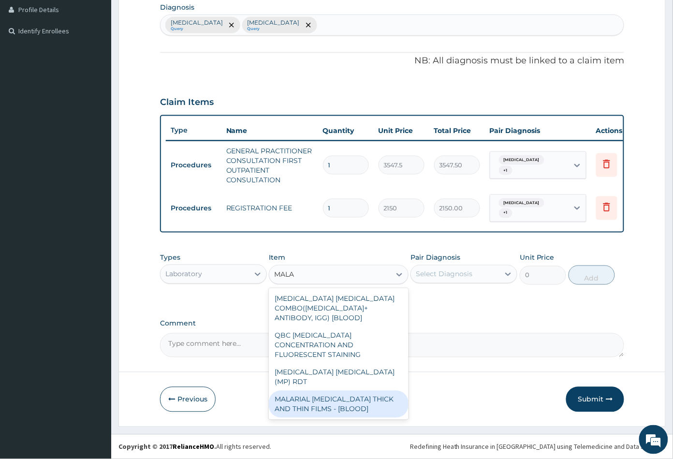
click at [331, 391] on div "MALARIAL PARASITE THICK AND THIN FILMS - [BLOOD]" at bounding box center [338, 404] width 139 height 27
type input "1612.5"
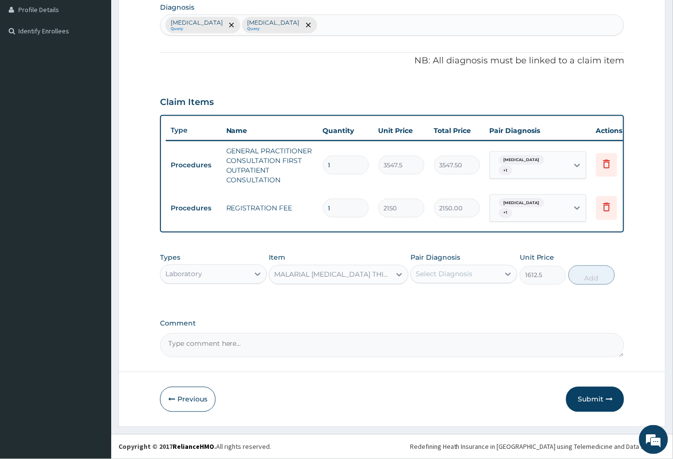
click at [459, 275] on div "Select Diagnosis" at bounding box center [444, 274] width 57 height 10
click at [446, 301] on label "Malaria" at bounding box center [456, 298] width 60 height 10
checkbox input "true"
click at [594, 278] on button "Add" at bounding box center [592, 274] width 46 height 19
type input "0"
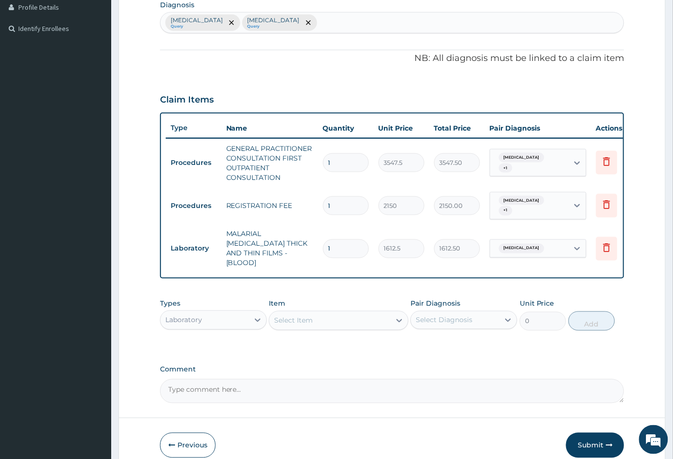
click at [346, 318] on div "Select Item" at bounding box center [329, 320] width 121 height 15
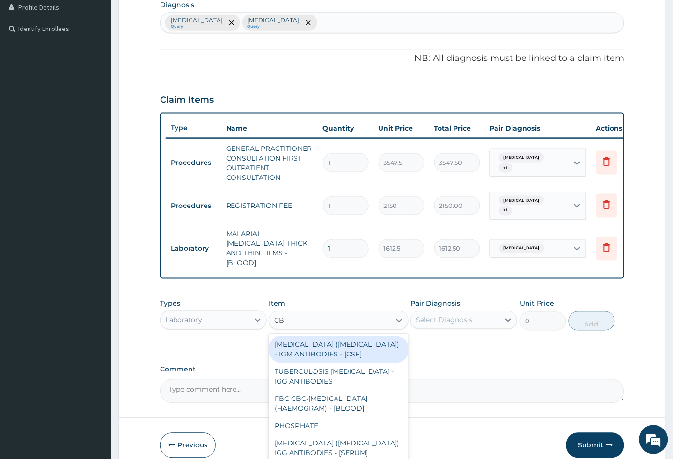
type input "CBC"
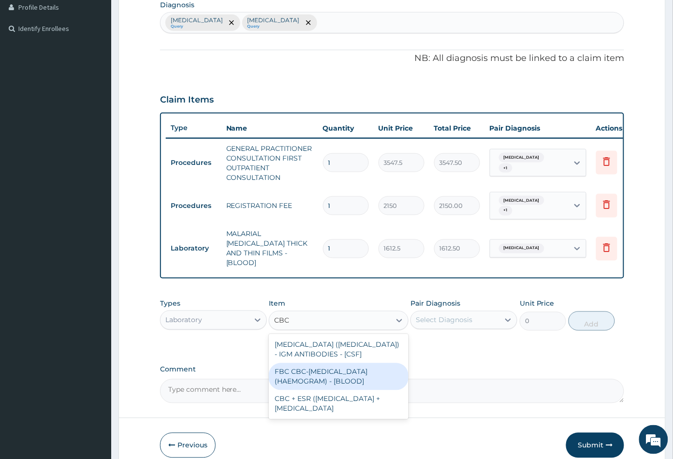
click at [351, 369] on div "FBC CBC-COMPLETE BLOOD COUNT (HAEMOGRAM) - [BLOOD]" at bounding box center [338, 376] width 139 height 27
type input "4300"
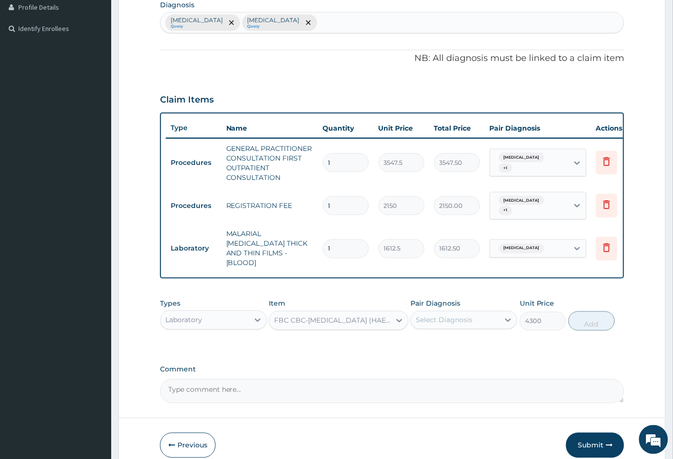
click at [460, 315] on div "Select Diagnosis" at bounding box center [444, 320] width 57 height 10
click at [448, 359] on label "Sepsis" at bounding box center [456, 364] width 60 height 10
checkbox input "true"
click at [592, 317] on button "Add" at bounding box center [592, 320] width 46 height 19
type input "0"
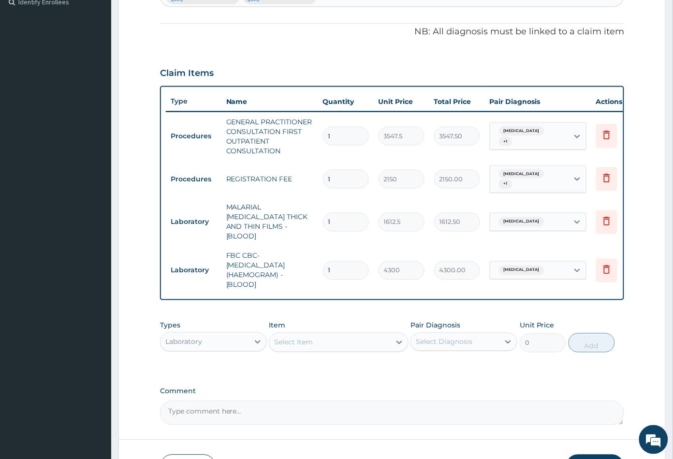
scroll to position [334, 0]
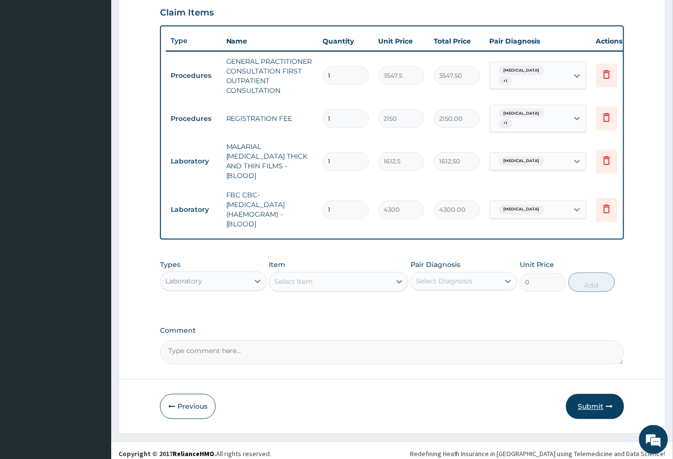
click at [586, 400] on button "Submit" at bounding box center [595, 406] width 58 height 25
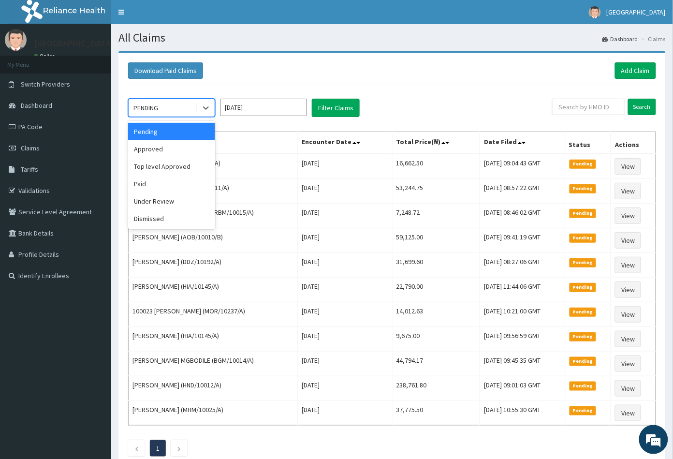
click at [169, 112] on div "PENDING" at bounding box center [162, 107] width 67 height 15
click at [161, 156] on div "Approved" at bounding box center [171, 148] width 87 height 17
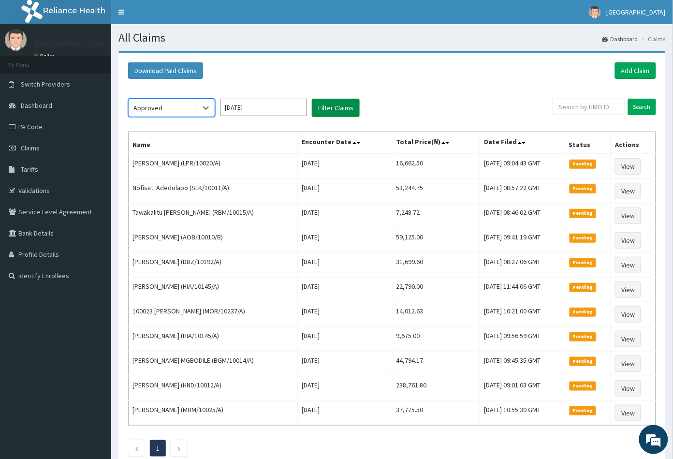
click at [330, 109] on button "Filter Claims" at bounding box center [336, 108] width 48 height 18
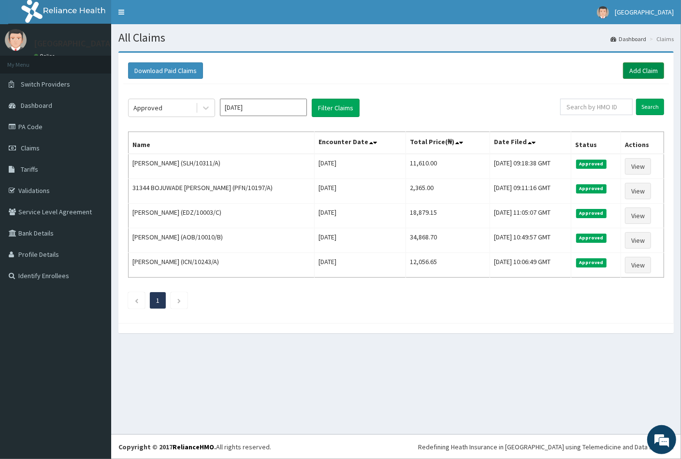
click at [639, 66] on link "Add Claim" at bounding box center [643, 70] width 41 height 16
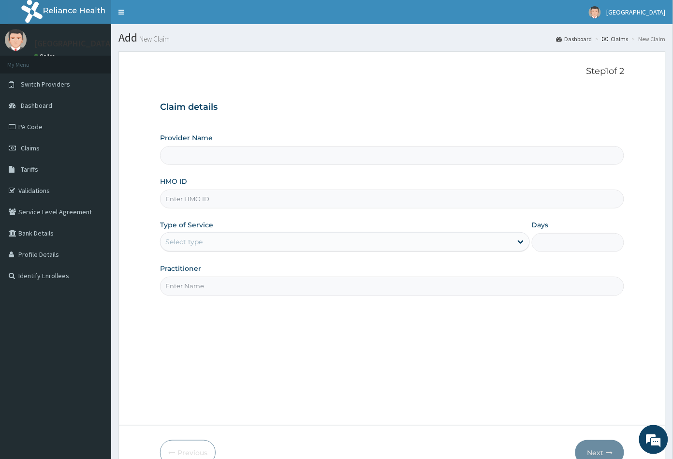
type input "[GEOGRAPHIC_DATA]"
click at [174, 196] on input "HMO ID" at bounding box center [392, 199] width 465 height 19
paste input "KUD/10602/A"
type input "KUD/10602/A"
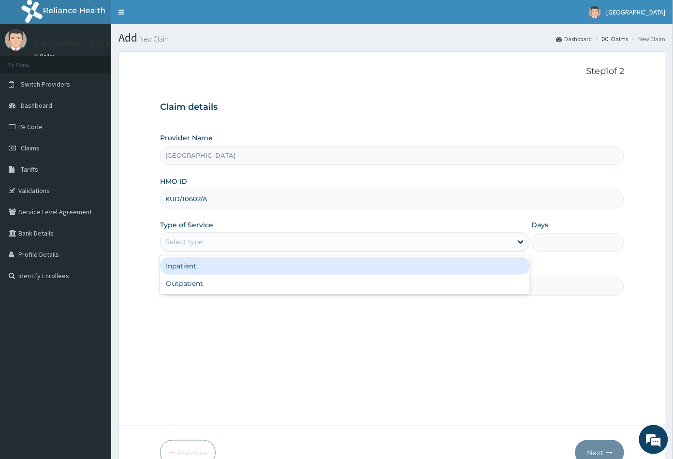
click at [201, 239] on div "Select type" at bounding box center [183, 242] width 37 height 10
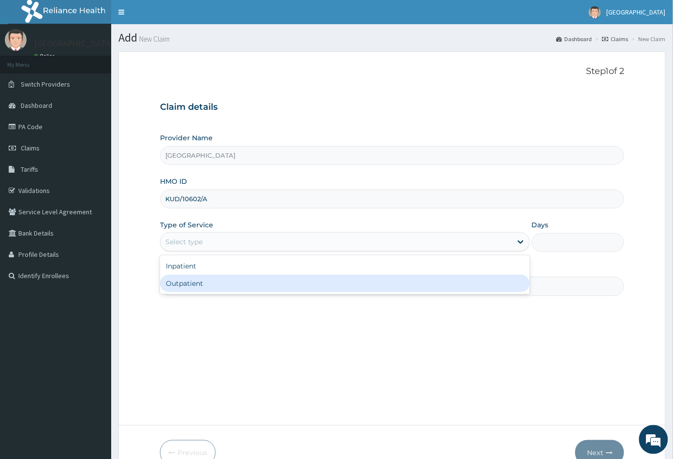
click at [195, 281] on div "Outpatient" at bounding box center [345, 283] width 370 height 17
type input "1"
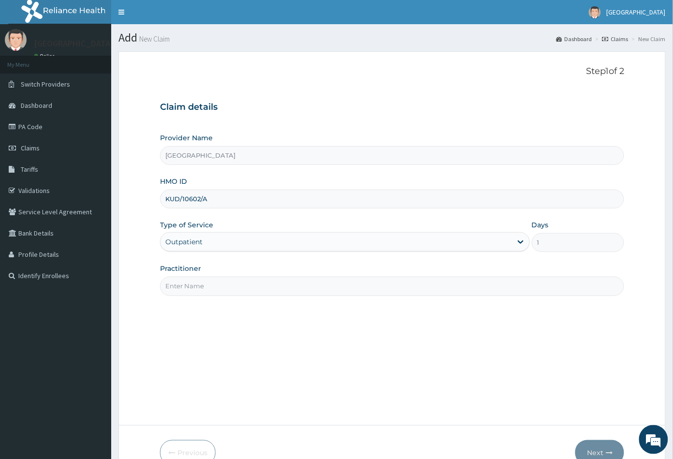
click at [195, 284] on input "Practitioner" at bounding box center [392, 286] width 465 height 19
type input "CON"
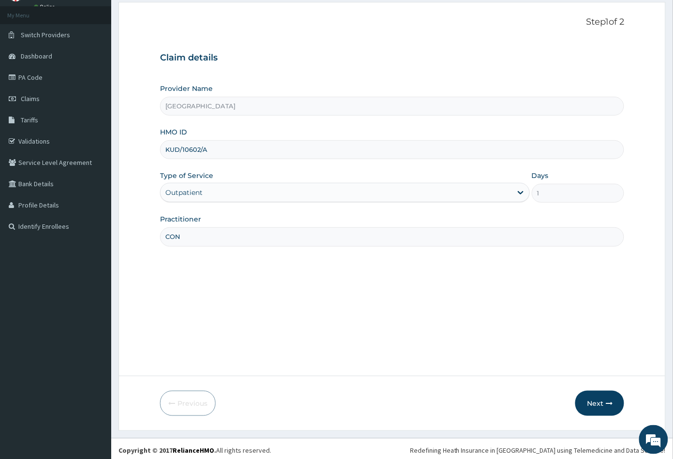
scroll to position [53, 0]
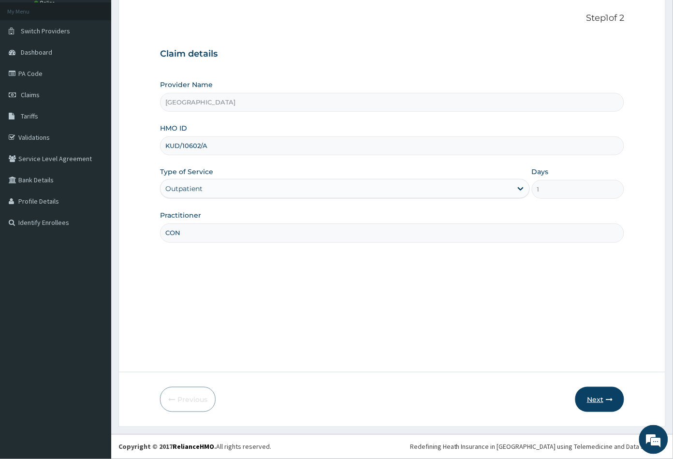
click at [596, 396] on button "Next" at bounding box center [599, 399] width 49 height 25
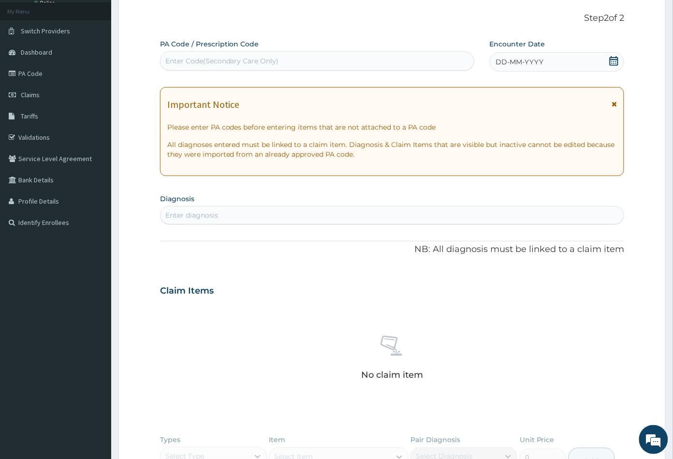
click at [185, 61] on div "Enter Code(Secondary Care Only)" at bounding box center [222, 61] width 114 height 10
paste input "PA/AB7B07"
type input "PA/AB7B07"
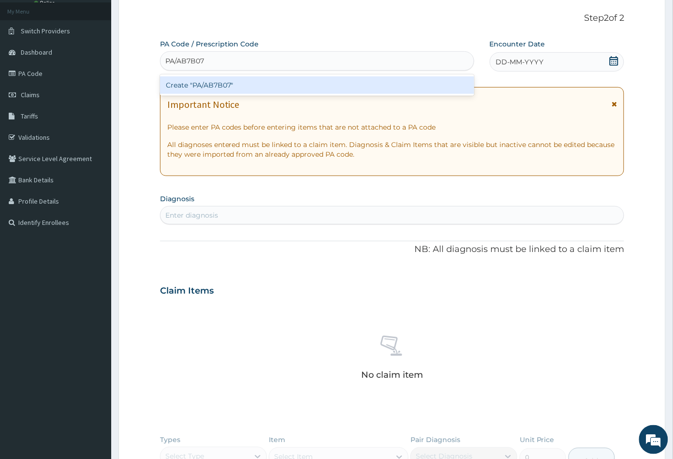
click at [207, 83] on div "Create "PA/AB7B07"" at bounding box center [317, 84] width 314 height 17
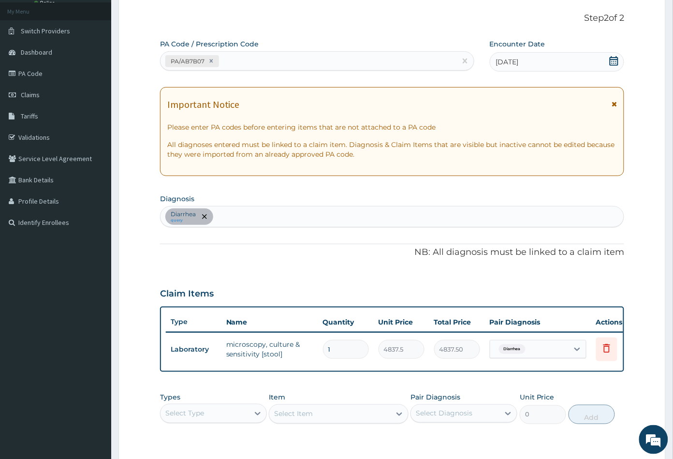
click at [225, 215] on div "Diarrhea query" at bounding box center [392, 216] width 464 height 20
type input "MALA"
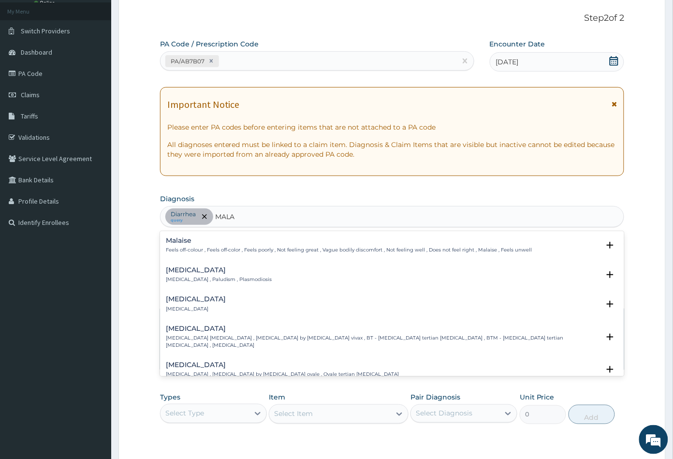
click at [189, 276] on p "Malaria , Paludism , Plasmodiosis" at bounding box center [219, 279] width 106 height 7
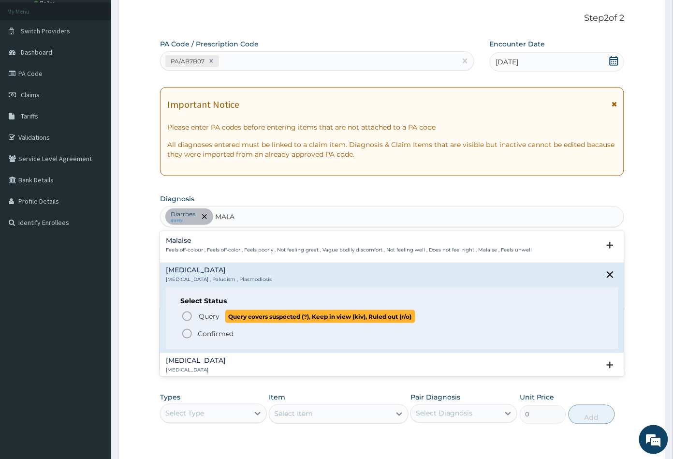
click at [189, 318] on icon "status option query" at bounding box center [187, 316] width 12 height 12
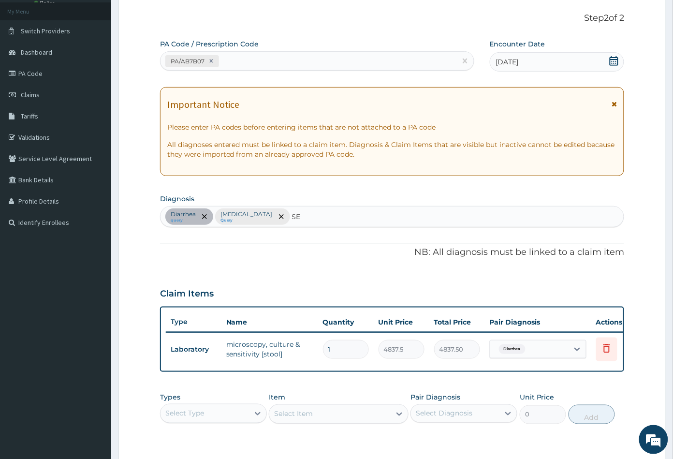
type input "SEP"
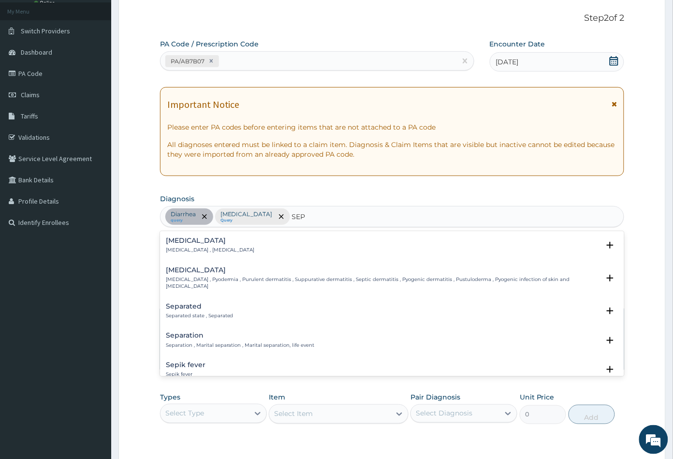
click at [182, 242] on h4 "Sepsis" at bounding box center [210, 240] width 89 height 7
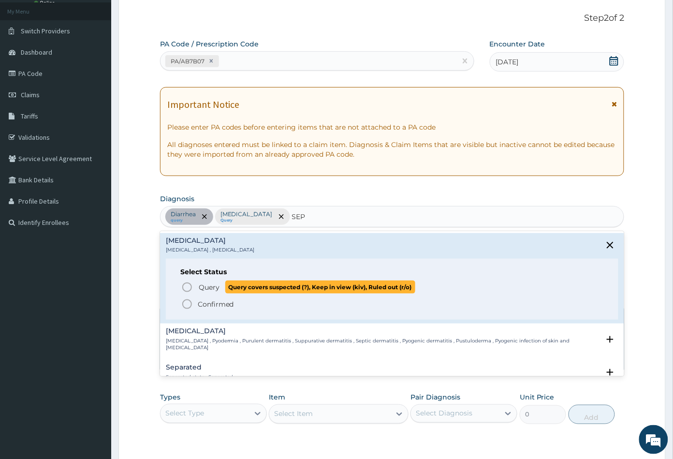
click at [187, 289] on icon "status option query" at bounding box center [187, 287] width 12 height 12
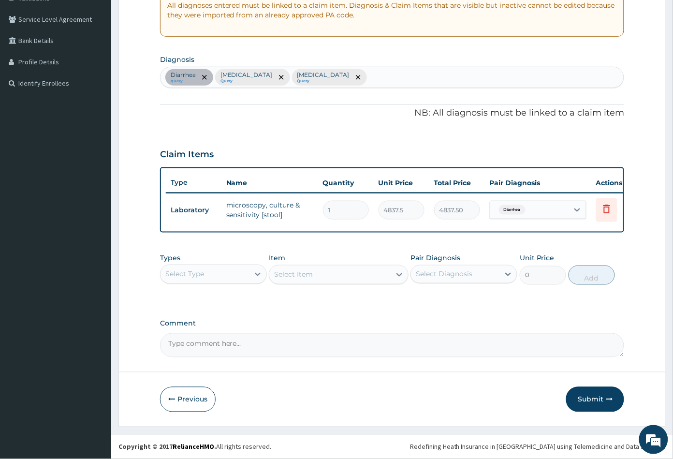
scroll to position [199, 0]
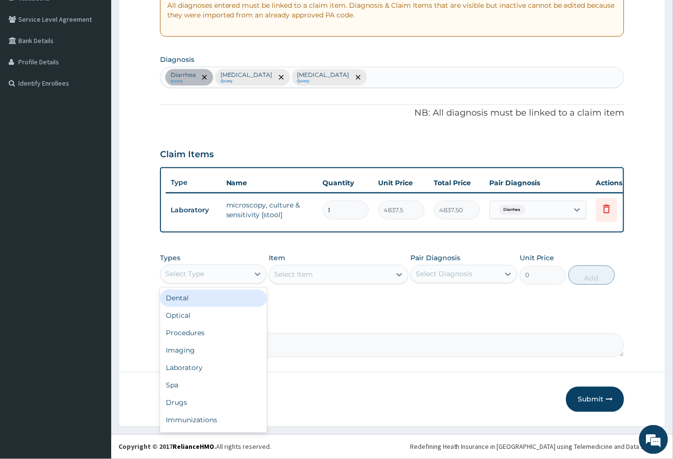
click at [225, 275] on div "Select Type" at bounding box center [204, 273] width 88 height 15
click at [203, 332] on div "Procedures" at bounding box center [213, 332] width 107 height 17
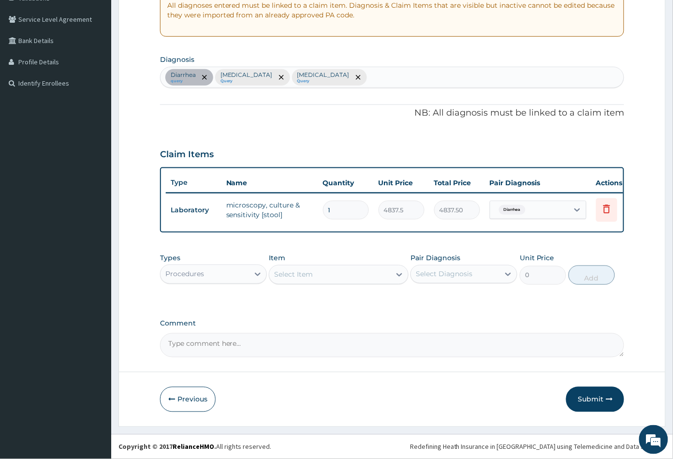
click at [335, 274] on div "Select Item" at bounding box center [329, 274] width 121 height 15
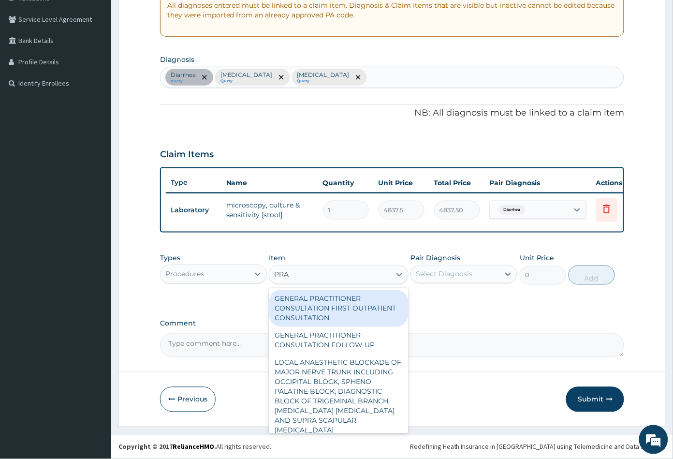
type input "PRAC"
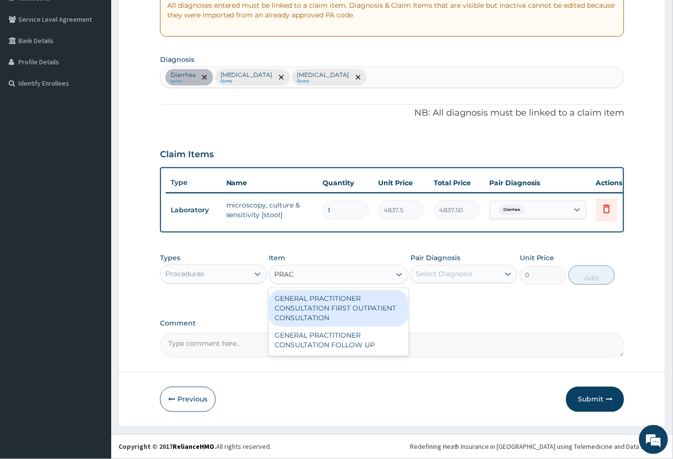
drag, startPoint x: 350, startPoint y: 306, endPoint x: 408, endPoint y: 296, distance: 58.3
click at [351, 306] on div "GENERAL PRACTITIONER CONSULTATION FIRST OUTPATIENT CONSULTATION" at bounding box center [338, 308] width 139 height 37
type input "3547.5"
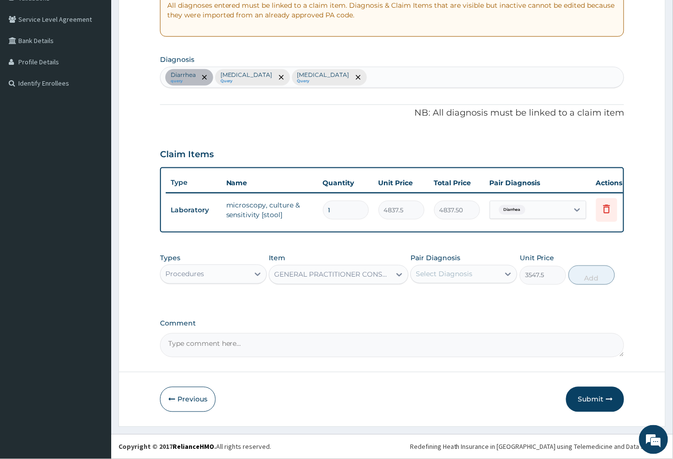
click at [456, 273] on div "Select Diagnosis" at bounding box center [444, 274] width 57 height 10
click at [455, 299] on label "Diarrhea" at bounding box center [441, 298] width 30 height 10
checkbox input "true"
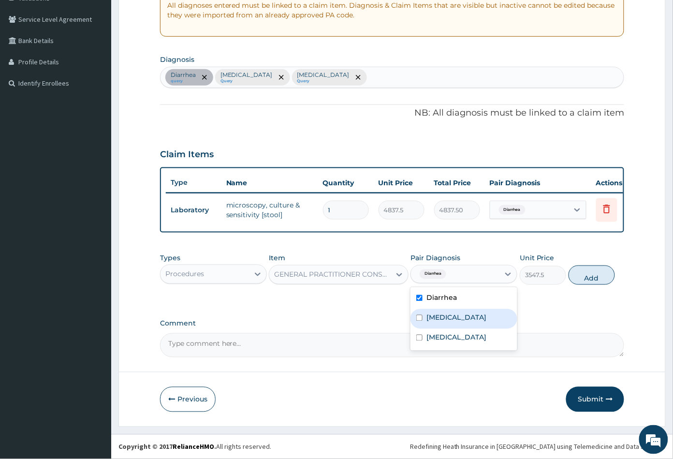
click at [453, 315] on div "Malaria" at bounding box center [463, 319] width 107 height 20
checkbox input "true"
click at [449, 333] on div "Sepsis" at bounding box center [463, 339] width 107 height 20
checkbox input "true"
click at [590, 274] on button "Add" at bounding box center [592, 274] width 46 height 19
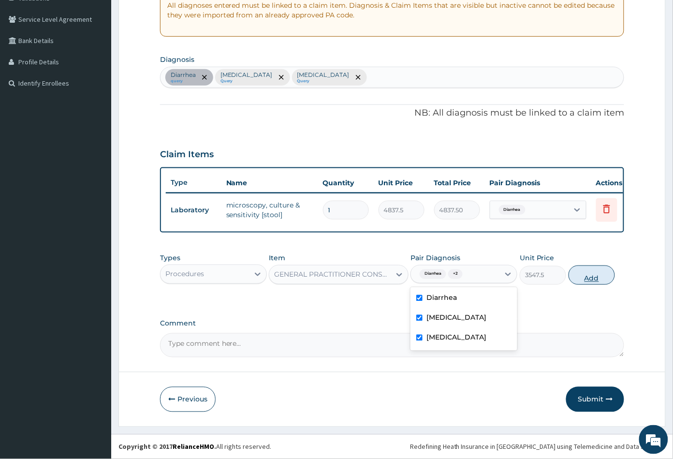
type input "0"
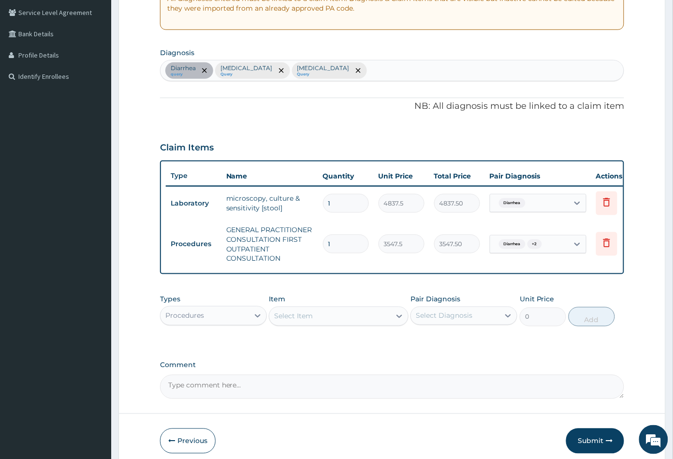
click at [204, 323] on div "Procedures" at bounding box center [204, 315] width 88 height 15
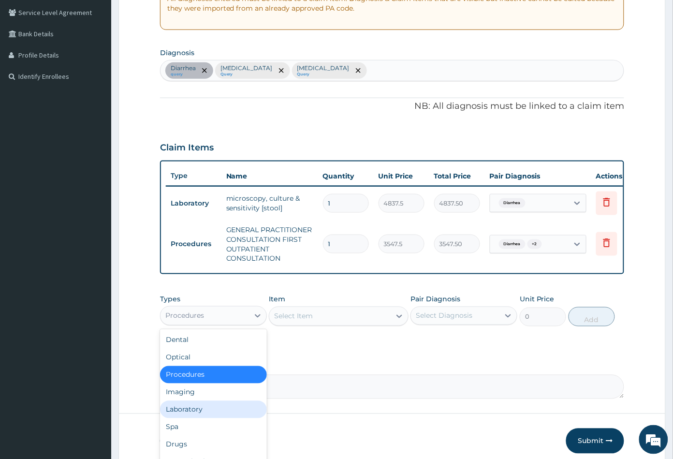
click at [197, 417] on div "Laboratory" at bounding box center [213, 409] width 107 height 17
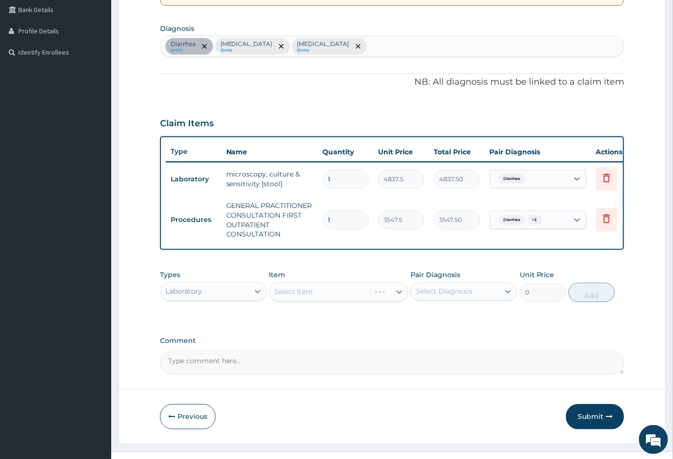
scroll to position [247, 0]
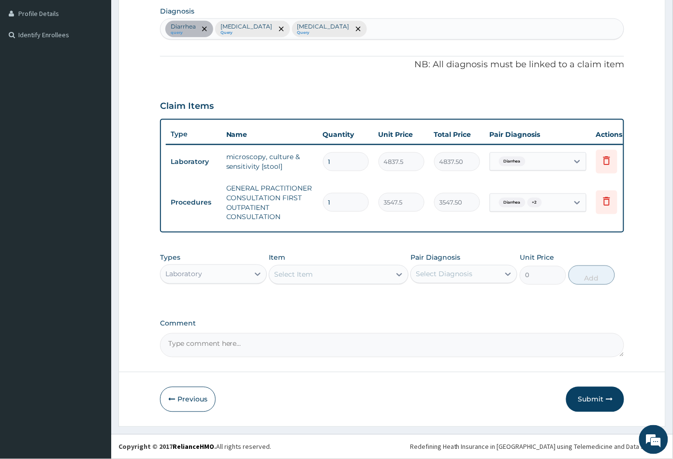
click at [355, 276] on div "Select Item" at bounding box center [329, 274] width 121 height 15
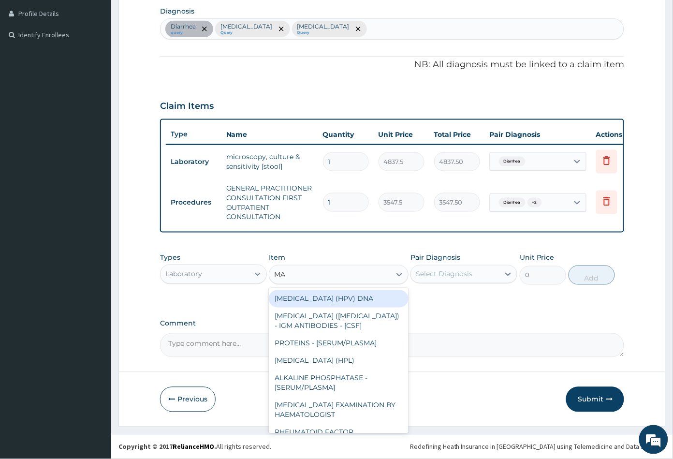
type input "MALA"
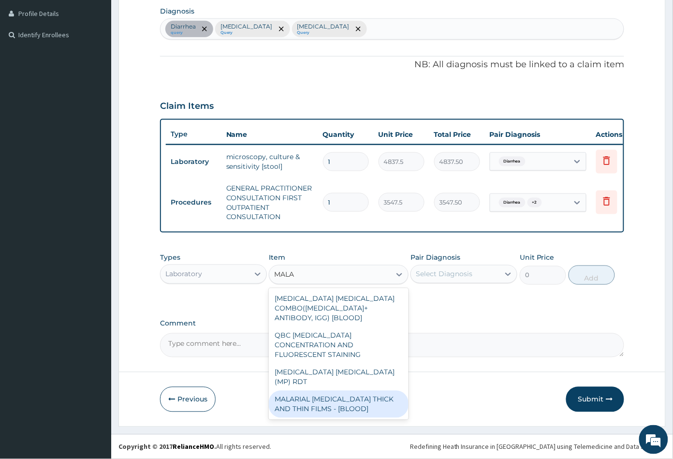
click at [359, 391] on div "MALARIAL PARASITE THICK AND THIN FILMS - [BLOOD]" at bounding box center [338, 404] width 139 height 27
type input "1612.5"
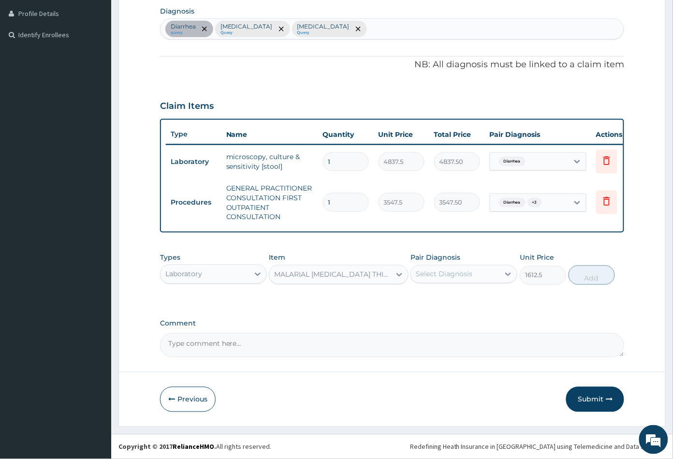
click at [452, 268] on div "Select Diagnosis" at bounding box center [455, 273] width 88 height 15
click at [449, 315] on label "Malaria" at bounding box center [456, 318] width 60 height 10
checkbox input "true"
click at [586, 277] on button "Add" at bounding box center [592, 274] width 46 height 19
type input "0"
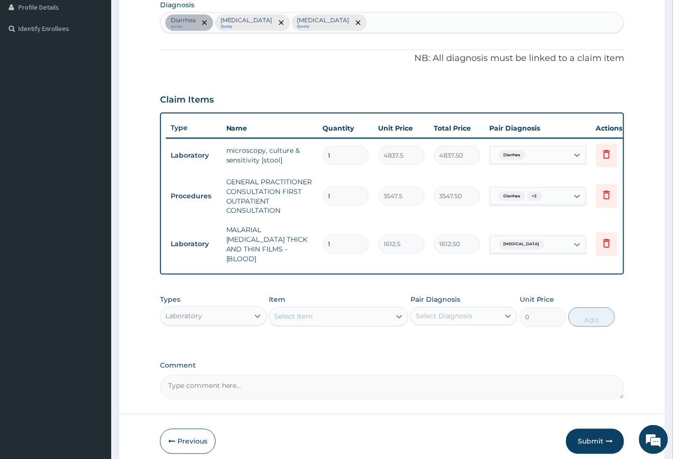
click at [327, 315] on div "Select Item" at bounding box center [329, 316] width 121 height 15
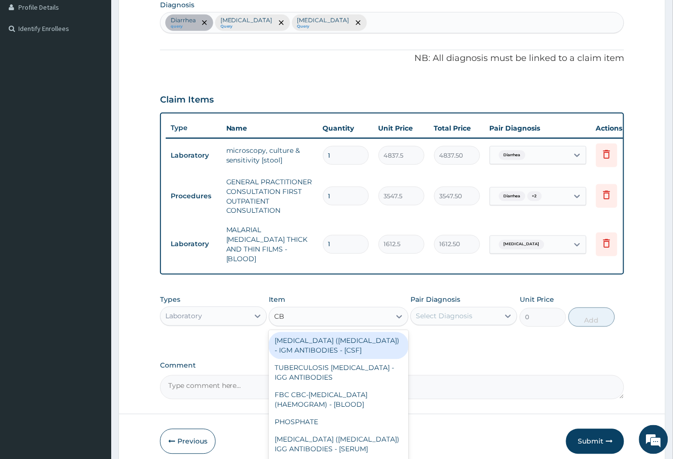
type input "CBC"
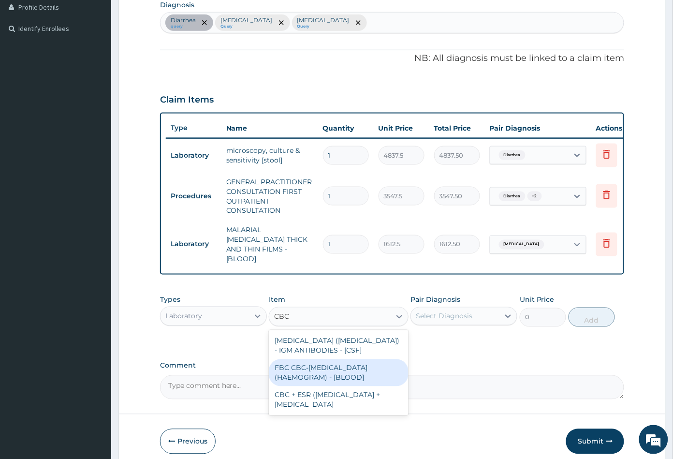
click at [337, 369] on div "FBC CBC-[MEDICAL_DATA] (HAEMOGRAM) - [BLOOD]" at bounding box center [338, 372] width 139 height 27
type input "4300"
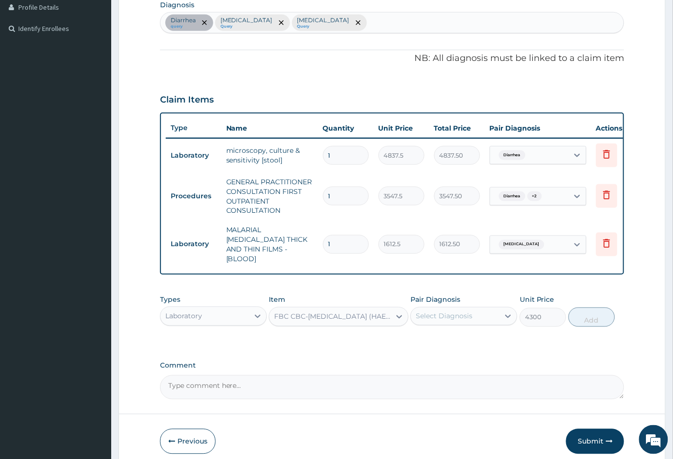
click at [438, 315] on div "Select Diagnosis" at bounding box center [444, 316] width 57 height 10
click at [447, 375] on label "[MEDICAL_DATA]" at bounding box center [456, 380] width 60 height 10
checkbox input "true"
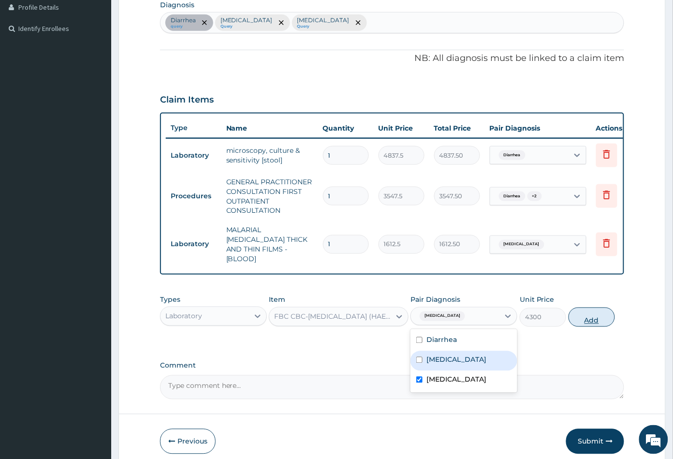
click at [589, 315] on button "Add" at bounding box center [592, 316] width 46 height 19
type input "0"
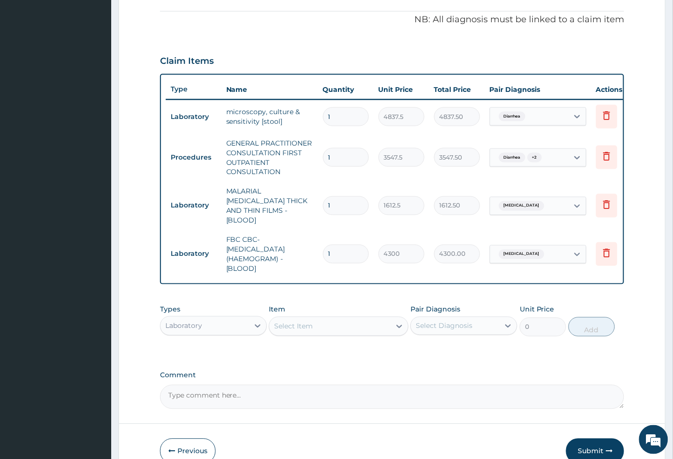
scroll to position [334, 0]
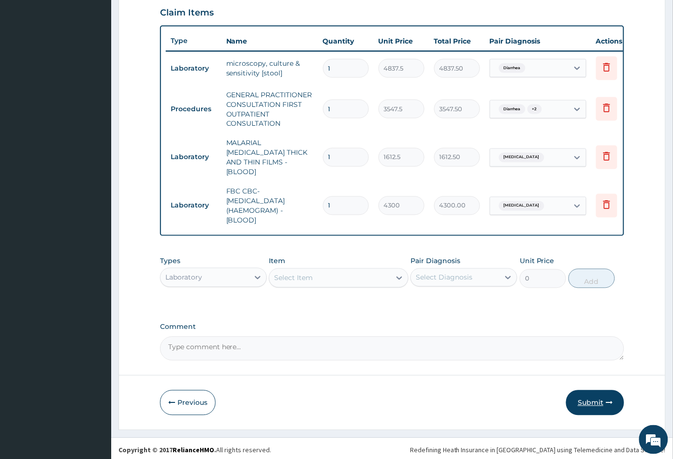
click at [593, 401] on button "Submit" at bounding box center [595, 402] width 58 height 25
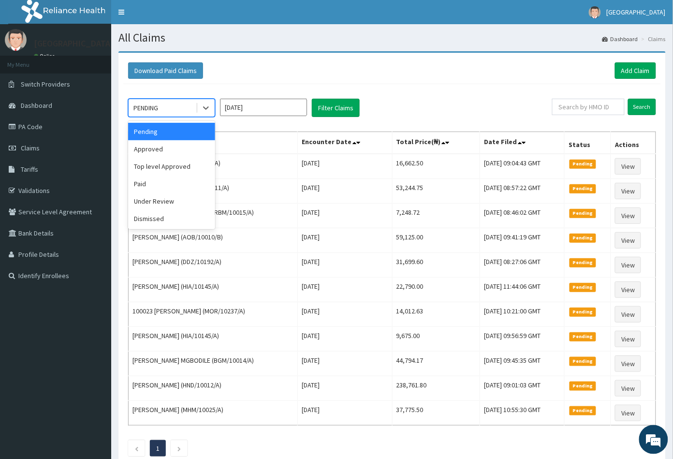
click at [176, 109] on div "PENDING" at bounding box center [162, 107] width 67 height 15
click at [174, 146] on div "Approved" at bounding box center [171, 148] width 87 height 17
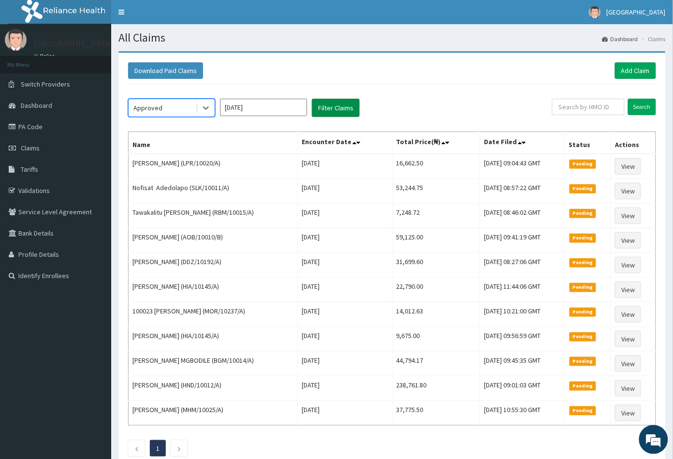
click at [344, 105] on button "Filter Claims" at bounding box center [336, 108] width 48 height 18
click at [335, 110] on button "Filter Claims" at bounding box center [336, 108] width 48 height 18
click at [336, 109] on button "Filter Claims" at bounding box center [336, 108] width 48 height 18
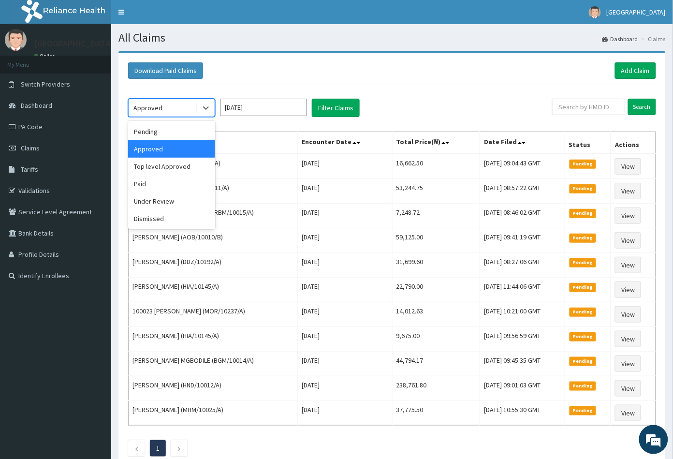
click at [174, 111] on div "Approved" at bounding box center [162, 107] width 67 height 15
click at [170, 135] on div "Pending" at bounding box center [171, 131] width 87 height 17
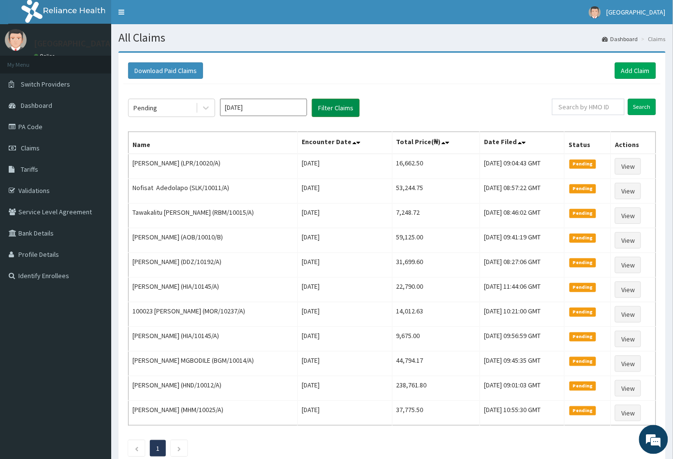
click at [344, 110] on button "Filter Claims" at bounding box center [336, 108] width 48 height 18
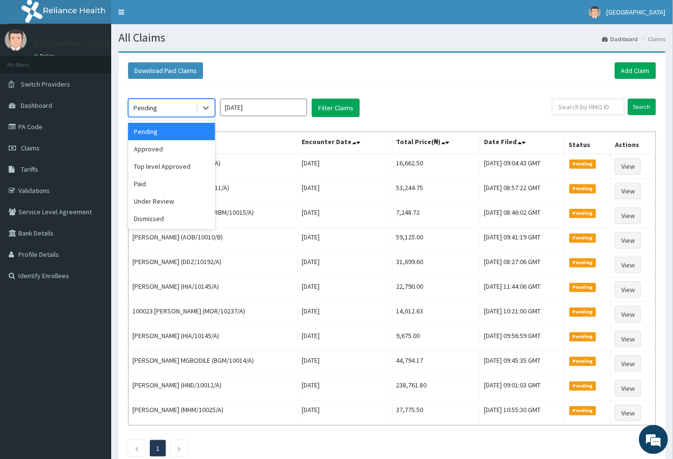
click at [172, 107] on div "Pending" at bounding box center [162, 107] width 67 height 15
click at [163, 147] on div "Approved" at bounding box center [171, 148] width 87 height 17
click at [171, 108] on div "Approved" at bounding box center [162, 107] width 67 height 15
click at [161, 144] on div "Approved" at bounding box center [171, 148] width 87 height 17
click at [168, 108] on div "PENDING" at bounding box center [162, 107] width 67 height 15
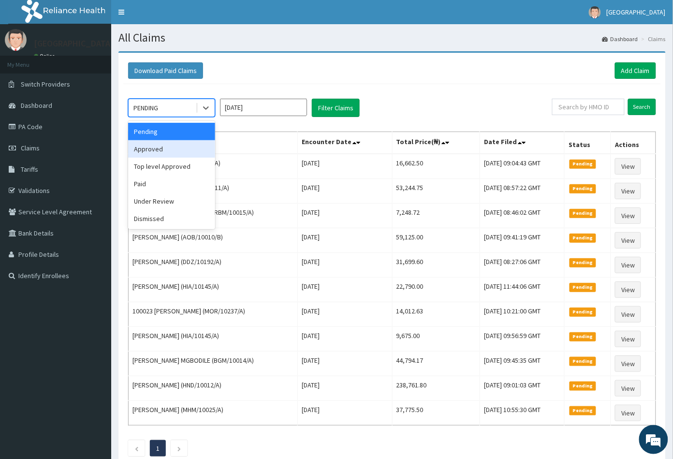
click at [167, 148] on div "Approved" at bounding box center [171, 148] width 87 height 17
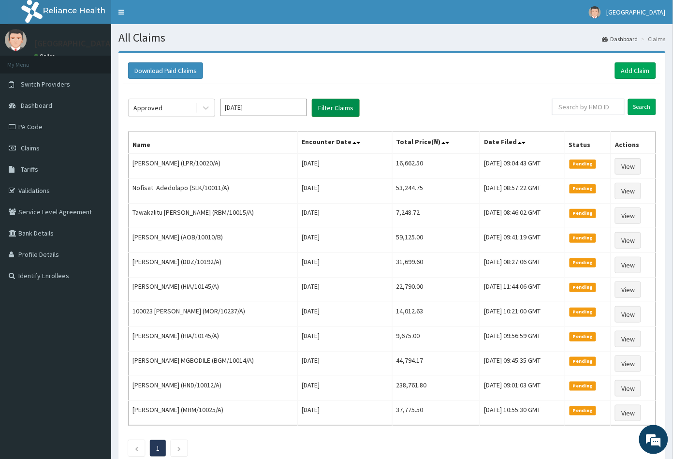
click at [333, 110] on button "Filter Claims" at bounding box center [336, 108] width 48 height 18
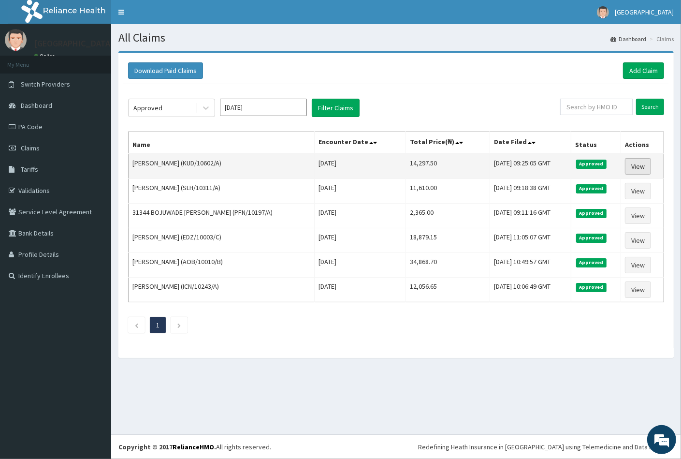
click at [634, 166] on link "View" at bounding box center [638, 166] width 26 height 16
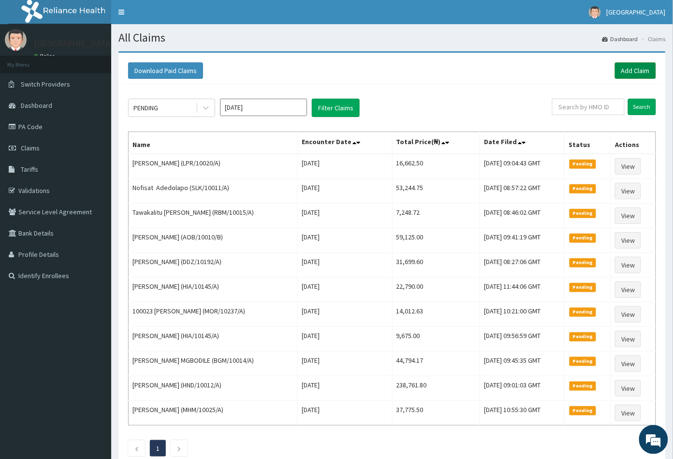
click at [639, 68] on link "Add Claim" at bounding box center [635, 70] width 41 height 16
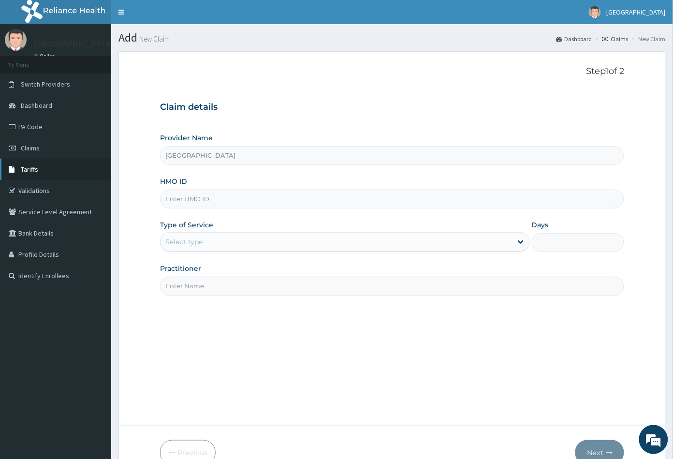
type input "[GEOGRAPHIC_DATA]"
click at [181, 196] on input "HMO ID" at bounding box center [392, 199] width 465 height 19
paste input "ICN/10221/A"
type input "ICN/10221/A"
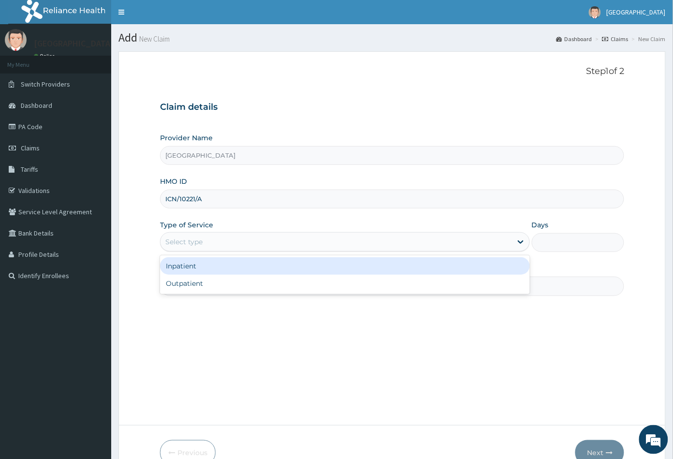
click at [195, 242] on div "Select type" at bounding box center [183, 242] width 37 height 10
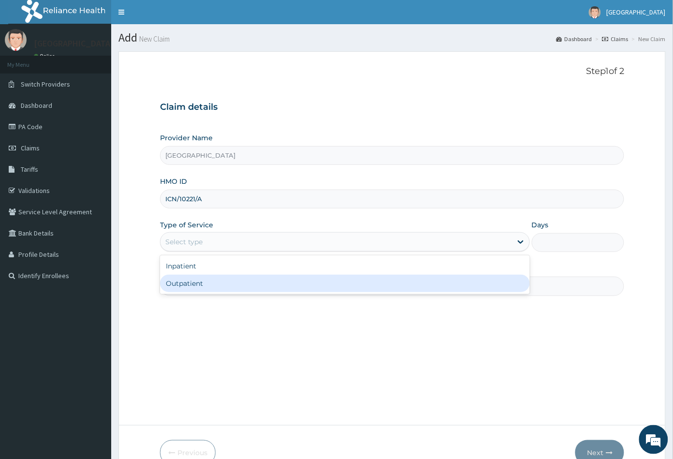
click at [188, 283] on div "Outpatient" at bounding box center [345, 283] width 370 height 17
type input "1"
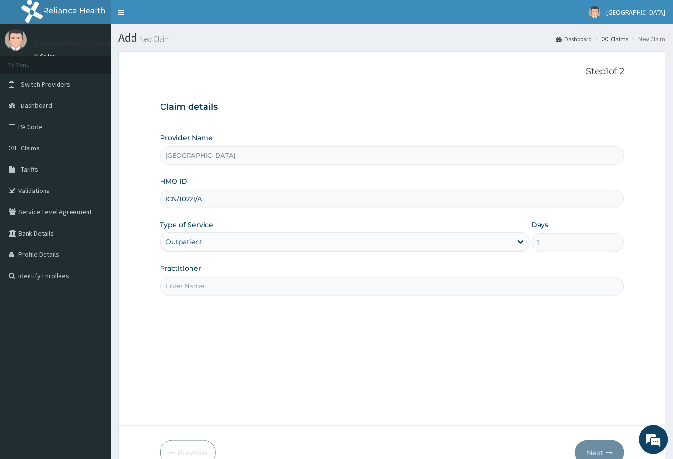
drag, startPoint x: 189, startPoint y: 283, endPoint x: 195, endPoint y: 287, distance: 7.1
click at [189, 283] on input "Practitioner" at bounding box center [392, 286] width 465 height 19
type input "CON"
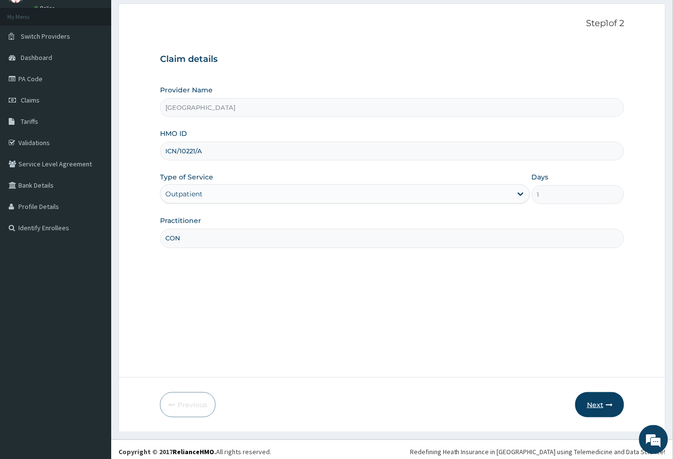
scroll to position [53, 0]
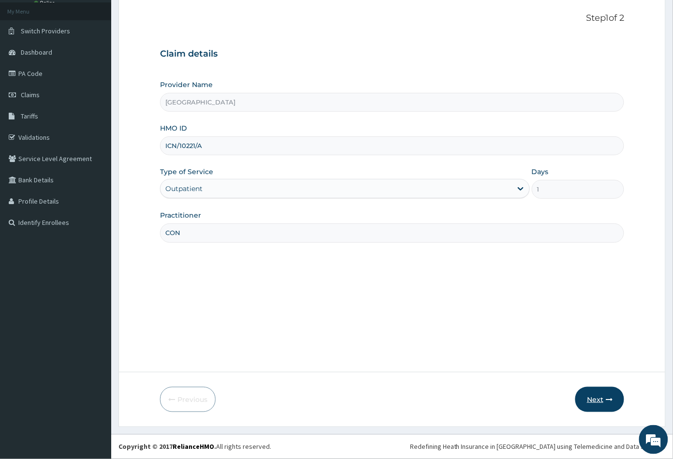
click at [601, 398] on button "Next" at bounding box center [599, 399] width 49 height 25
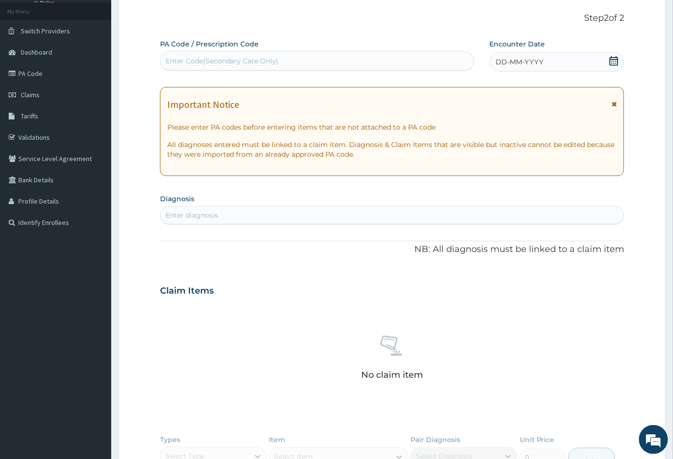
click at [614, 63] on icon at bounding box center [614, 61] width 10 height 10
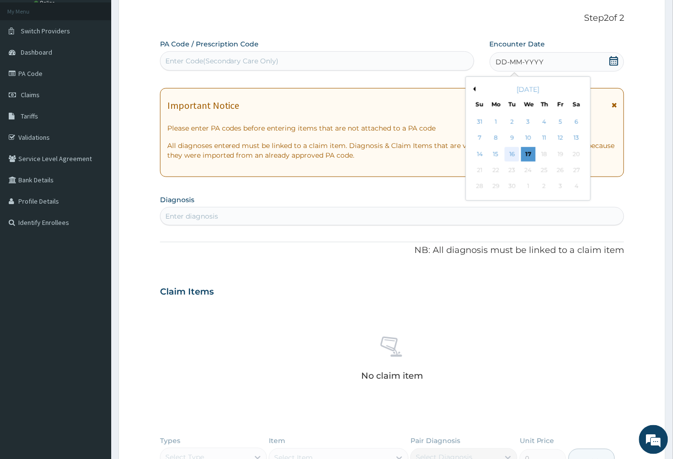
click at [515, 150] on div "16" at bounding box center [512, 154] width 15 height 15
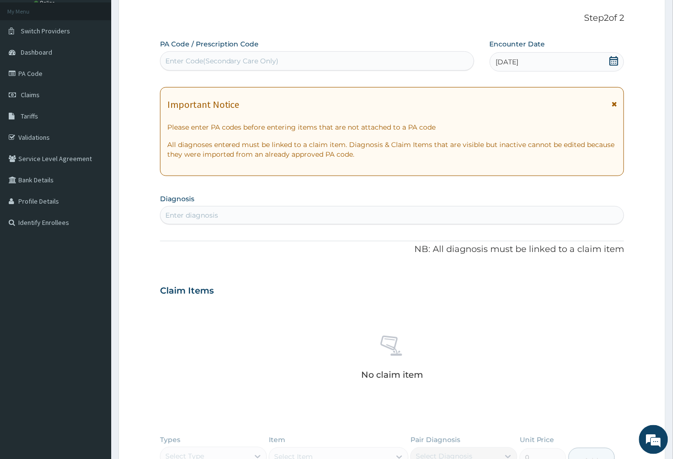
click at [236, 57] on div "Enter Code(Secondary Care Only)" at bounding box center [222, 61] width 114 height 10
click at [221, 215] on div "Enter diagnosis" at bounding box center [392, 214] width 464 height 15
type input "MALA"
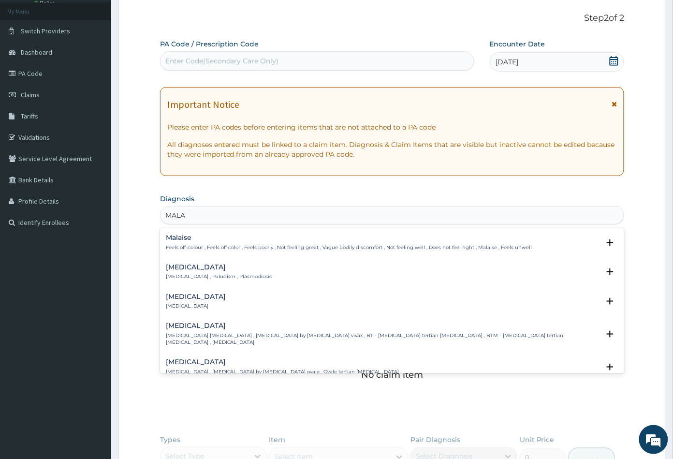
click at [186, 266] on h4 "Malaria" at bounding box center [219, 266] width 106 height 7
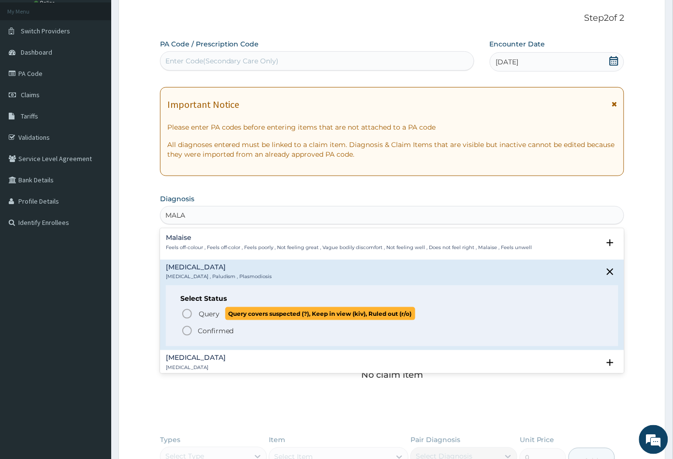
click at [187, 310] on icon "status option query" at bounding box center [187, 314] width 12 height 12
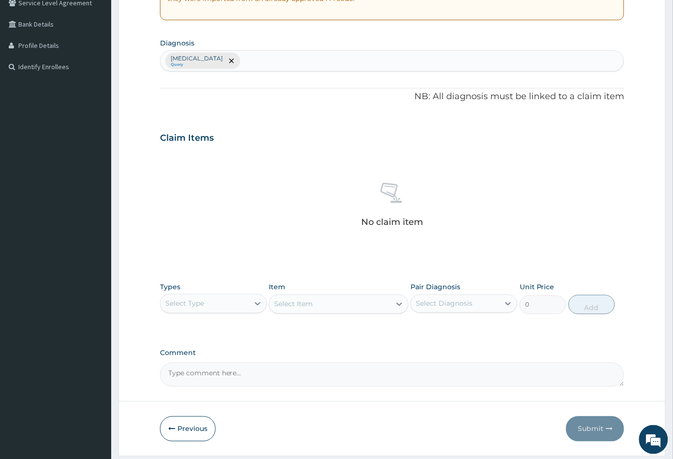
scroll to position [214, 0]
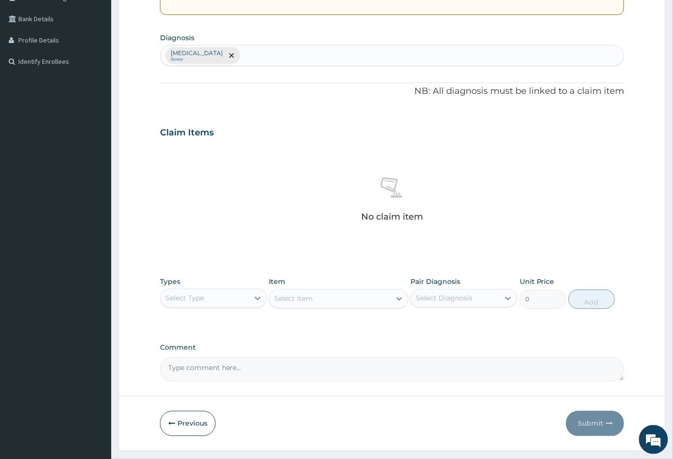
click at [219, 296] on div "Select Type" at bounding box center [204, 298] width 88 height 15
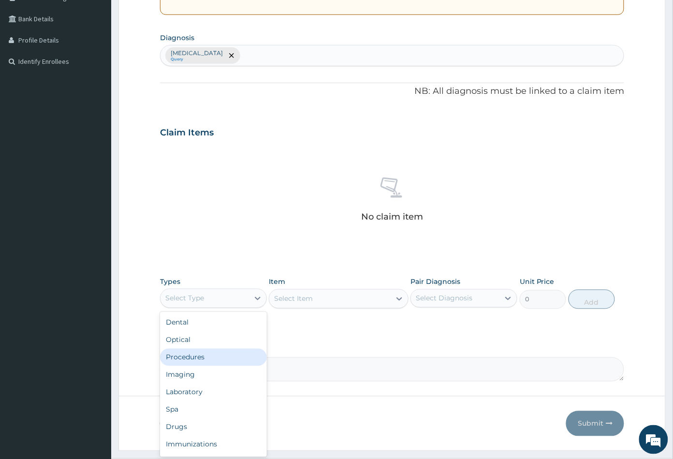
click at [213, 351] on div "Procedures" at bounding box center [213, 357] width 107 height 17
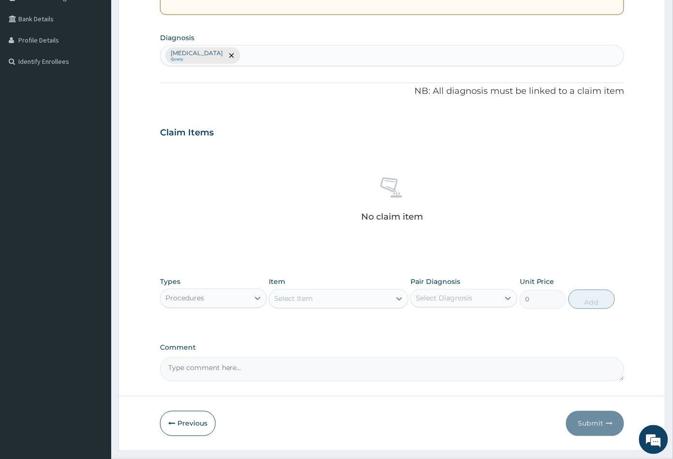
click at [376, 302] on div "Select Item" at bounding box center [329, 298] width 121 height 15
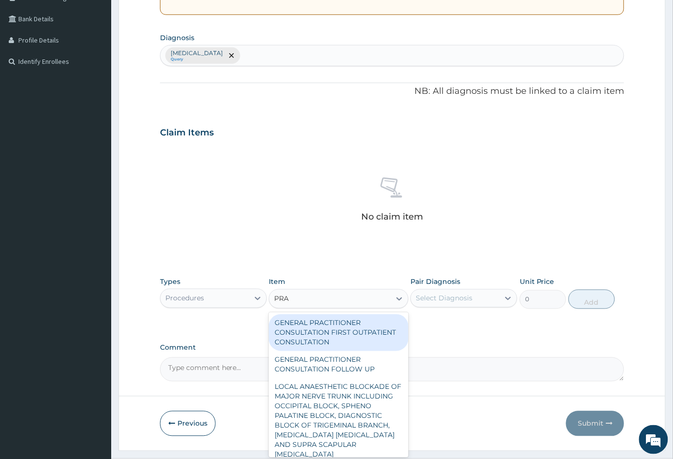
type input "PRAC"
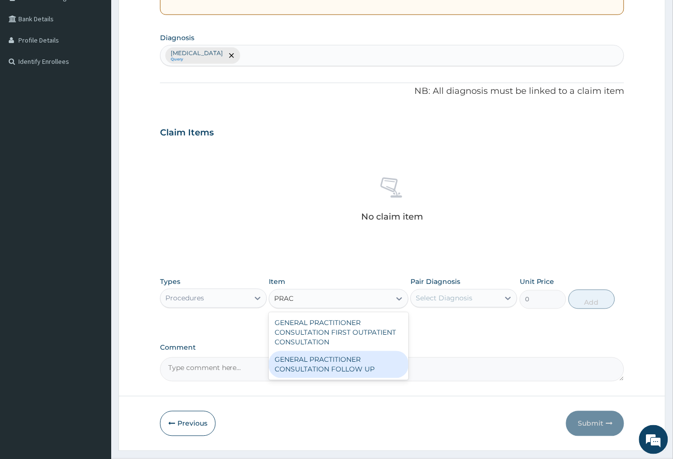
click at [362, 362] on div "GENERAL PRACTITIONER CONSULTATION FOLLOW UP" at bounding box center [338, 364] width 139 height 27
type input "2365"
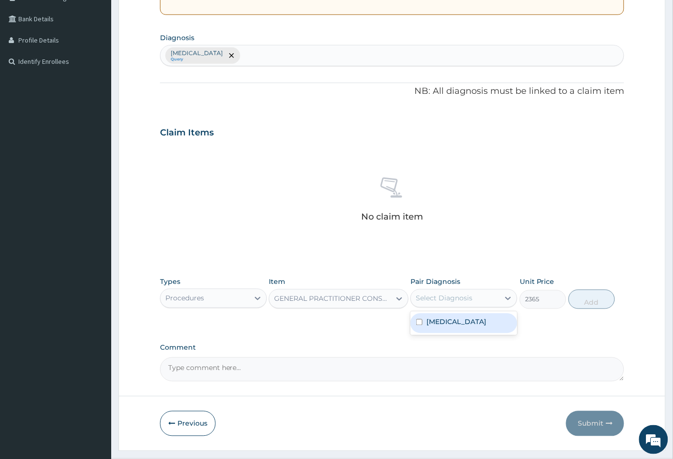
click at [455, 296] on div "Select Diagnosis" at bounding box center [444, 298] width 57 height 10
click at [452, 328] on div "Malaria" at bounding box center [463, 323] width 107 height 20
checkbox input "true"
click at [590, 298] on button "Add" at bounding box center [592, 299] width 46 height 19
type input "0"
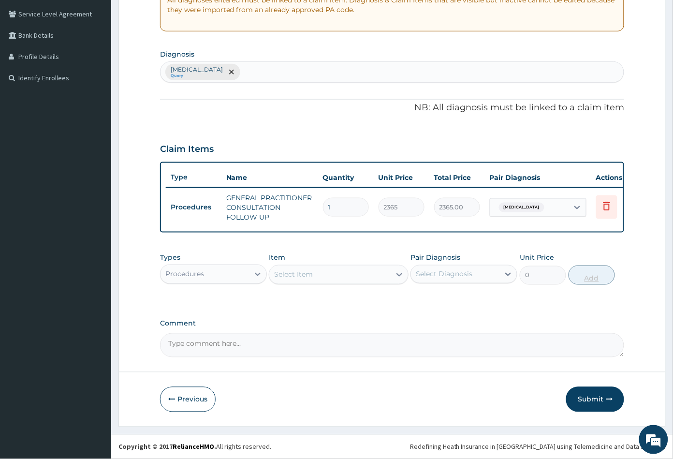
scroll to position [204, 0]
click at [592, 396] on button "Submit" at bounding box center [595, 399] width 58 height 25
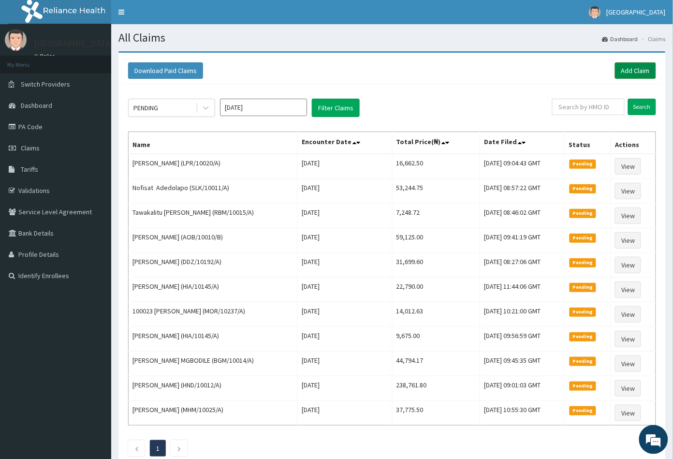
click at [631, 69] on link "Add Claim" at bounding box center [635, 70] width 41 height 16
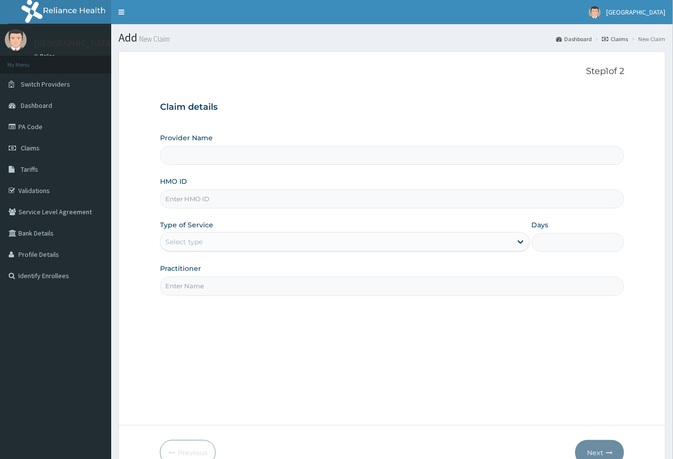
click at [175, 195] on input "HMO ID" at bounding box center [392, 199] width 465 height 19
type input "[GEOGRAPHIC_DATA]"
paste input "PED/10149/A"
type input "PED/10149/A"
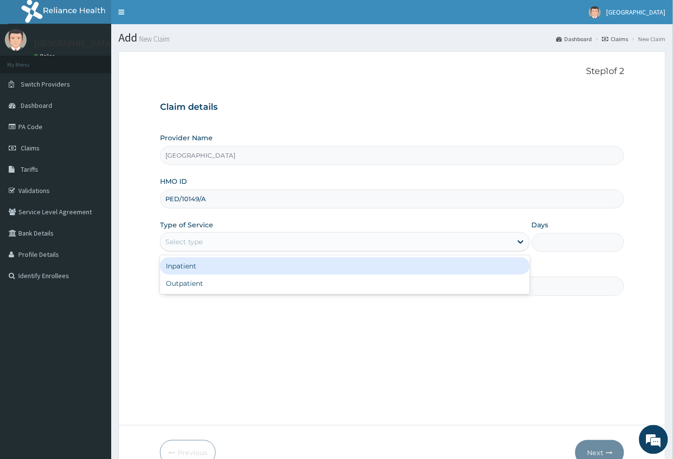
click at [181, 242] on div "Select type" at bounding box center [183, 242] width 37 height 10
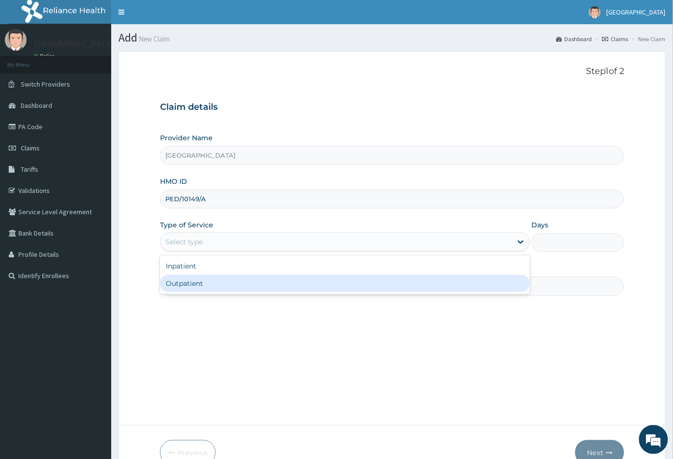
click at [185, 278] on div "Outpatient" at bounding box center [345, 283] width 370 height 17
type input "1"
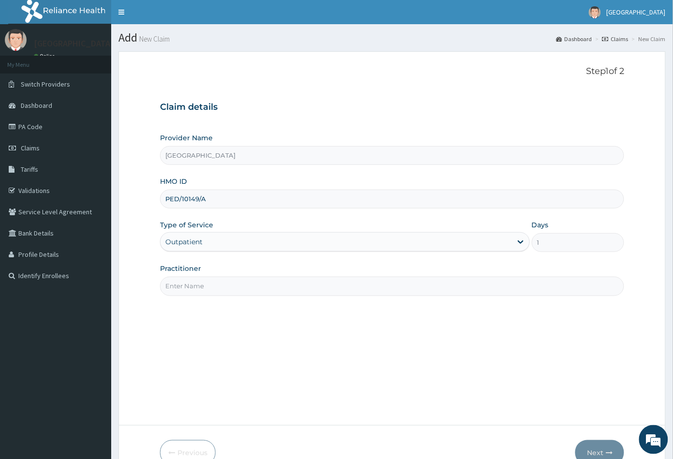
click at [188, 286] on input "Practitioner" at bounding box center [392, 286] width 465 height 19
type input "CON"
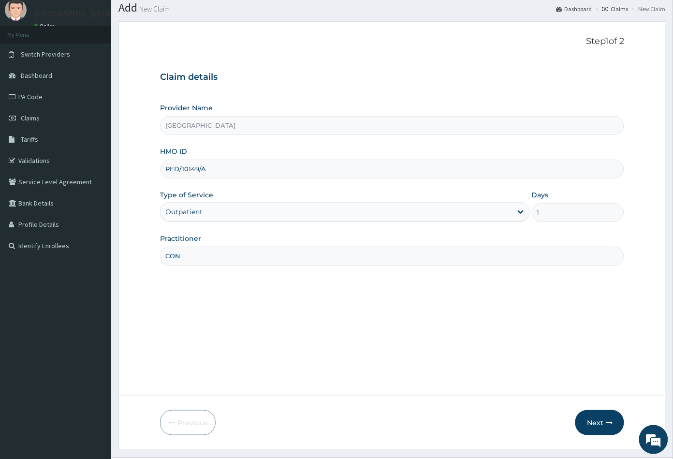
scroll to position [53, 0]
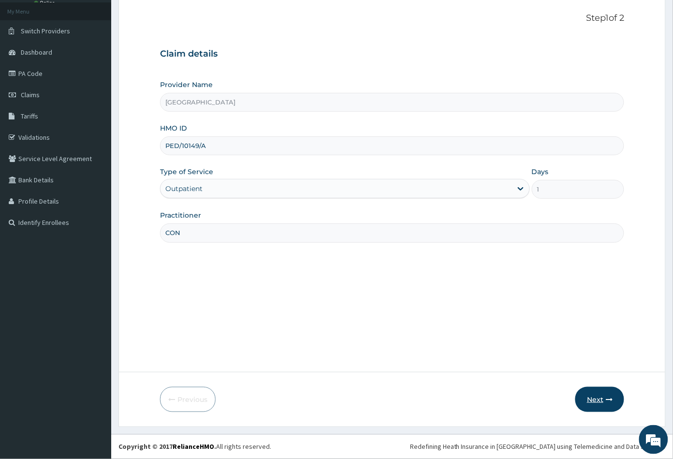
click at [598, 400] on button "Next" at bounding box center [599, 399] width 49 height 25
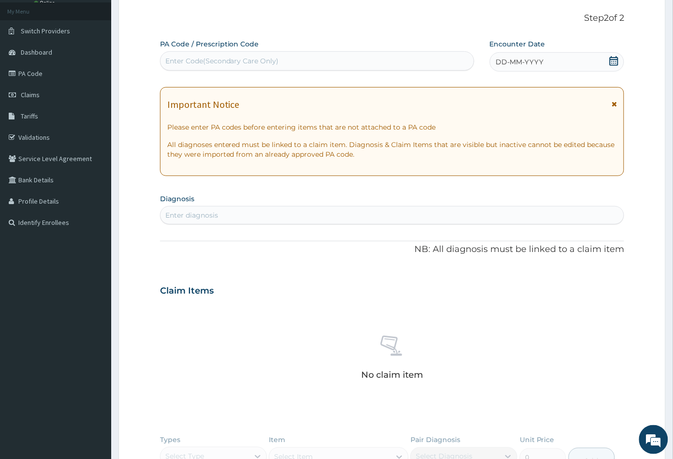
click at [614, 61] on icon at bounding box center [614, 61] width 9 height 10
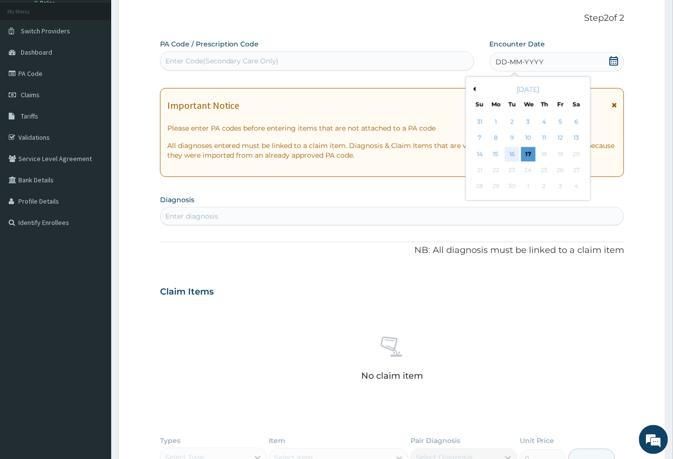
click at [510, 152] on div "16" at bounding box center [512, 154] width 15 height 15
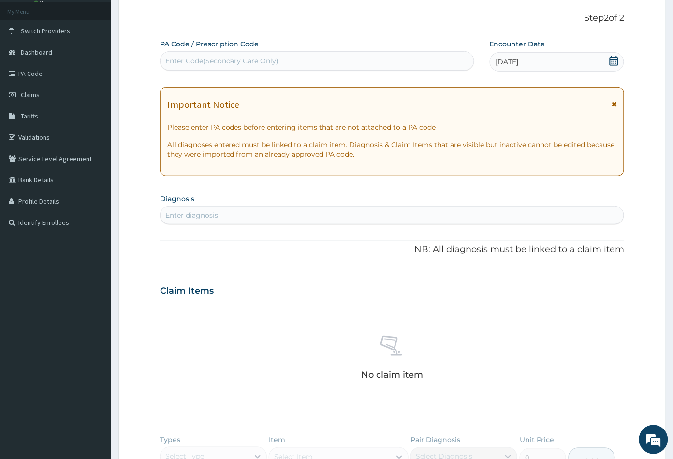
click at [226, 219] on div "Enter diagnosis" at bounding box center [392, 214] width 464 height 15
type input "MALA"
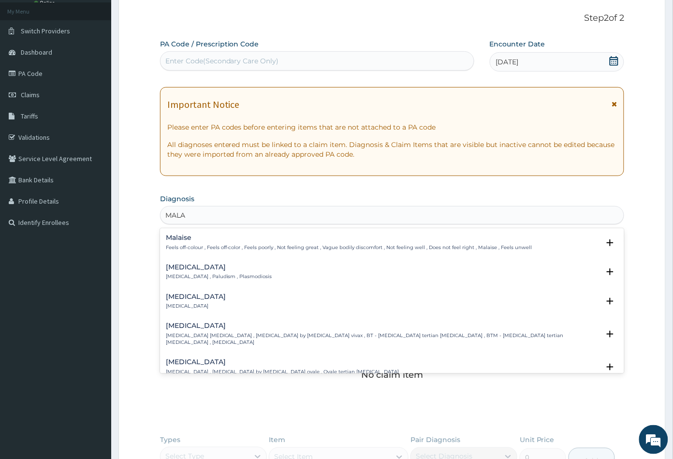
click at [177, 266] on h4 "[MEDICAL_DATA]" at bounding box center [219, 266] width 106 height 7
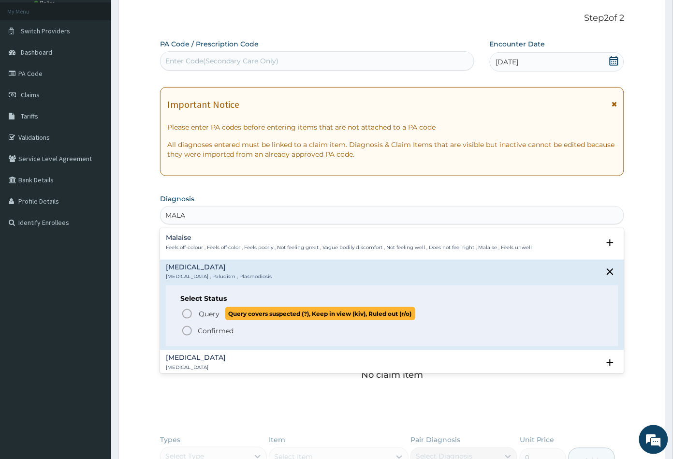
click at [183, 313] on icon "status option query" at bounding box center [187, 314] width 12 height 12
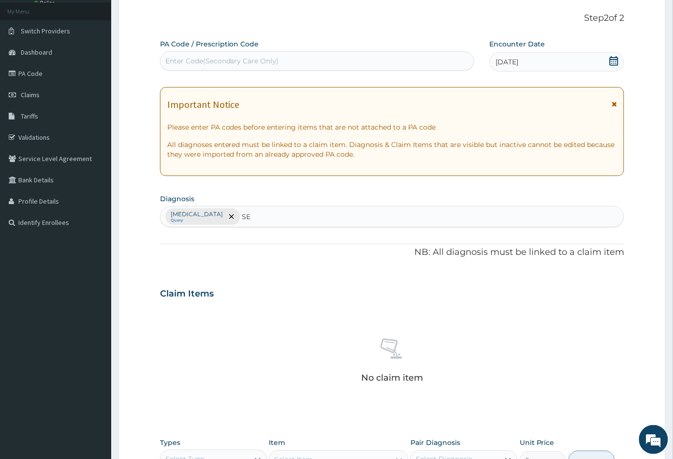
type input "SEP"
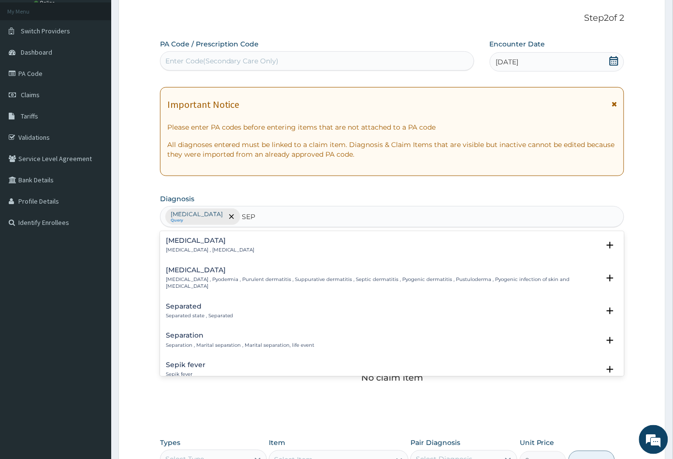
click at [184, 246] on div "[MEDICAL_DATA] [MEDICAL_DATA] , [MEDICAL_DATA]" at bounding box center [210, 245] width 89 height 17
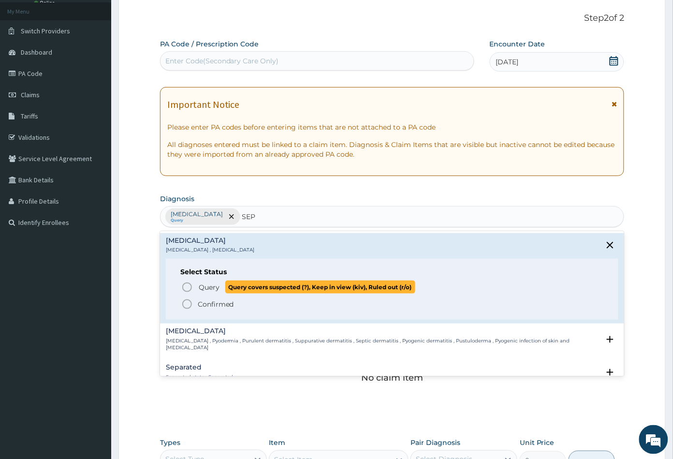
click at [188, 286] on icon "status option query" at bounding box center [187, 287] width 12 height 12
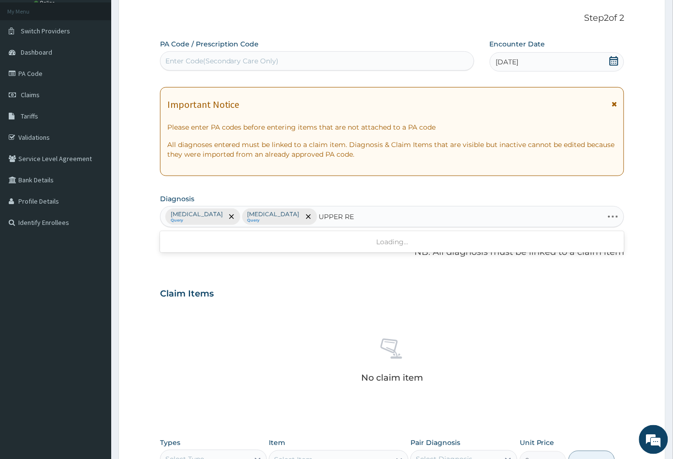
type input "UPPER RES"
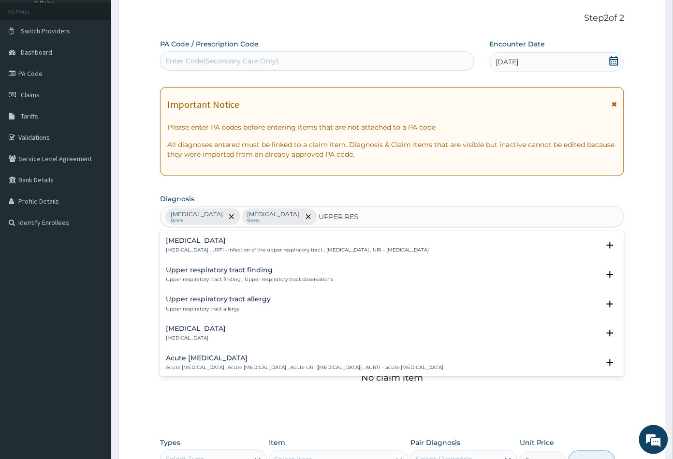
click at [226, 250] on p "[MEDICAL_DATA] , URTI - Infection of the upper respiratory tract , [MEDICAL_DAT…" at bounding box center [297, 250] width 263 height 7
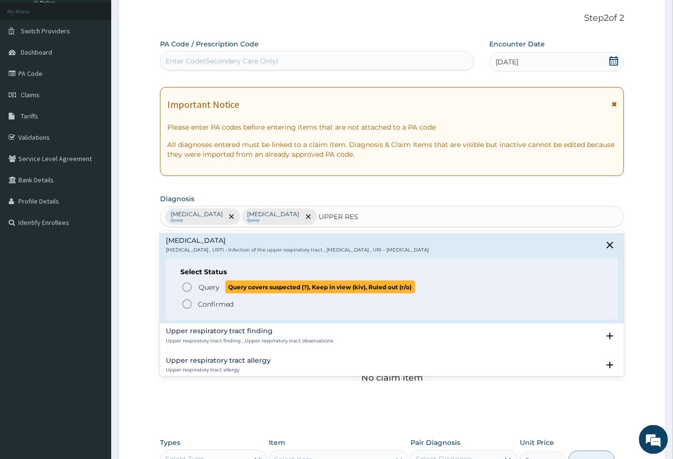
click at [187, 287] on icon "status option query" at bounding box center [187, 287] width 12 height 12
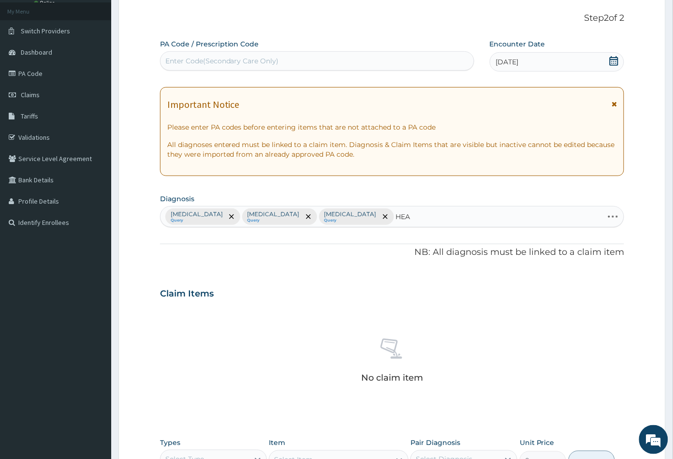
type input "HEAD"
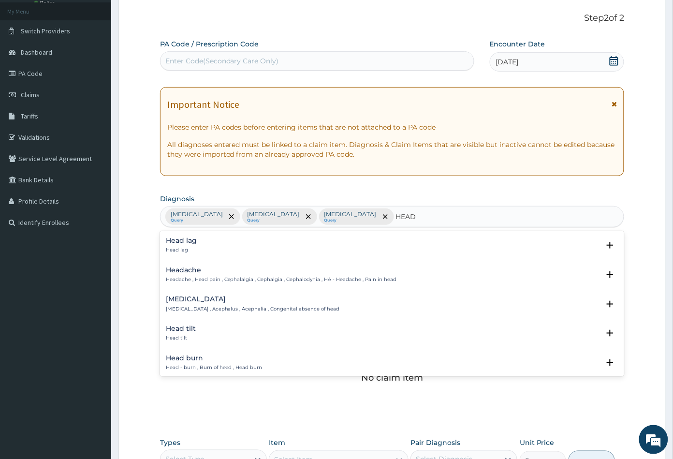
click at [180, 273] on h4 "Headache" at bounding box center [281, 269] width 231 height 7
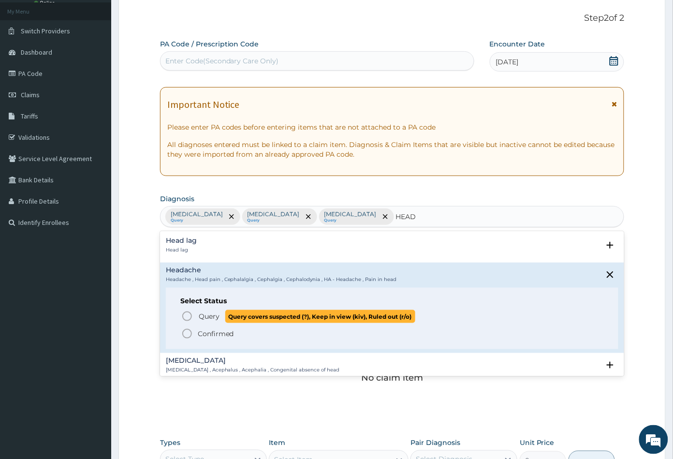
drag, startPoint x: 187, startPoint y: 317, endPoint x: 195, endPoint y: 310, distance: 11.0
click at [187, 317] on icon "status option query" at bounding box center [187, 316] width 12 height 12
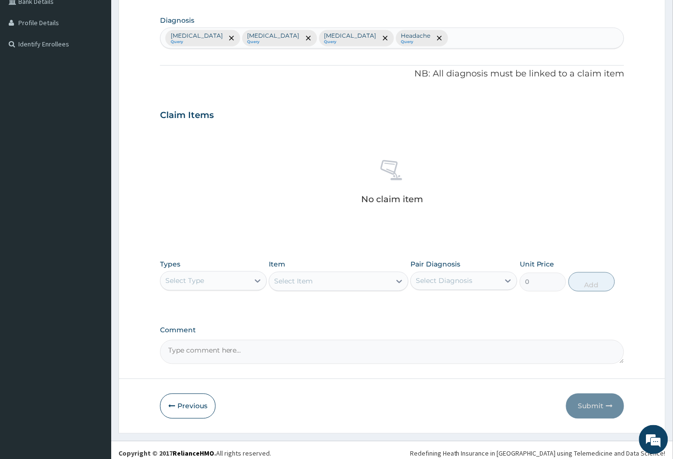
scroll to position [238, 0]
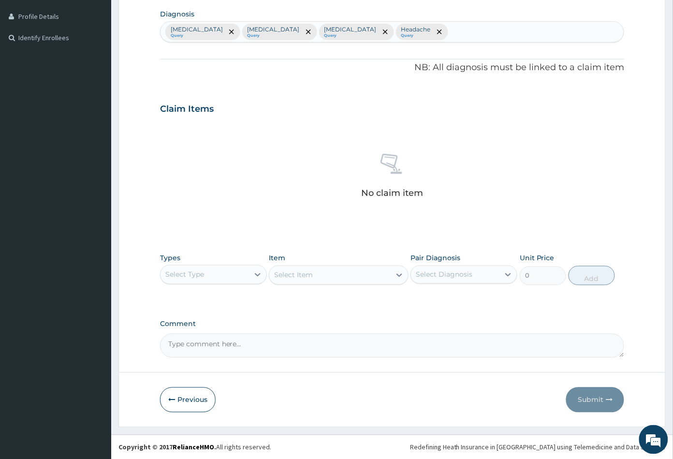
click at [215, 275] on div "Select Type" at bounding box center [204, 274] width 88 height 15
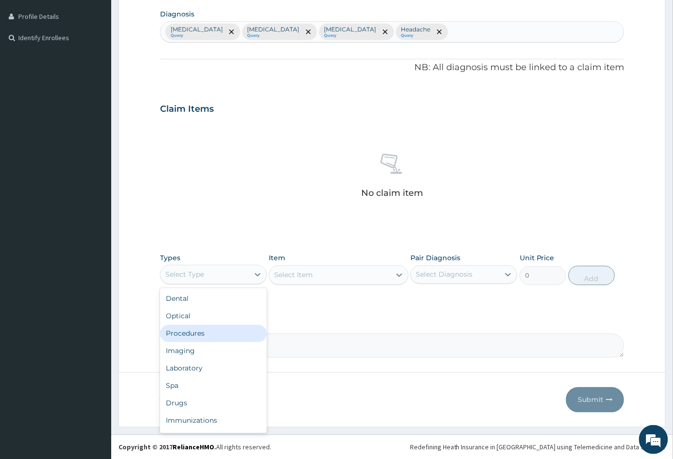
click at [207, 330] on div "Procedures" at bounding box center [213, 333] width 107 height 17
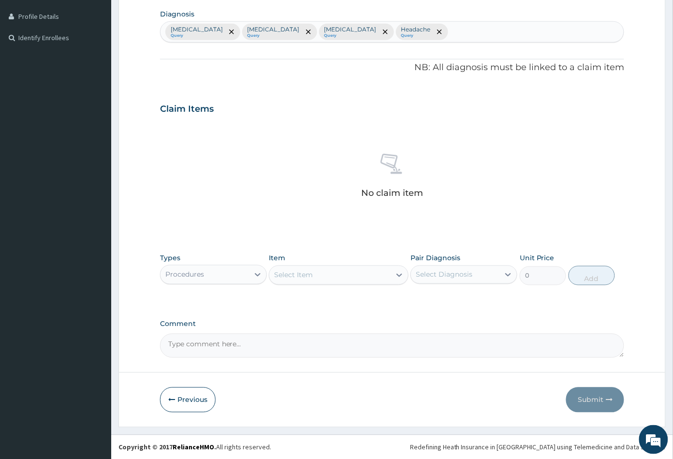
click at [379, 268] on div "Select Item" at bounding box center [329, 274] width 121 height 15
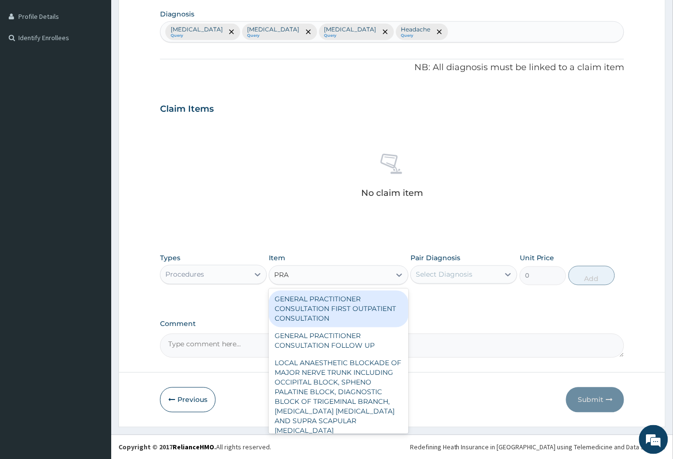
type input "PRAC"
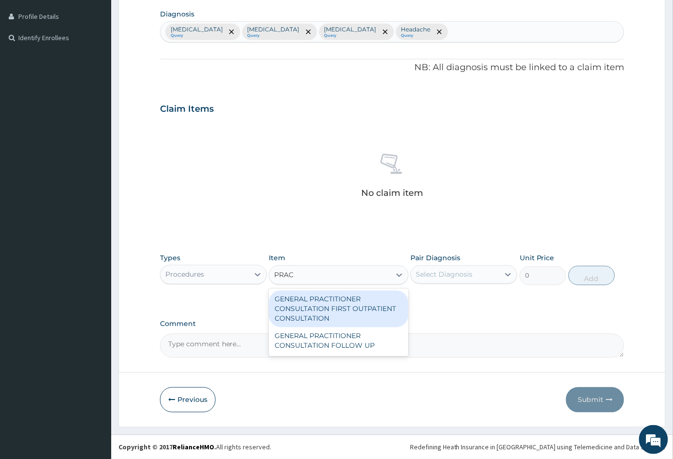
click at [328, 317] on div "GENERAL PRACTITIONER CONSULTATION FIRST OUTPATIENT CONSULTATION" at bounding box center [338, 309] width 139 height 37
type input "3547.5"
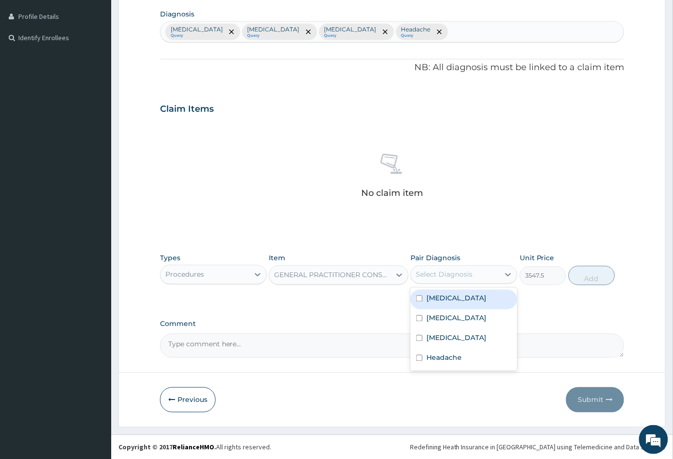
click at [439, 273] on div "Select Diagnosis" at bounding box center [444, 275] width 57 height 10
click at [441, 301] on label "Malaria" at bounding box center [456, 298] width 60 height 10
checkbox input "true"
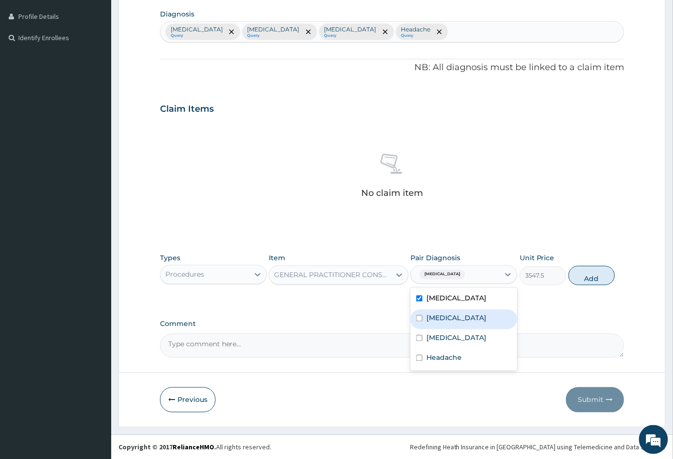
drag, startPoint x: 440, startPoint y: 318, endPoint x: 442, endPoint y: 335, distance: 17.0
click at [440, 319] on label "Sepsis" at bounding box center [456, 318] width 60 height 10
checkbox input "true"
drag, startPoint x: 442, startPoint y: 338, endPoint x: 447, endPoint y: 368, distance: 30.4
click at [443, 343] on label "Upper respiratory infection" at bounding box center [456, 338] width 60 height 10
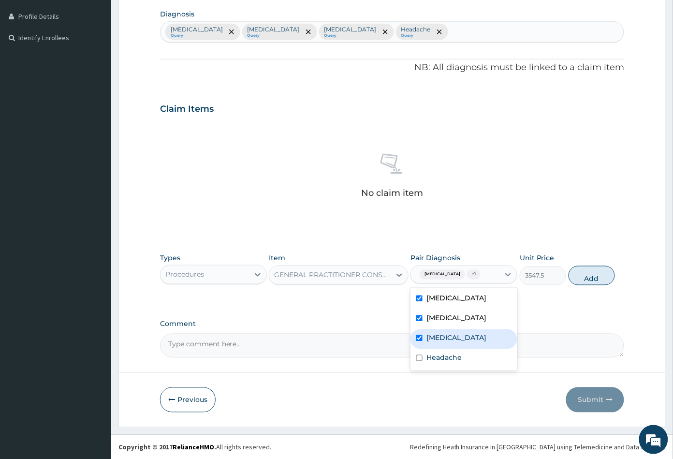
checkbox input "true"
drag, startPoint x: 454, startPoint y: 366, endPoint x: 503, endPoint y: 350, distance: 51.5
click at [456, 363] on label "Headache" at bounding box center [443, 358] width 35 height 10
checkbox input "true"
click at [594, 274] on button "Add" at bounding box center [592, 275] width 46 height 19
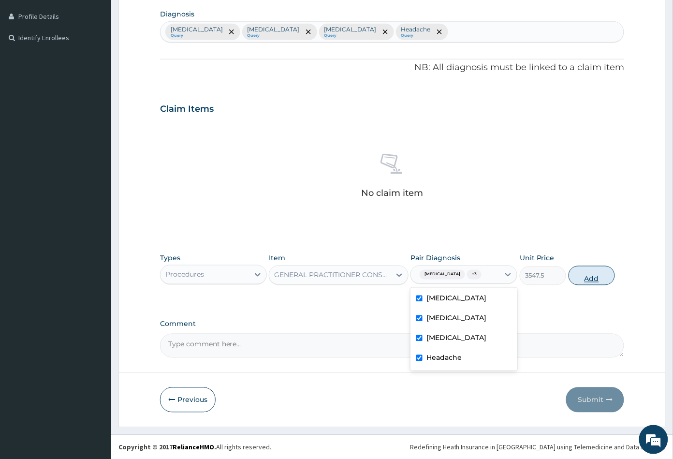
type input "0"
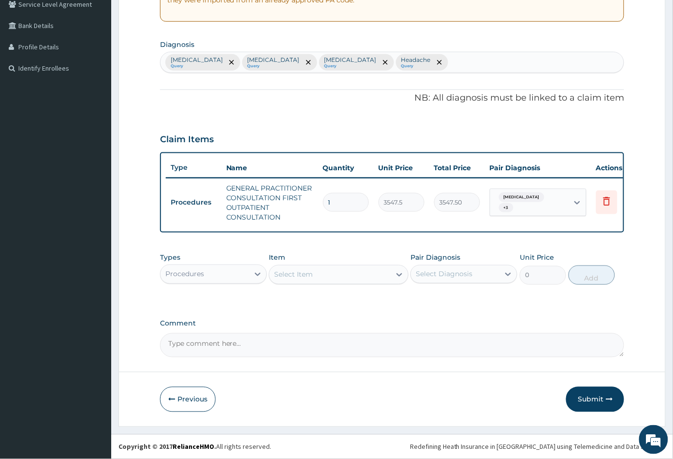
click at [335, 272] on div "Select Item" at bounding box center [329, 274] width 121 height 15
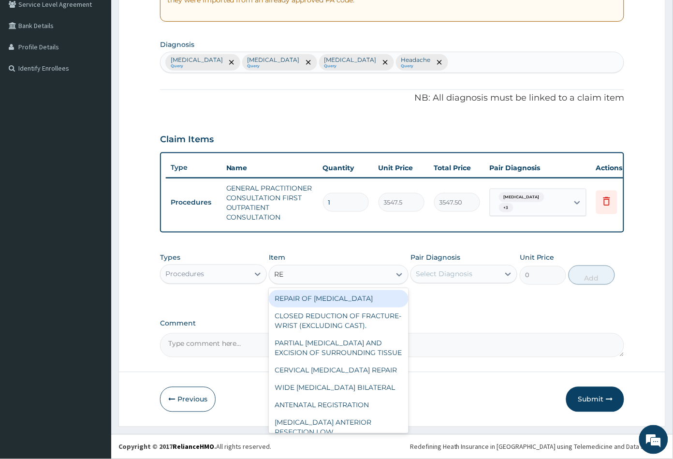
type input "REG"
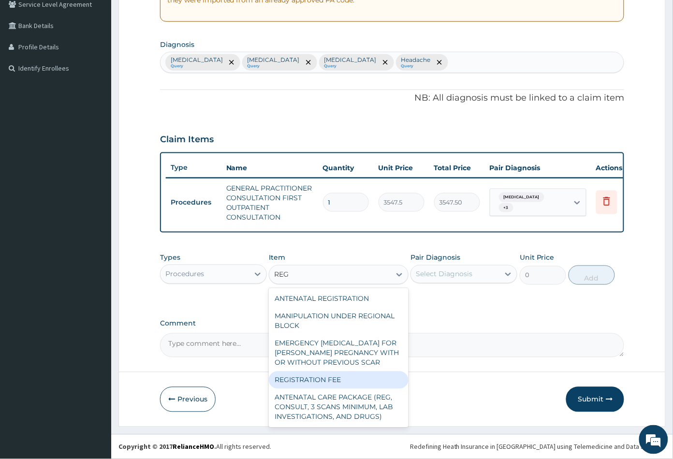
click at [310, 386] on div "REGISTRATION FEE" at bounding box center [338, 379] width 139 height 17
type input "2150"
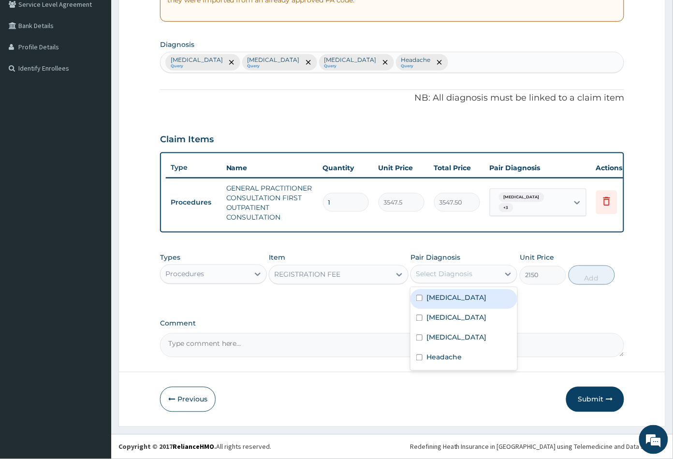
click at [454, 273] on div "Select Diagnosis" at bounding box center [444, 274] width 57 height 10
drag, startPoint x: 453, startPoint y: 295, endPoint x: 452, endPoint y: 314, distance: 18.4
click at [453, 300] on div "Malaria" at bounding box center [463, 299] width 107 height 20
checkbox input "true"
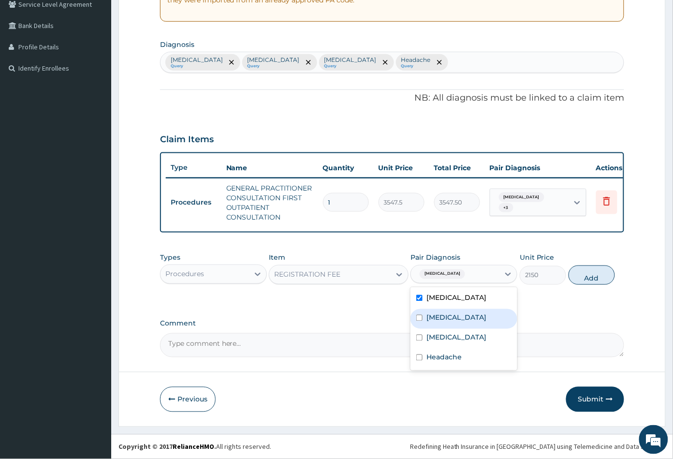
drag, startPoint x: 451, startPoint y: 319, endPoint x: 455, endPoint y: 337, distance: 18.9
click at [451, 324] on div "Sepsis" at bounding box center [463, 319] width 107 height 20
checkbox input "true"
drag, startPoint x: 456, startPoint y: 339, endPoint x: 456, endPoint y: 345, distance: 5.8
click at [456, 342] on label "Upper respiratory infection" at bounding box center [456, 338] width 60 height 10
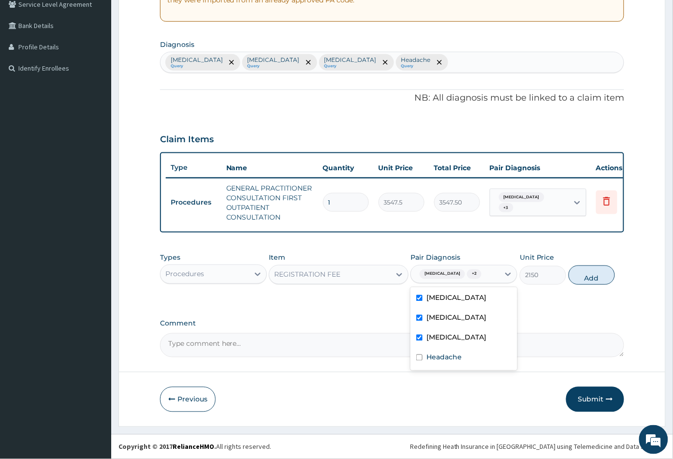
checkbox input "true"
click at [456, 362] on label "Headache" at bounding box center [443, 357] width 35 height 10
checkbox input "true"
click at [597, 278] on button "Add" at bounding box center [592, 274] width 46 height 19
type input "0"
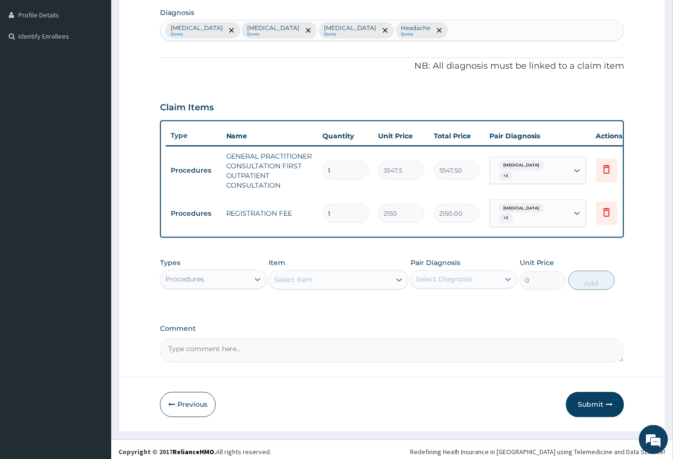
scroll to position [247, 0]
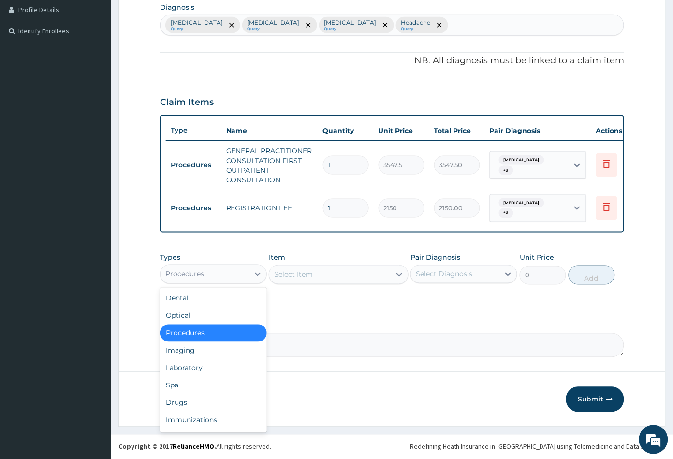
click at [228, 270] on div "Procedures" at bounding box center [204, 273] width 88 height 15
click at [224, 371] on div "Laboratory" at bounding box center [213, 367] width 107 height 17
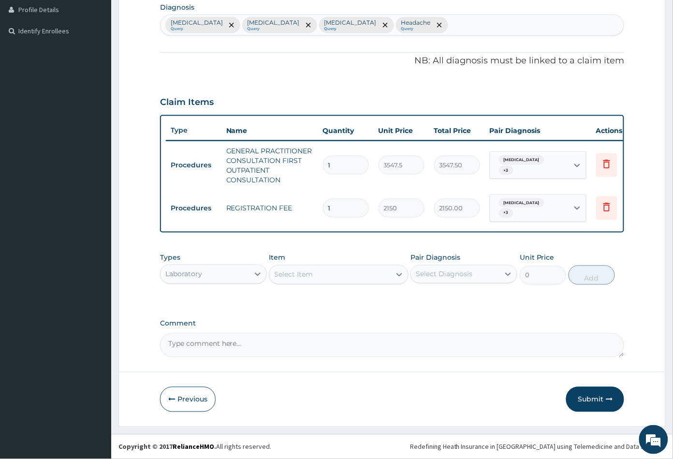
click at [362, 275] on div "Select Item" at bounding box center [329, 274] width 121 height 15
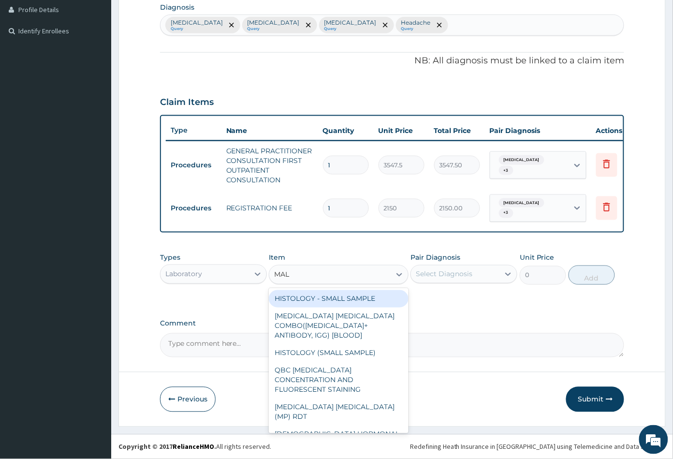
type input "MALA"
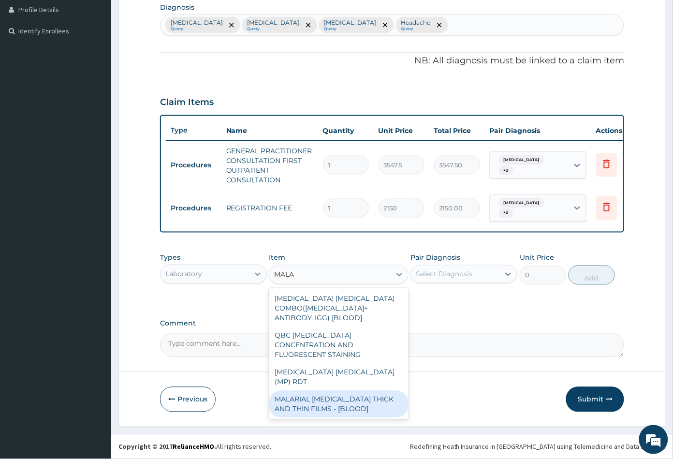
click at [326, 391] on div "MALARIAL PARASITE THICK AND THIN FILMS - [BLOOD]" at bounding box center [338, 404] width 139 height 27
type input "1612.5"
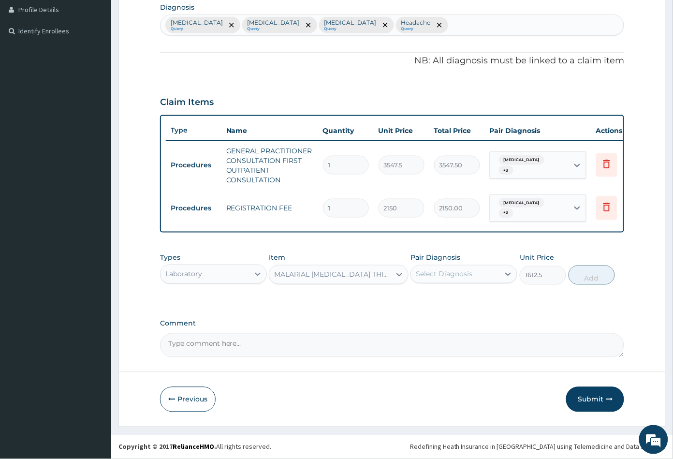
click at [440, 276] on div "Select Diagnosis" at bounding box center [444, 274] width 57 height 10
click at [441, 300] on label "Malaria" at bounding box center [456, 298] width 60 height 10
checkbox input "true"
click at [587, 277] on button "Add" at bounding box center [592, 274] width 46 height 19
type input "0"
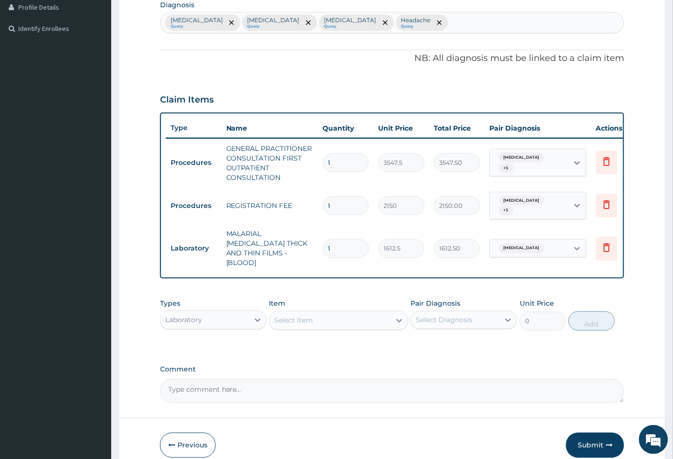
click at [344, 313] on div "Select Item" at bounding box center [329, 320] width 121 height 15
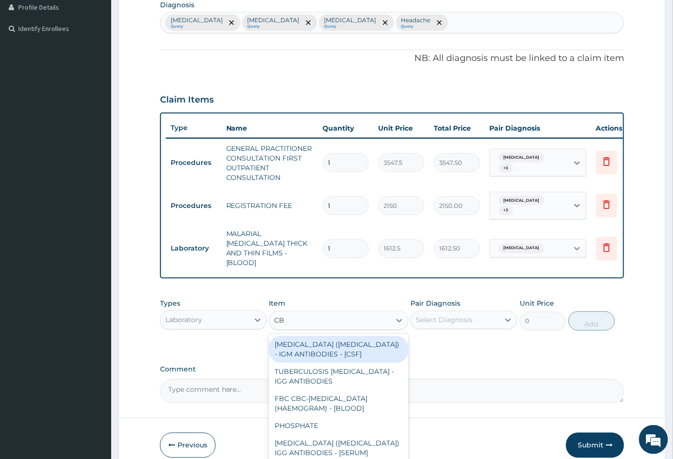
type input "CBC"
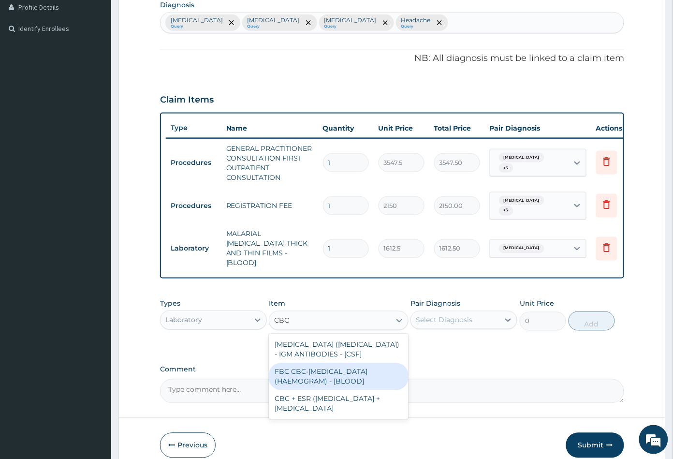
click at [360, 365] on div "FBC CBC-COMPLETE BLOOD COUNT (HAEMOGRAM) - [BLOOD]" at bounding box center [338, 376] width 139 height 27
type input "4300"
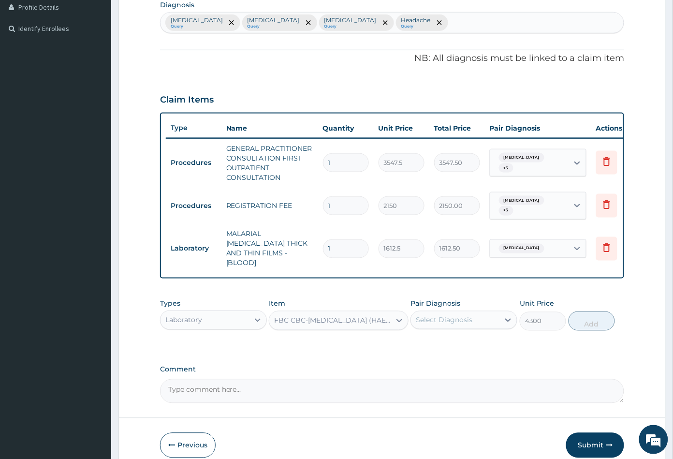
click at [435, 315] on div "Select Diagnosis" at bounding box center [444, 320] width 57 height 10
click at [439, 359] on label "Sepsis" at bounding box center [456, 364] width 60 height 10
checkbox input "true"
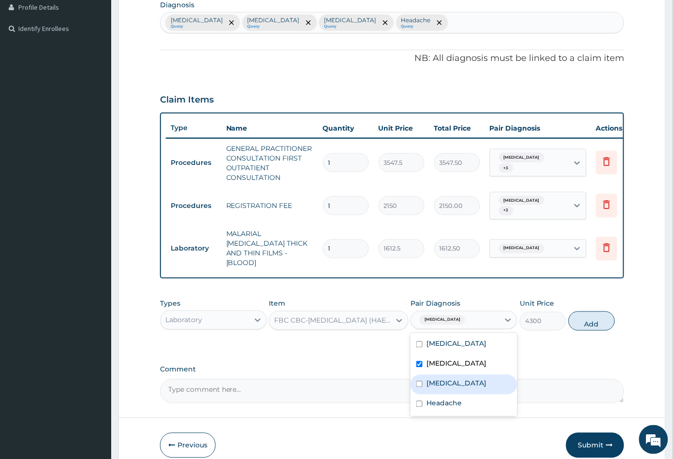
click at [445, 386] on label "Upper respiratory infection" at bounding box center [456, 384] width 60 height 10
checkbox input "true"
click at [592, 318] on button "Add" at bounding box center [592, 320] width 46 height 19
type input "0"
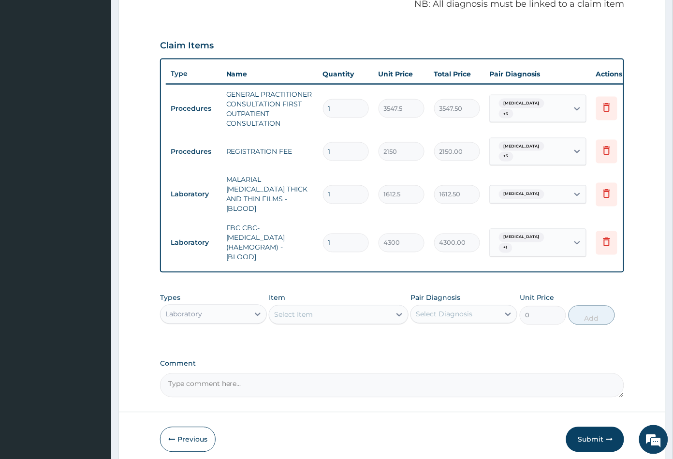
scroll to position [334, 0]
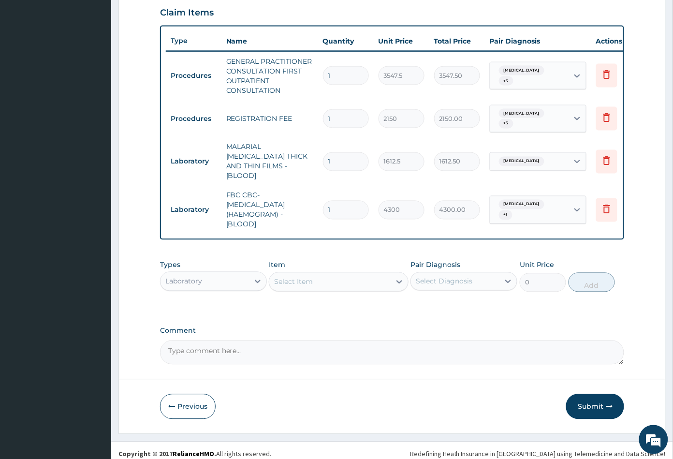
click at [209, 277] on div "Laboratory" at bounding box center [204, 281] width 88 height 15
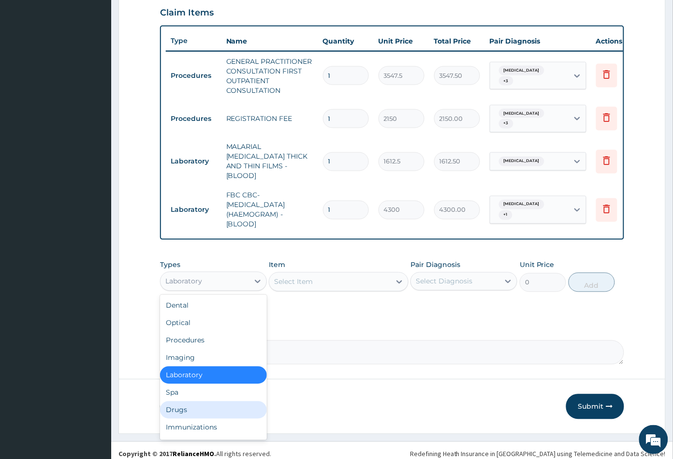
click at [190, 401] on div "Drugs" at bounding box center [213, 409] width 107 height 17
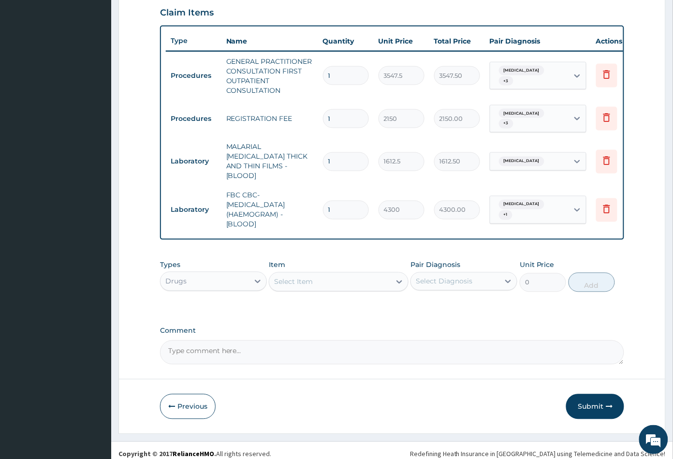
click at [325, 277] on div "Select Item" at bounding box center [329, 281] width 121 height 15
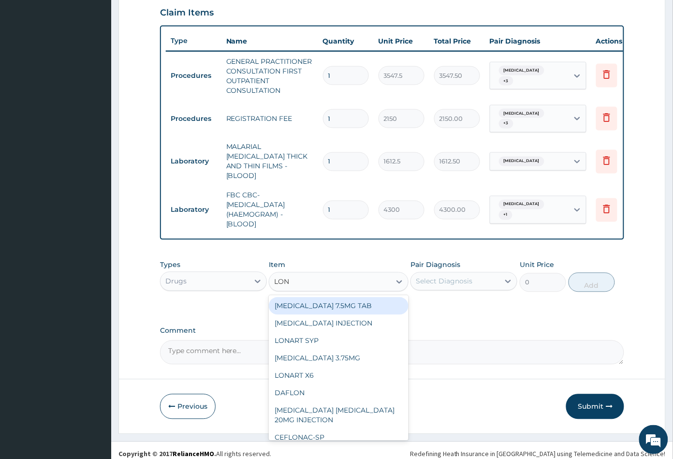
type input "LONA"
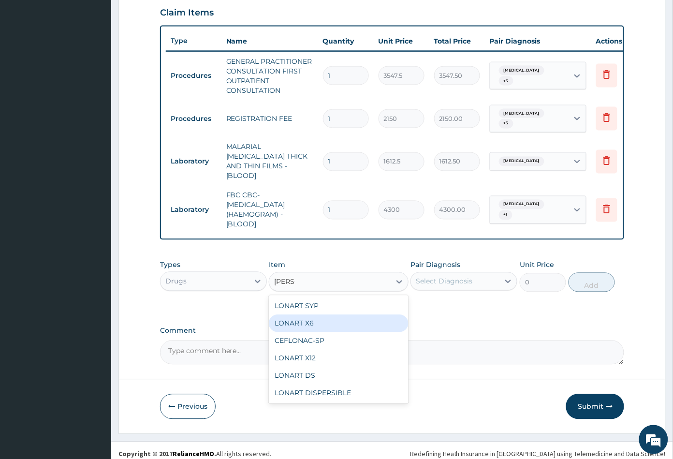
click at [320, 315] on div "LONART X6" at bounding box center [338, 323] width 139 height 17
type input "473"
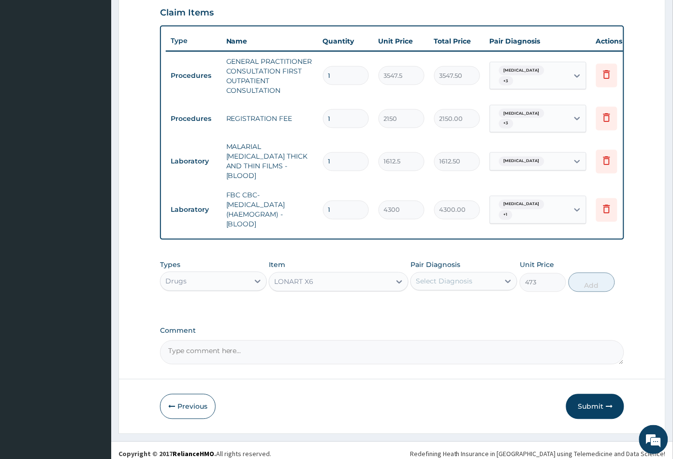
click at [440, 277] on div "Select Diagnosis" at bounding box center [444, 282] width 57 height 10
click at [444, 300] on label "Malaria" at bounding box center [456, 305] width 60 height 10
checkbox input "true"
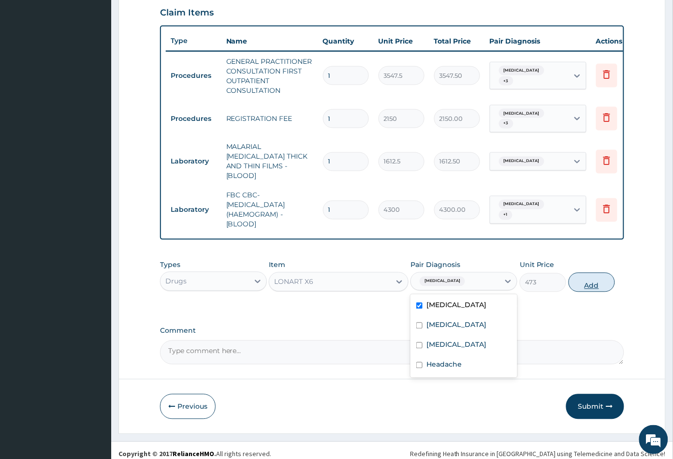
click at [588, 281] on button "Add" at bounding box center [592, 282] width 46 height 19
type input "0"
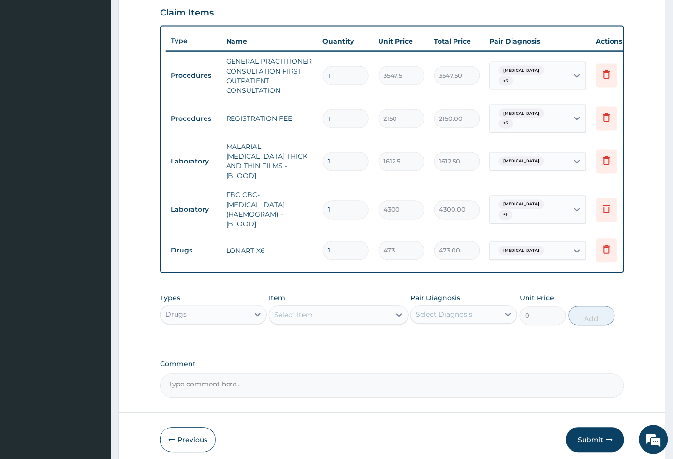
click at [352, 308] on div "Select Item" at bounding box center [329, 314] width 121 height 15
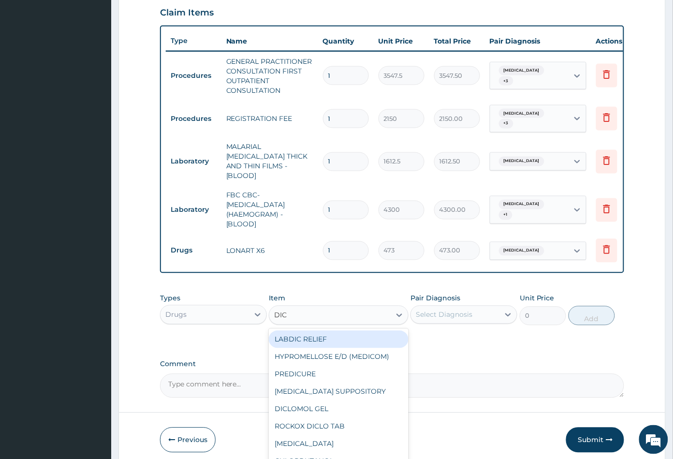
type input "DICL"
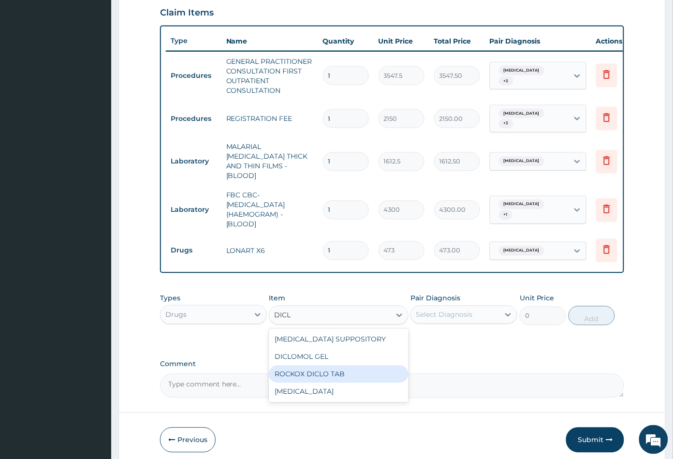
click at [348, 365] on div "ROCKOX DICLO TAB" at bounding box center [338, 373] width 139 height 17
type input "82.7750015258789"
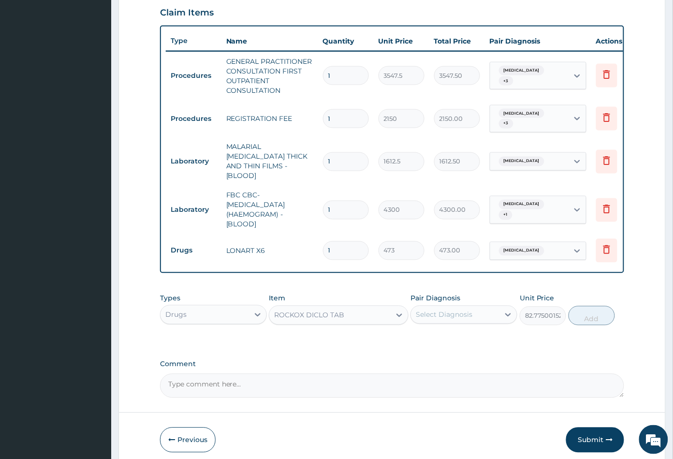
click at [438, 310] on div "Select Diagnosis" at bounding box center [444, 315] width 57 height 10
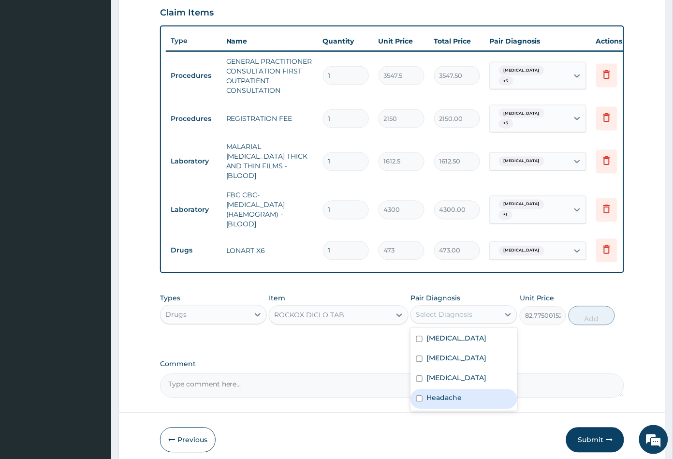
click at [453, 397] on label "Headache" at bounding box center [443, 398] width 35 height 10
checkbox input "true"
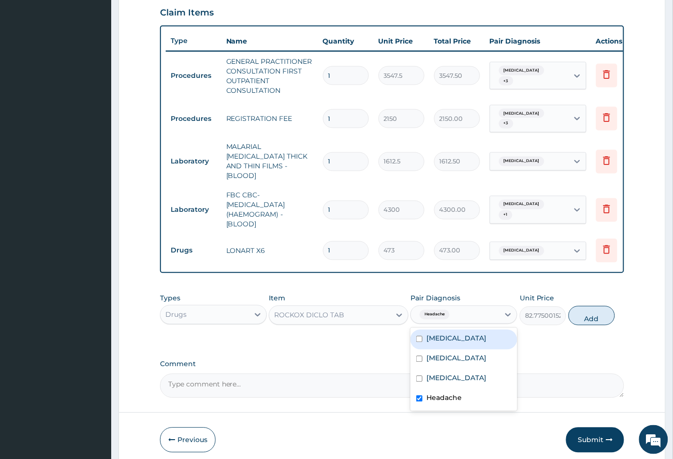
click at [449, 335] on label "Malaria" at bounding box center [456, 339] width 60 height 10
checkbox input "true"
drag, startPoint x: 450, startPoint y: 352, endPoint x: 455, endPoint y: 366, distance: 14.4
click at [451, 354] on div "Sepsis" at bounding box center [463, 360] width 107 height 20
checkbox input "true"
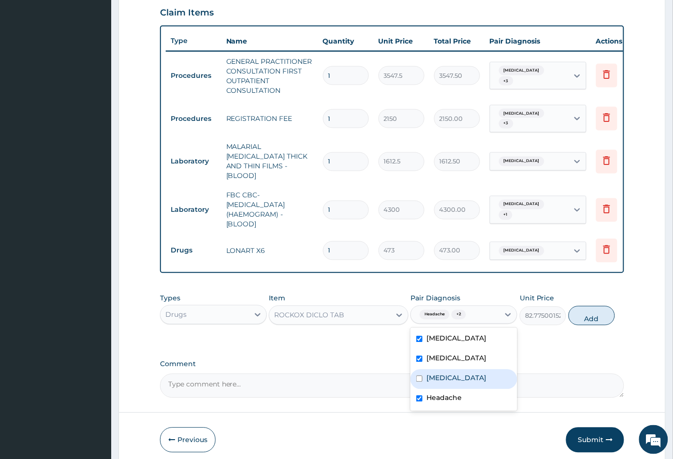
click at [458, 373] on label "Upper respiratory infection" at bounding box center [456, 378] width 60 height 10
checkbox input "true"
click at [590, 310] on button "Add" at bounding box center [592, 315] width 46 height 19
type input "0"
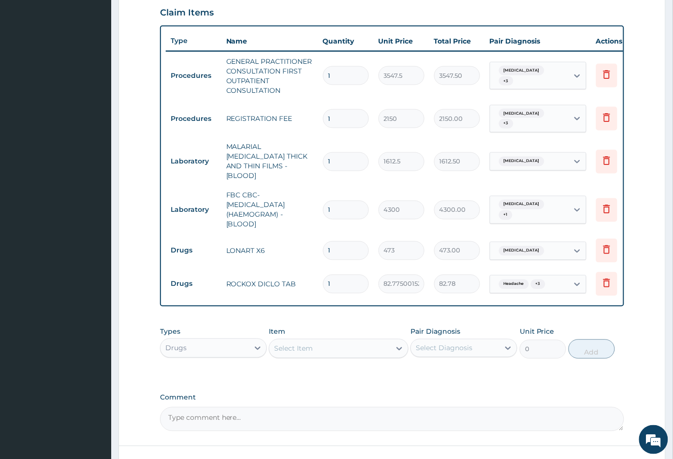
click at [323, 344] on div "Select Item" at bounding box center [329, 348] width 121 height 15
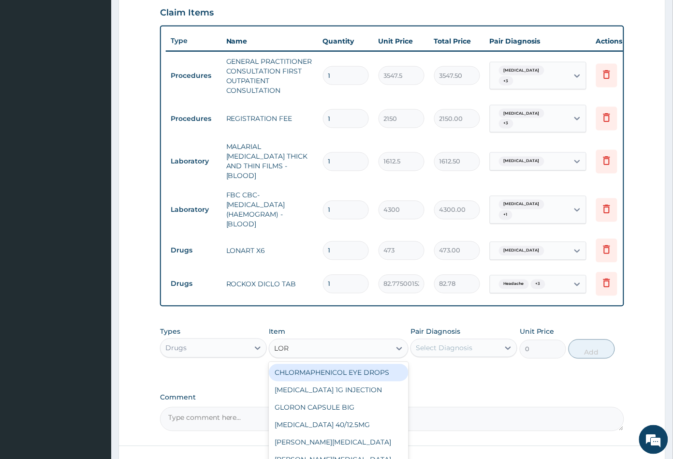
type input "LORA"
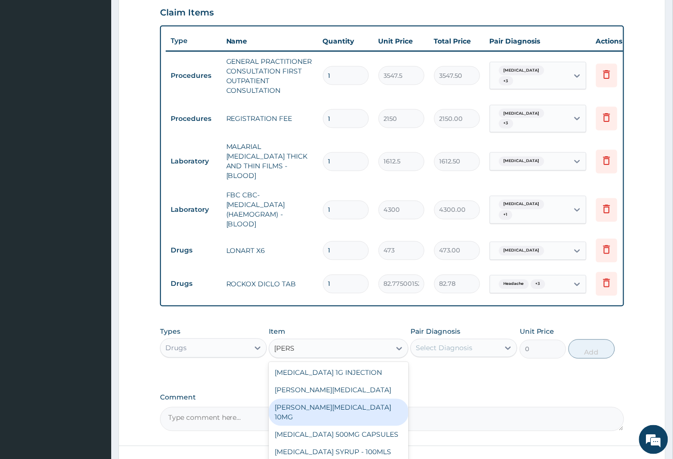
drag, startPoint x: 343, startPoint y: 397, endPoint x: 352, endPoint y: 397, distance: 9.2
click at [343, 399] on div "LORATYN LORATADINE 10MG" at bounding box center [338, 412] width 139 height 27
type input "88.6875"
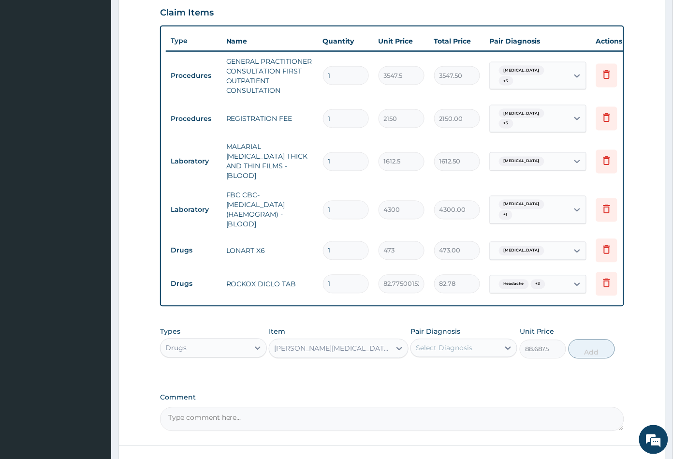
click at [440, 343] on div "Select Diagnosis" at bounding box center [444, 348] width 57 height 10
click at [453, 407] on label "Upper respiratory infection" at bounding box center [456, 412] width 60 height 10
checkbox input "true"
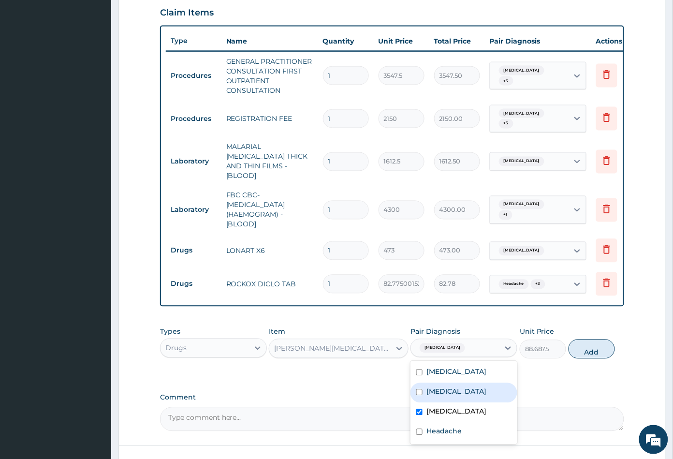
click at [450, 383] on div "Sepsis" at bounding box center [463, 393] width 107 height 20
checkbox input "true"
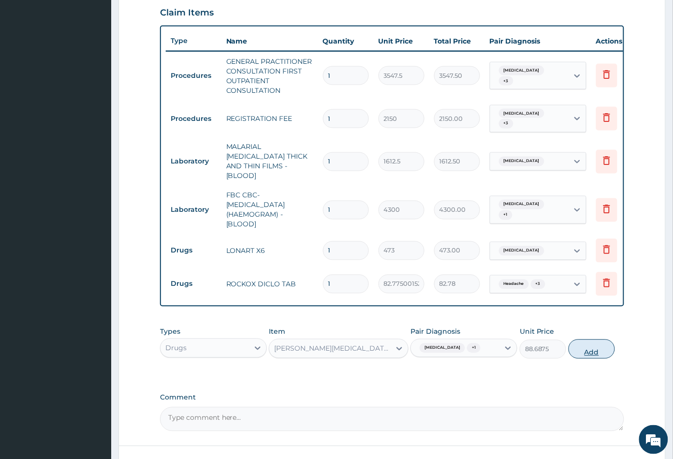
click at [590, 351] on button "Add" at bounding box center [592, 348] width 46 height 19
type input "0"
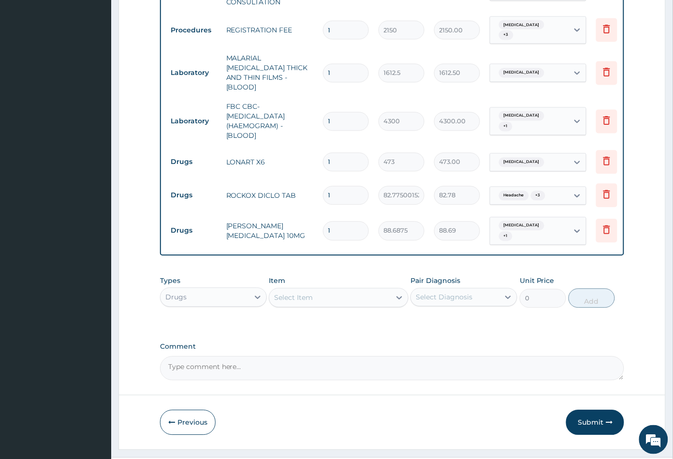
scroll to position [439, 0]
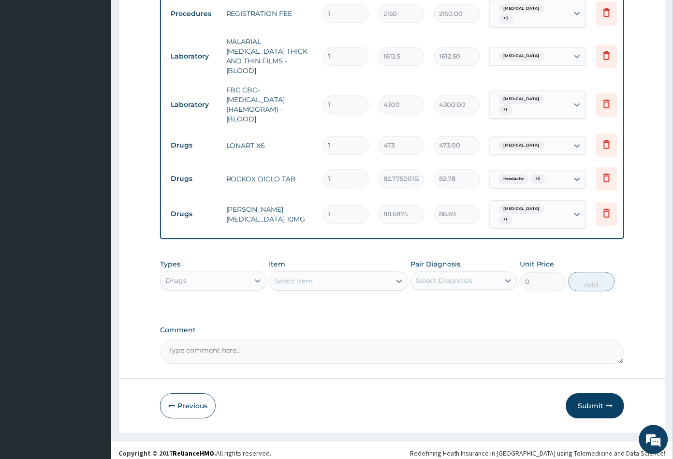
click at [330, 275] on div "Select Item" at bounding box center [329, 281] width 121 height 15
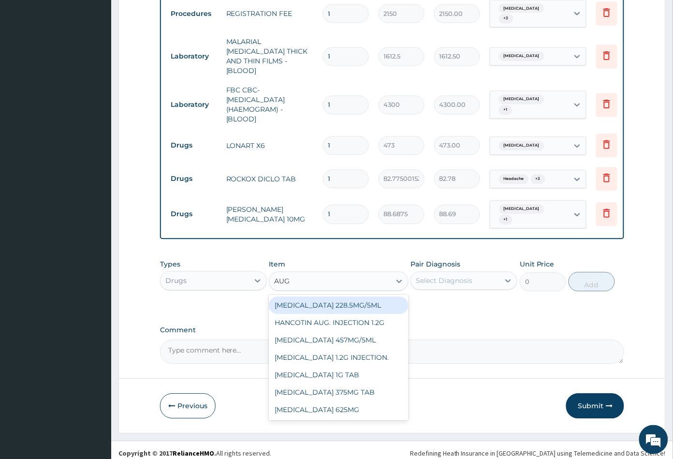
type input "AUGM"
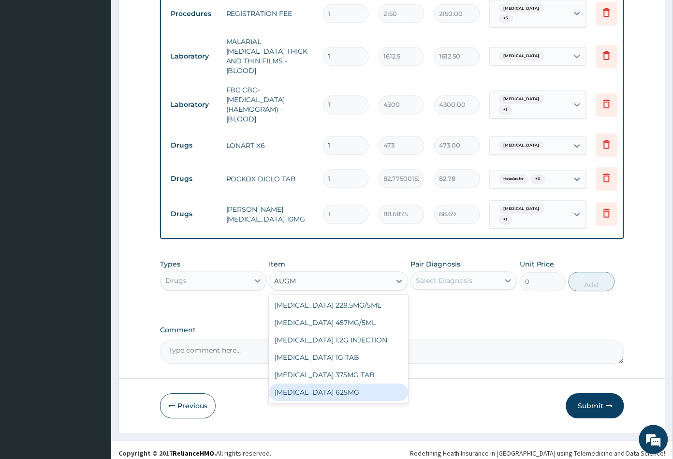
drag, startPoint x: 362, startPoint y: 384, endPoint x: 419, endPoint y: 355, distance: 64.4
click at [364, 384] on div "AUGMENTIN 625MG" at bounding box center [338, 392] width 139 height 17
type input "886.875"
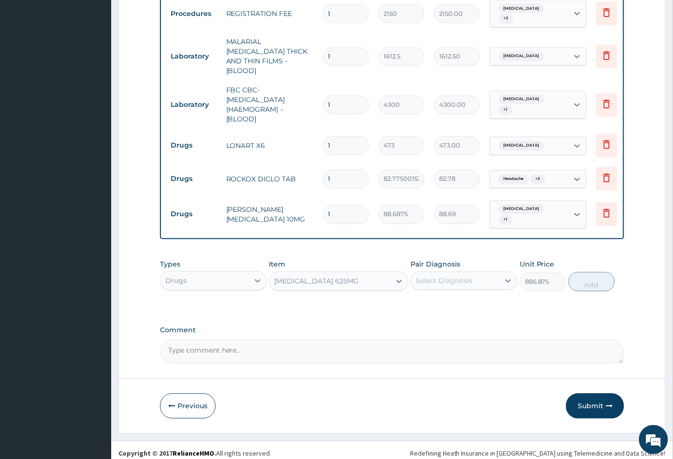
click at [459, 276] on div "Select Diagnosis" at bounding box center [444, 281] width 57 height 10
click at [454, 339] on label "Upper respiratory infection" at bounding box center [456, 344] width 60 height 10
checkbox input "true"
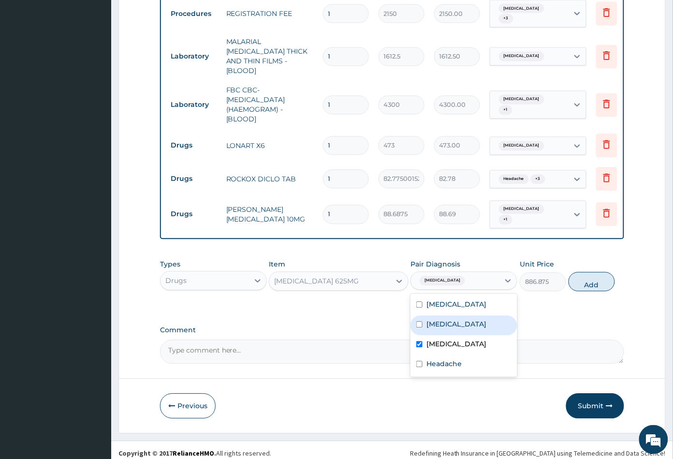
click at [455, 317] on div "Sepsis" at bounding box center [463, 326] width 107 height 20
checkbox input "true"
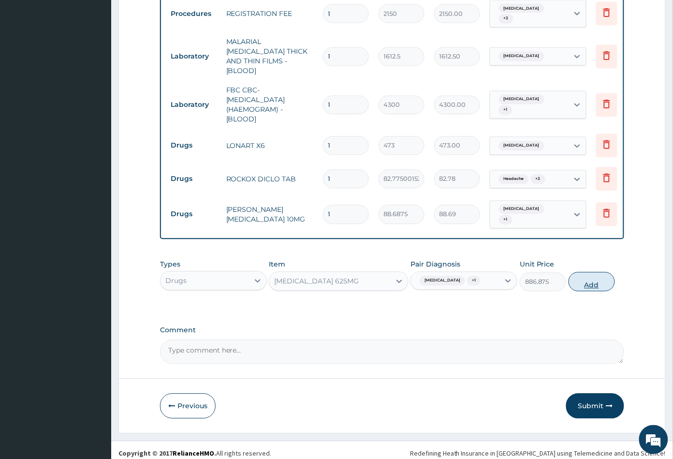
click at [592, 289] on button "Add" at bounding box center [592, 281] width 46 height 19
type input "0"
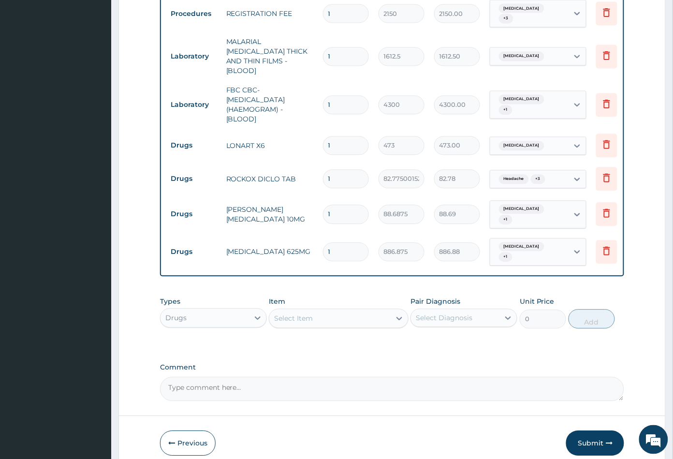
type input "14"
type input "12416.25"
type input "14"
click at [339, 205] on input "1" at bounding box center [346, 214] width 46 height 19
type input "10"
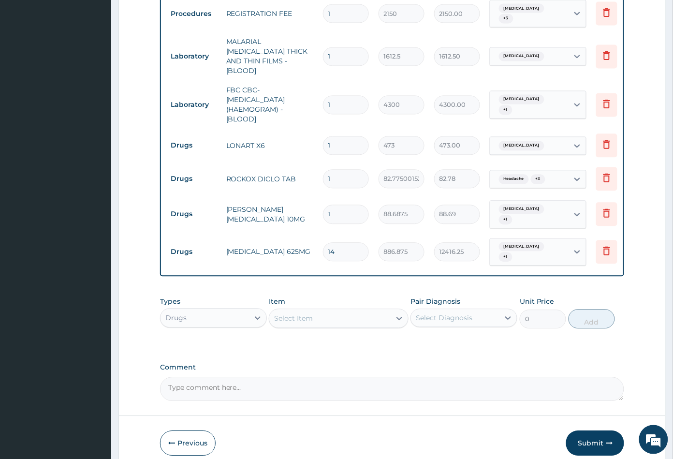
type input "886.88"
type input "10"
click at [343, 170] on input "1" at bounding box center [346, 179] width 46 height 19
type input "10"
type input "827.75"
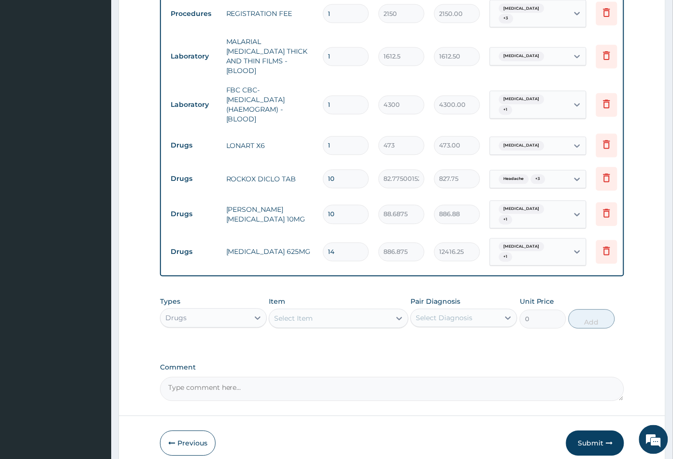
type input "10"
click at [337, 136] on input "1" at bounding box center [346, 145] width 46 height 19
type input "0.00"
type input "6"
type input "2838.00"
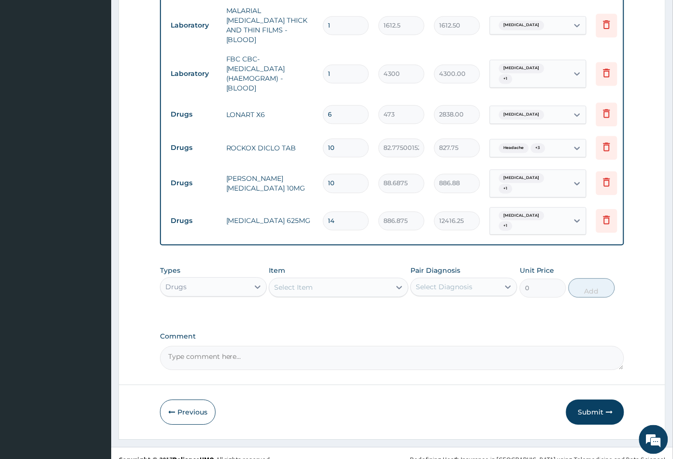
scroll to position [477, 0]
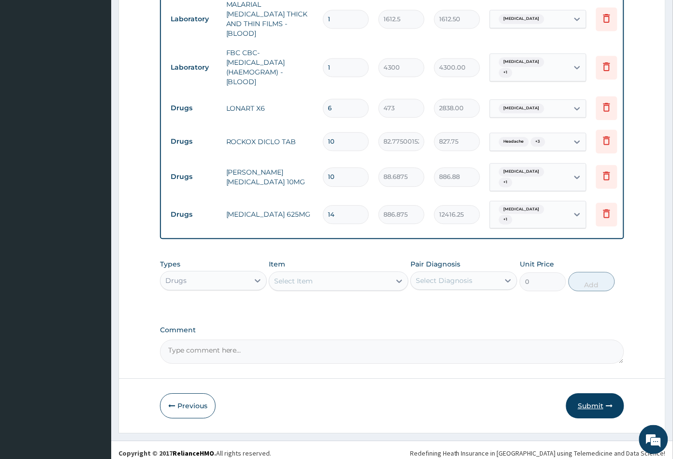
type input "6"
click at [583, 397] on button "Submit" at bounding box center [595, 405] width 58 height 25
